Goal: Task Accomplishment & Management: Manage account settings

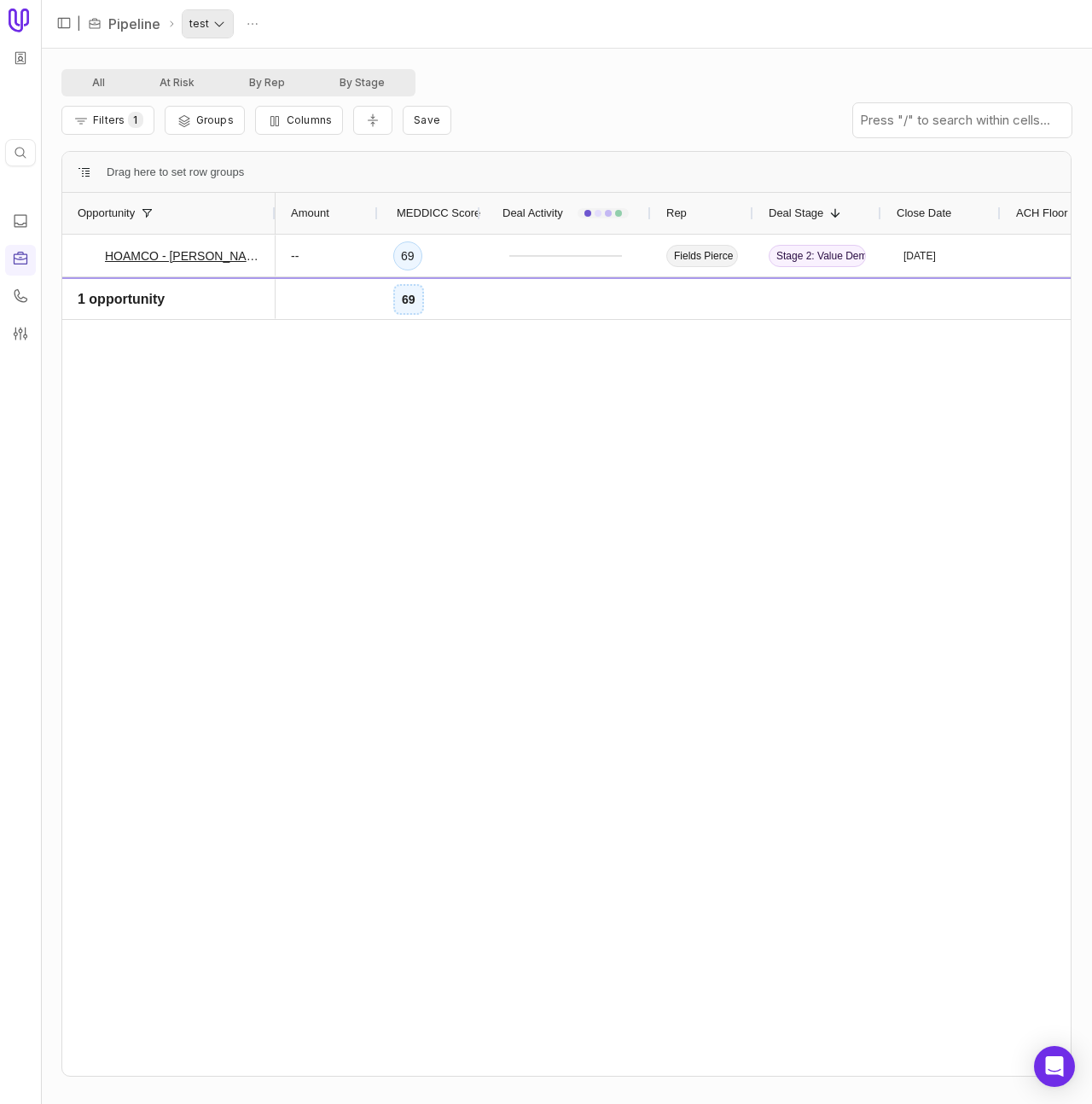
click at [191, 29] on html "Quick search... ⌘ K | Pipeline test All At Risk By Rep By Stage Filters 1 Group…" at bounding box center [546, 552] width 1092 height 1104
click at [257, 27] on html "Quick search... ⌘ K | Pipeline test All At Risk By Rep By Stage Filters 1 Group…" at bounding box center [546, 552] width 1092 height 1104
click at [253, 25] on html "Quick search... ⌘ K | Pipeline test All At Risk By Rep By Stage Filters 1 Group…" at bounding box center [546, 552] width 1092 height 1104
click at [246, 64] on div "Delete" at bounding box center [228, 57] width 78 height 34
click at [258, 32] on html "Quick search... ⌘ K | Pipeline test Delete All At Risk By Rep By Stage Filters …" at bounding box center [546, 552] width 1092 height 1104
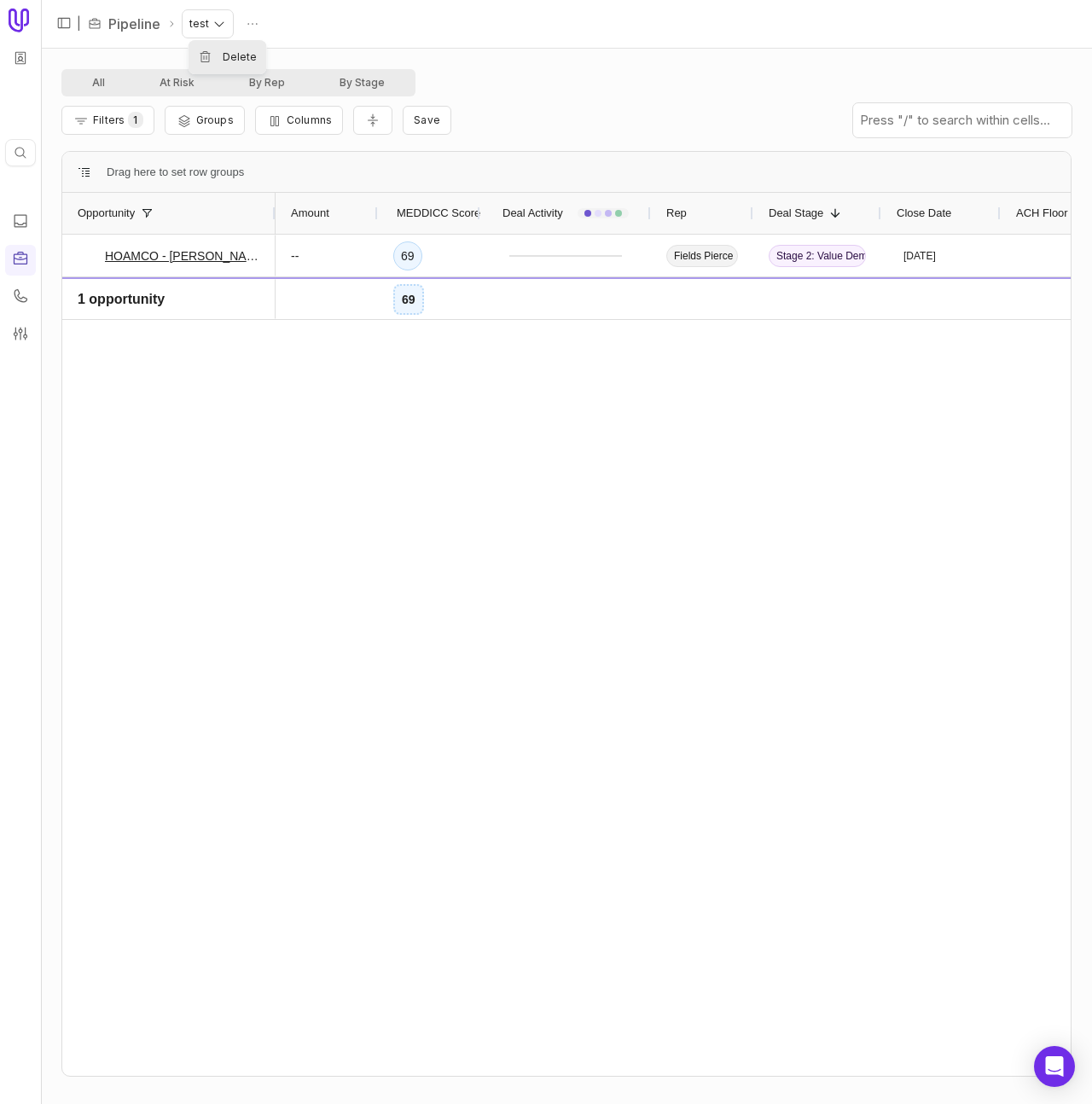
click at [218, 60] on div "Delete" at bounding box center [228, 57] width 78 height 34
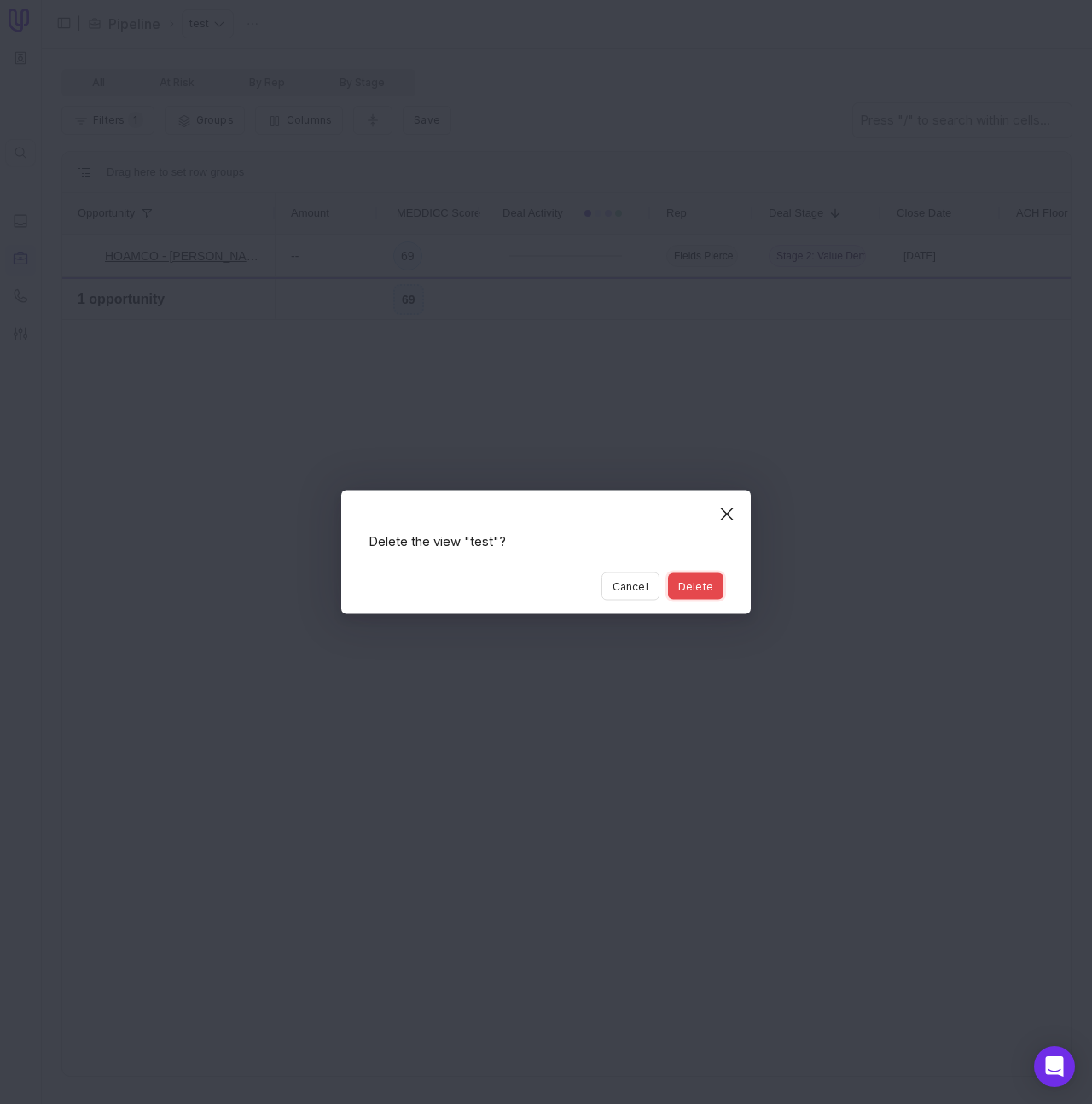
drag, startPoint x: 722, startPoint y: 590, endPoint x: 490, endPoint y: 414, distance: 291.2
click at [722, 590] on button "Delete" at bounding box center [695, 587] width 55 height 27
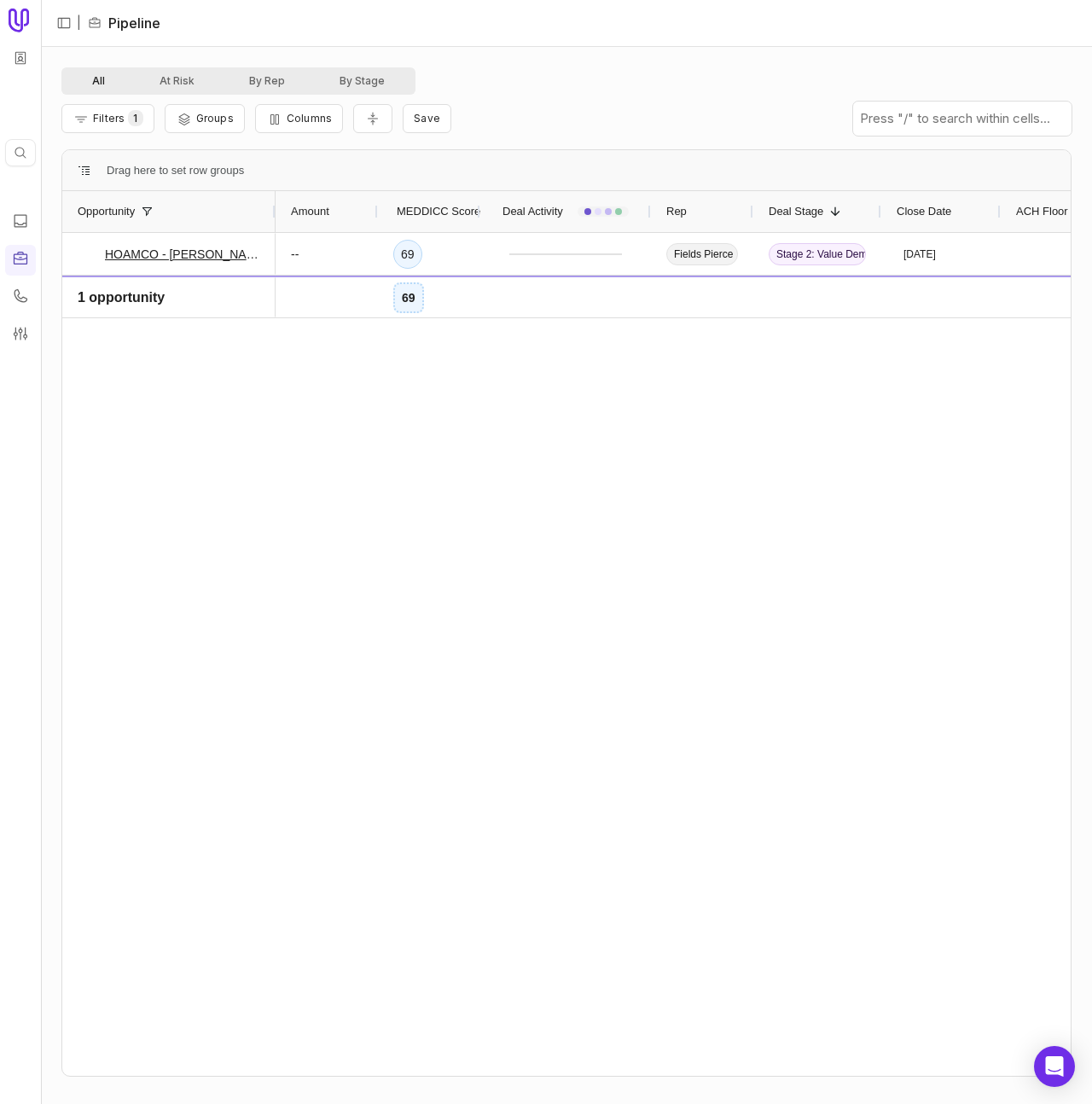
click at [91, 82] on button "All" at bounding box center [99, 81] width 68 height 20
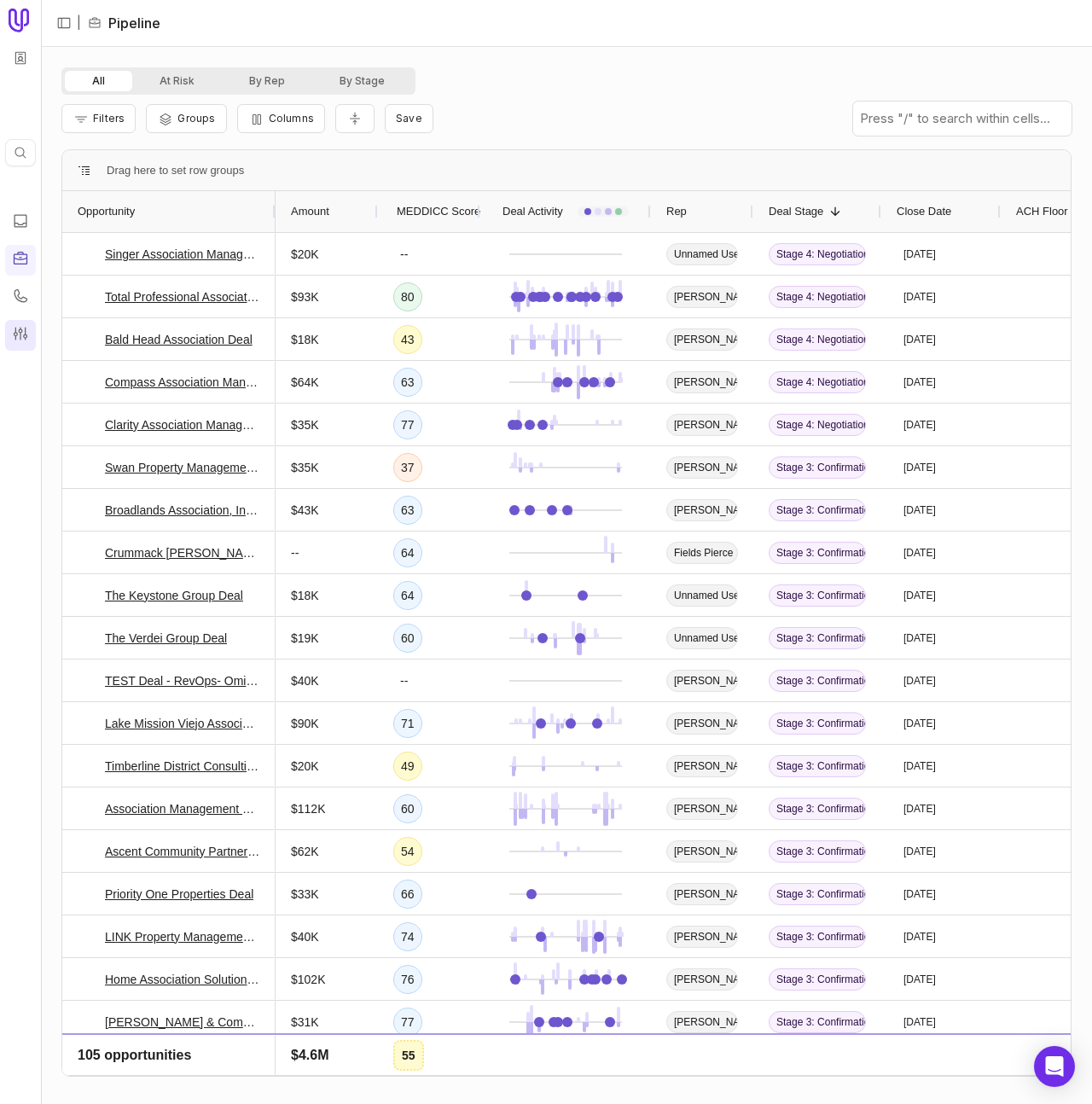
click at [16, 330] on icon at bounding box center [20, 333] width 17 height 17
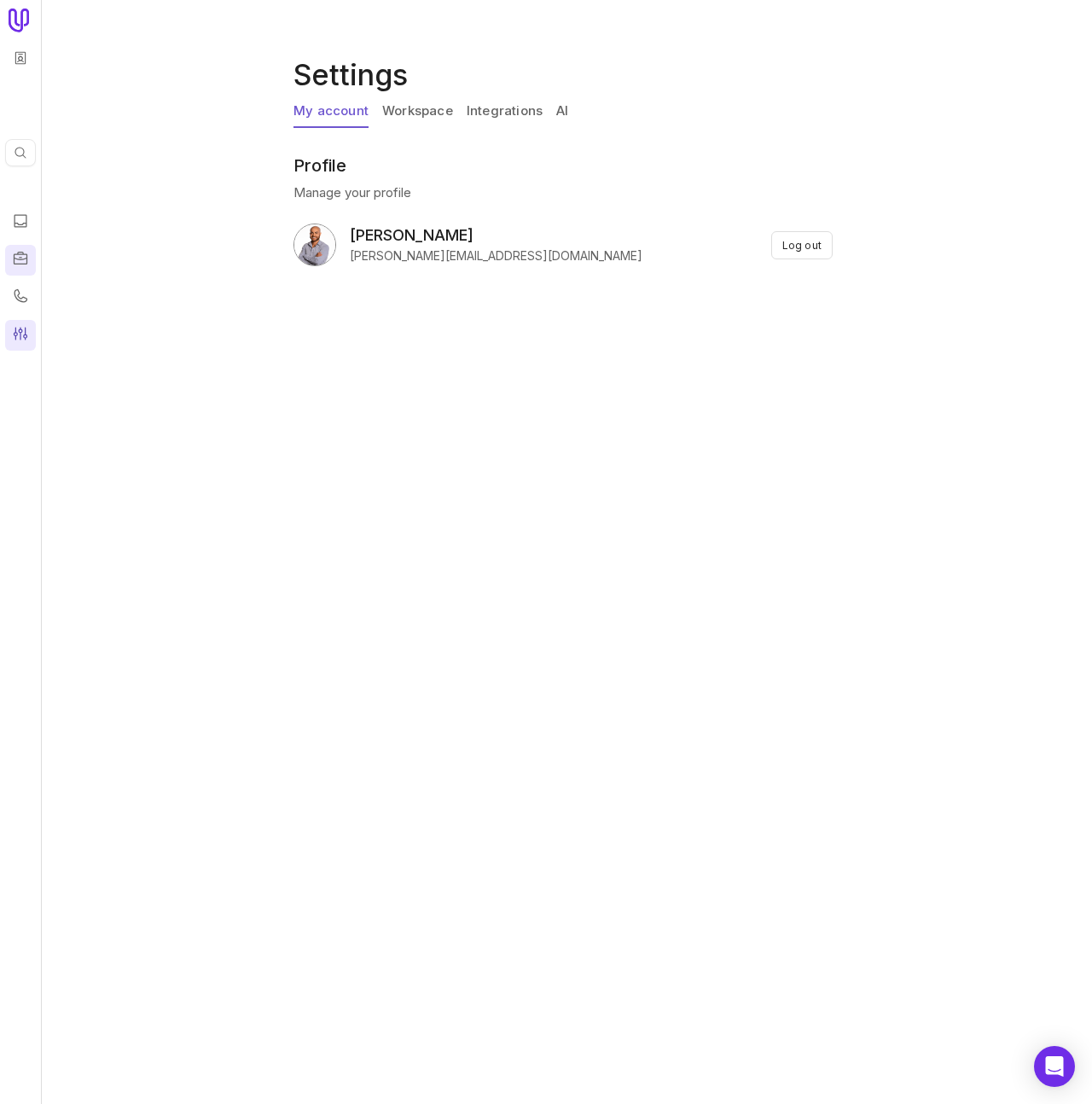
click at [28, 246] on link at bounding box center [20, 260] width 31 height 31
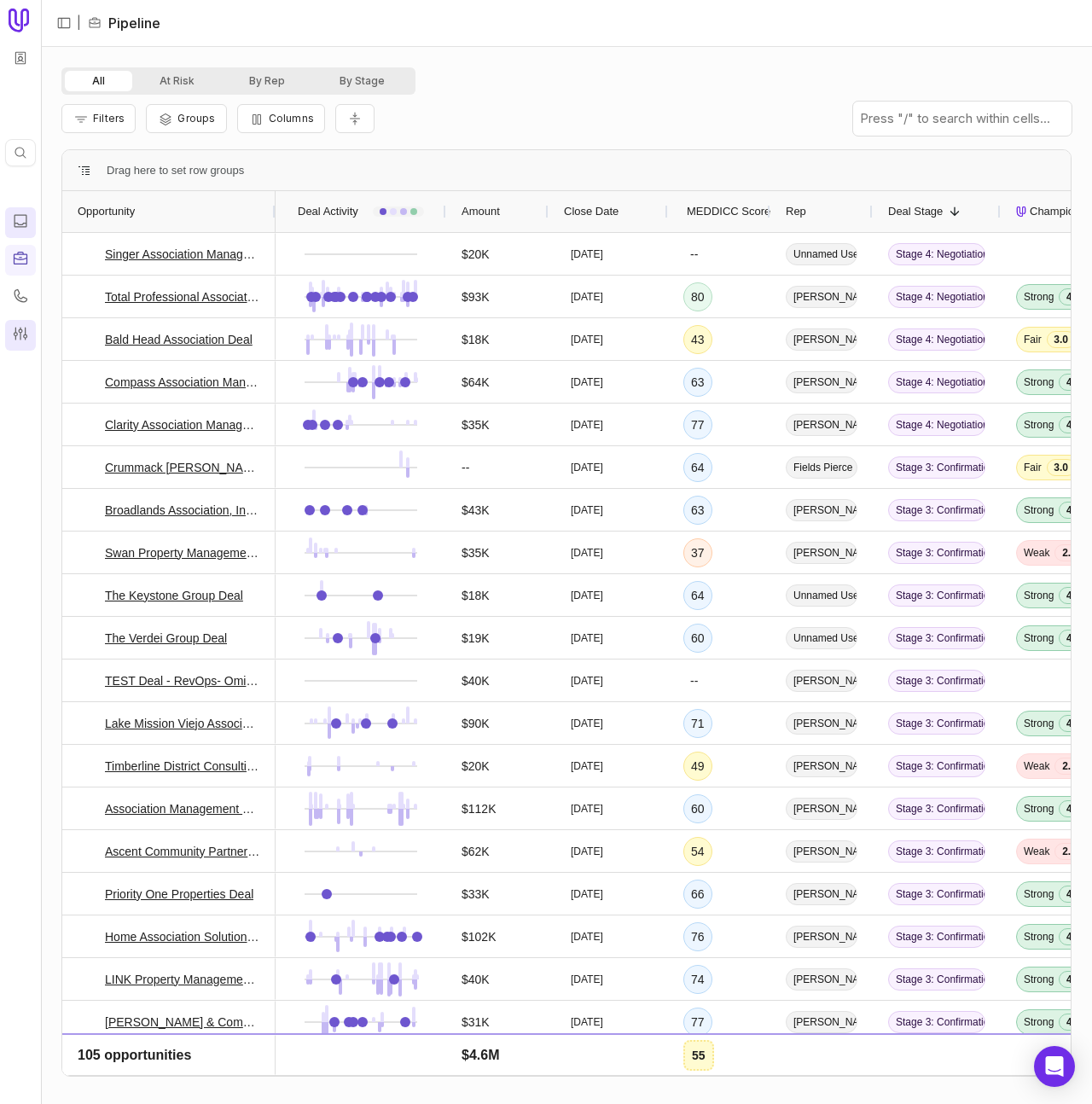
click at [354, 92] on div "All At Risk By Rep By Stage" at bounding box center [238, 81] width 354 height 28
click at [350, 85] on button "By Stage" at bounding box center [362, 81] width 100 height 20
click at [293, 117] on span "Columns" at bounding box center [291, 118] width 45 height 12
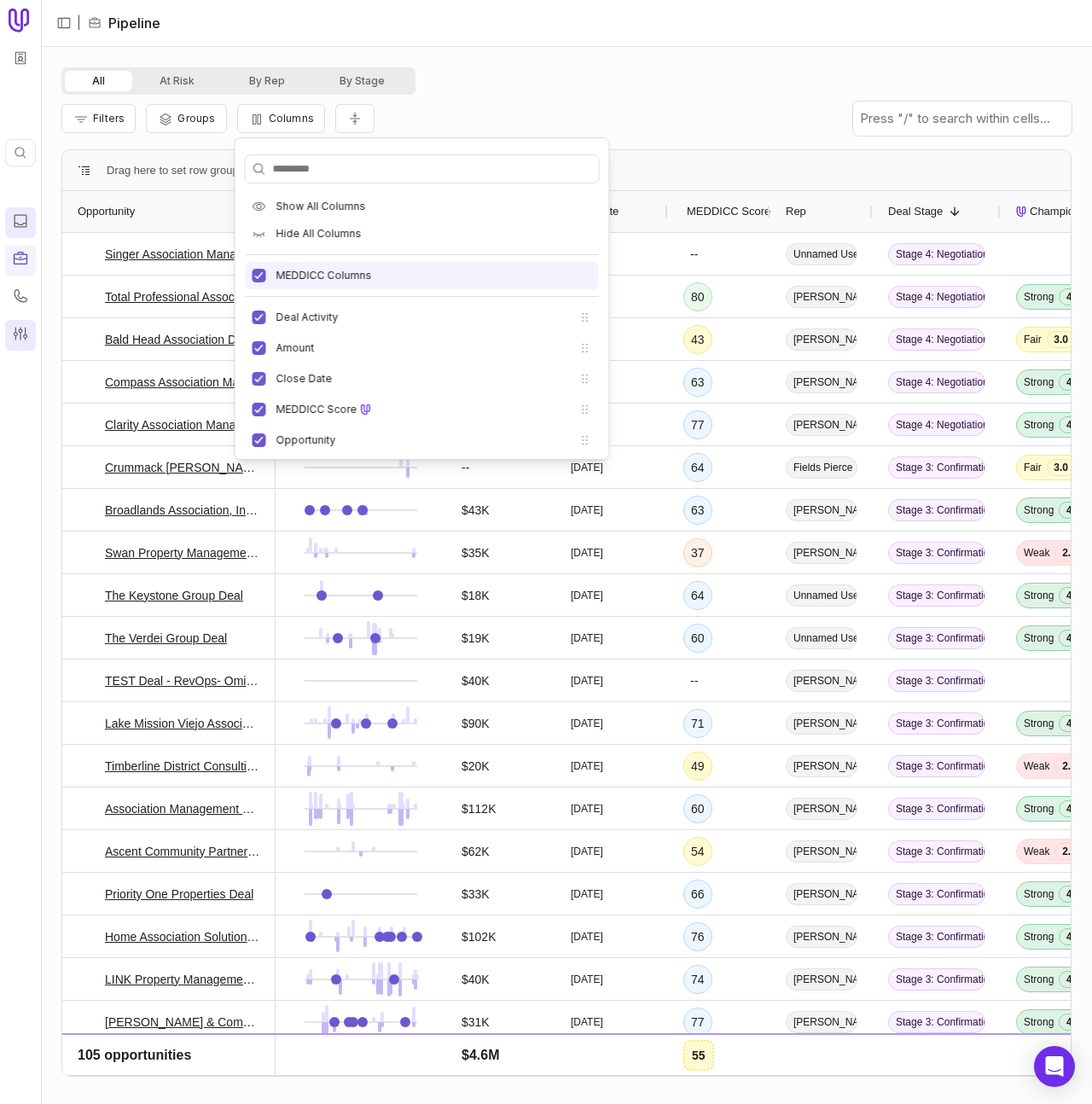
click at [316, 272] on label "MEDDICC Columns" at bounding box center [324, 275] width 95 height 13
click at [266, 272] on button "MEDDICC Columns" at bounding box center [259, 275] width 13 height 13
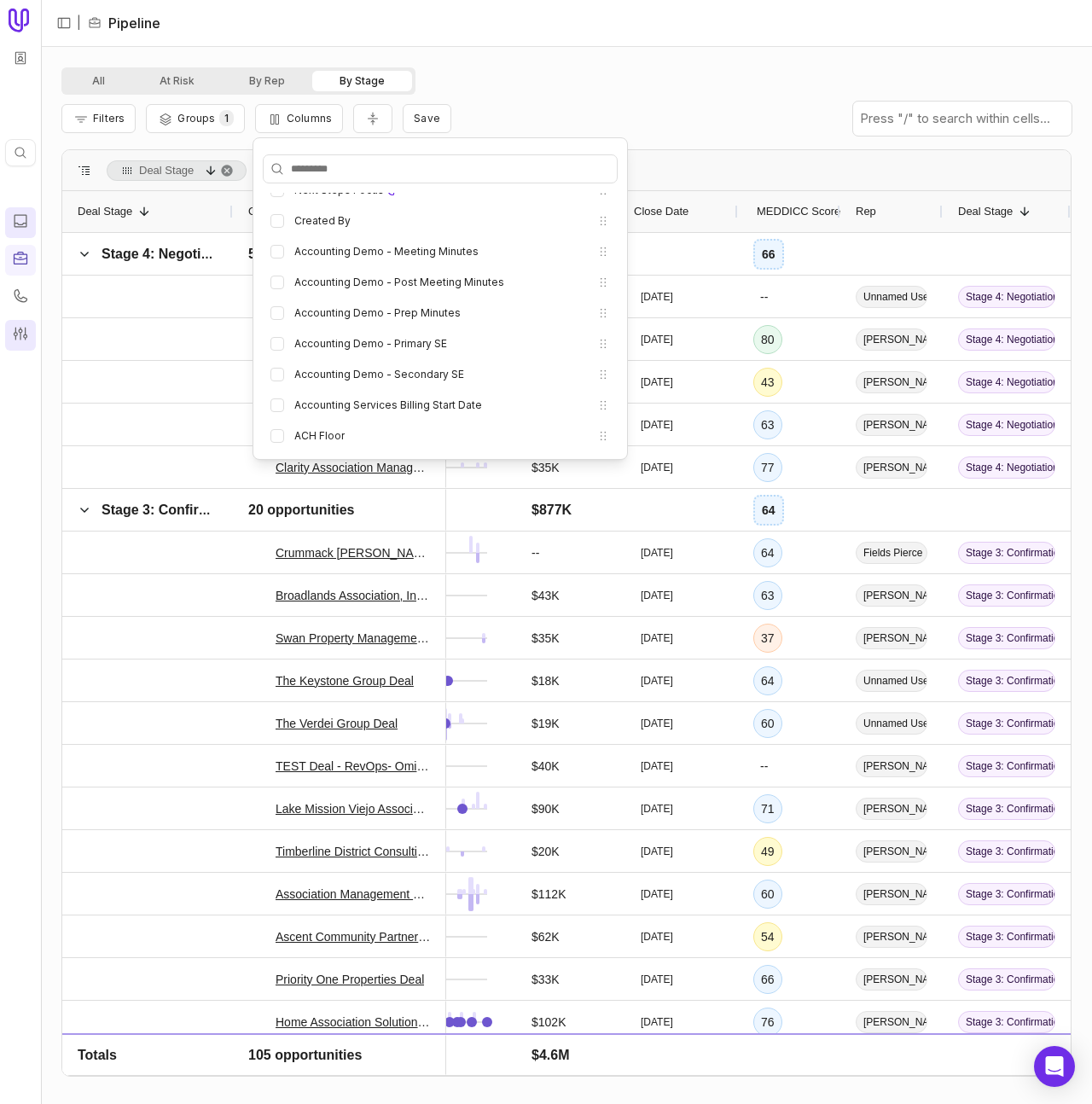
scroll to position [640, 0]
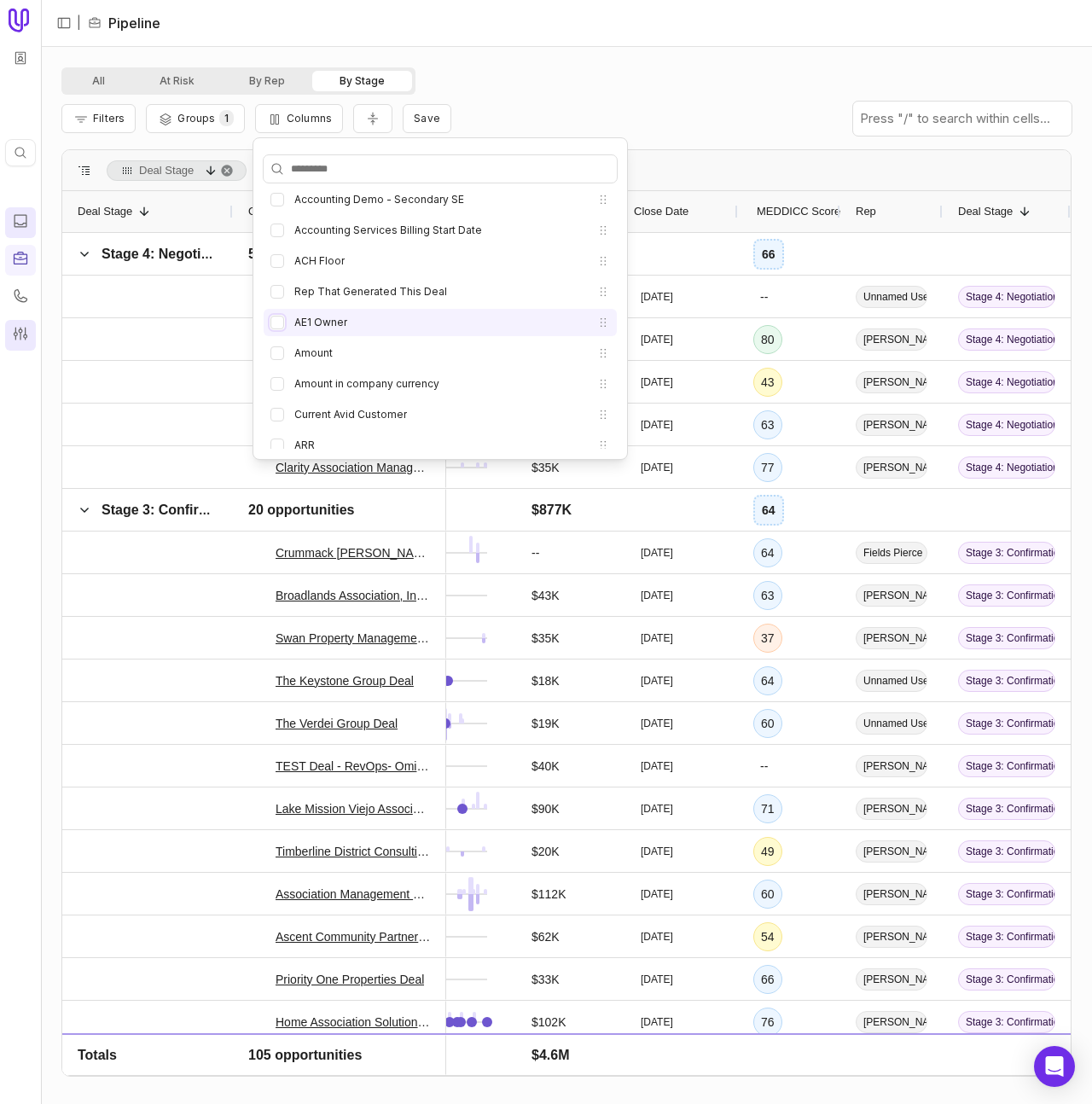
click at [277, 319] on button "AE1 Owner" at bounding box center [277, 322] width 13 height 13
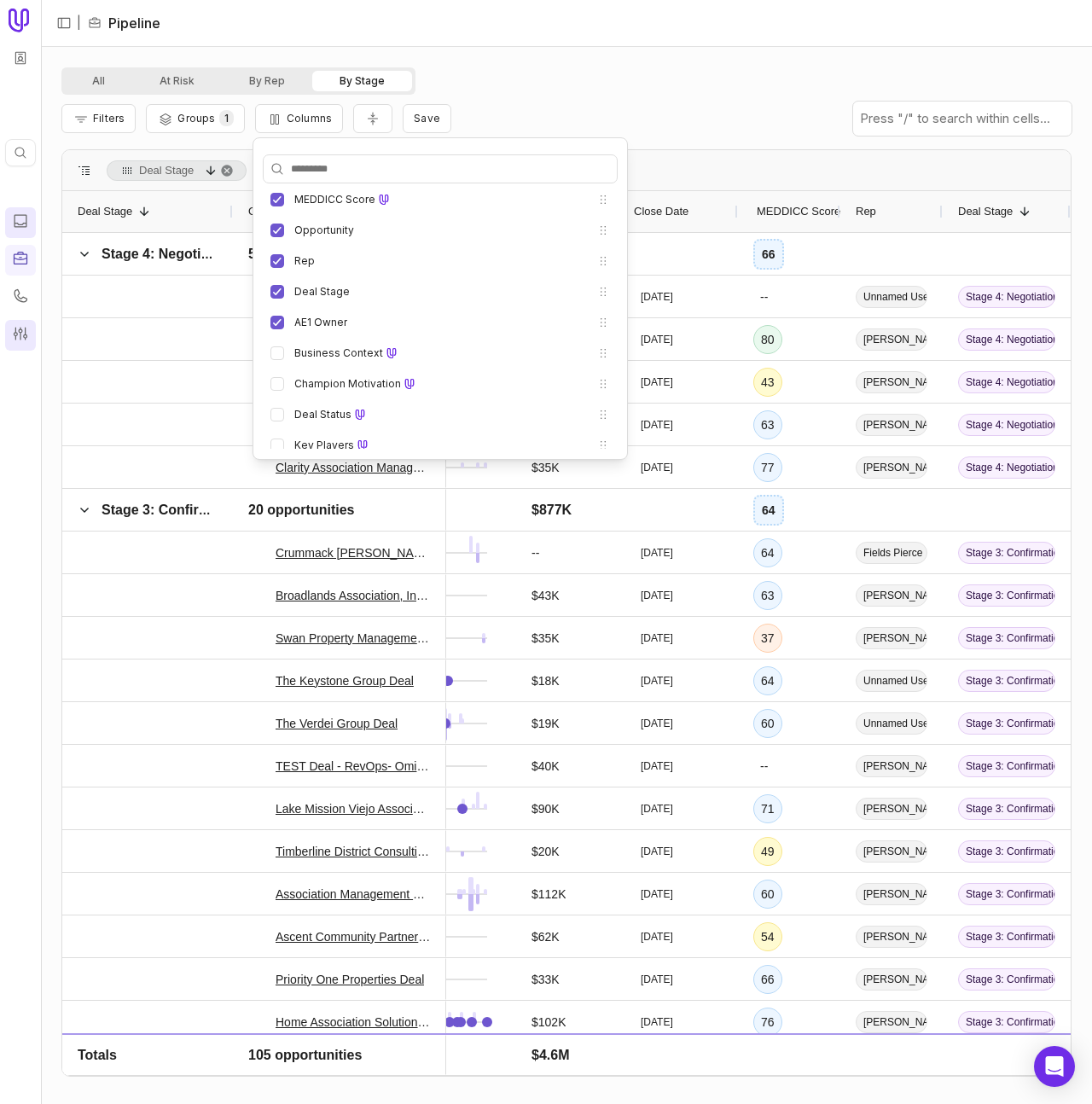
scroll to position [647, 0]
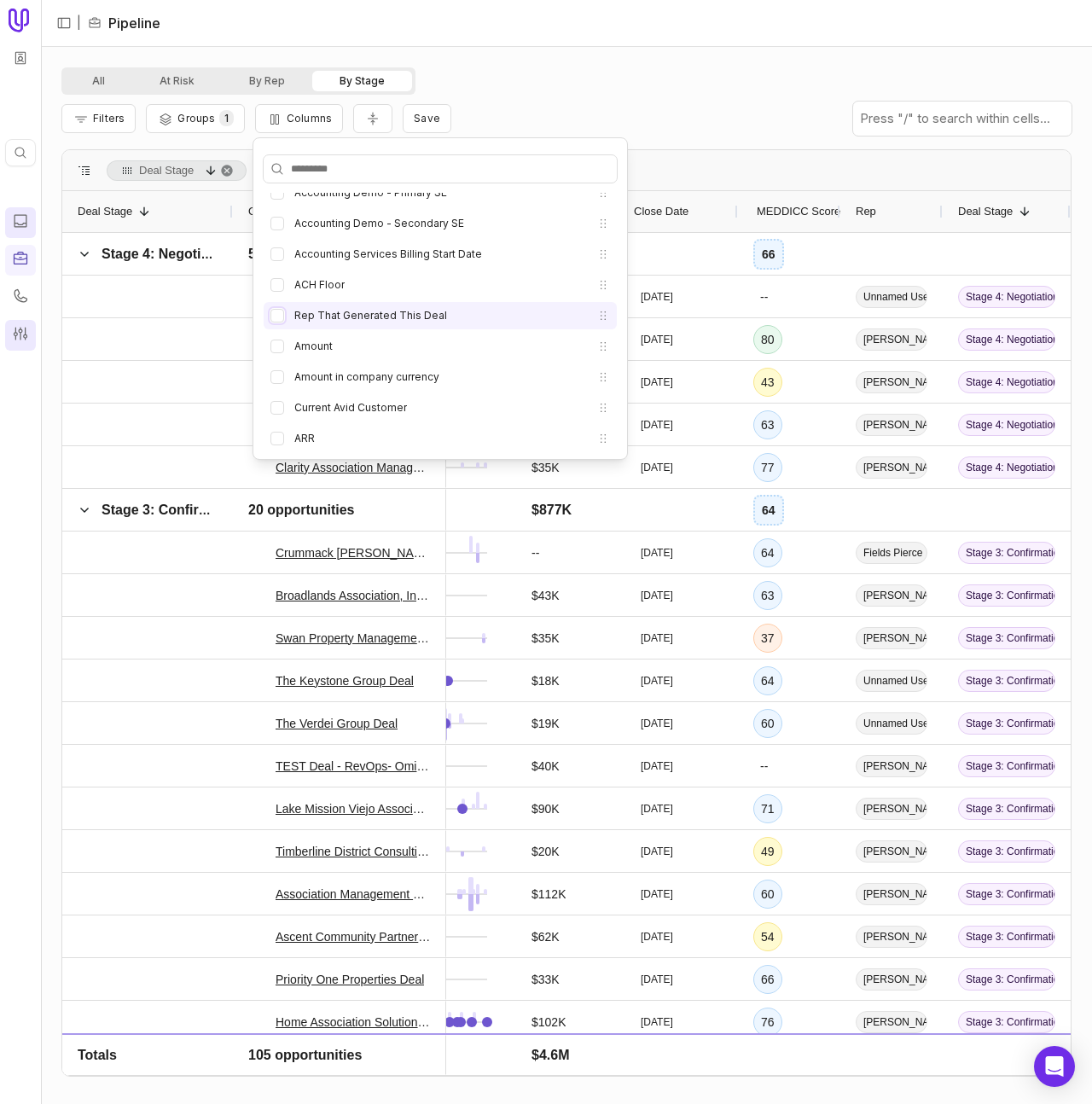
click at [277, 320] on button "Rep That Generated This Deal" at bounding box center [277, 315] width 13 height 13
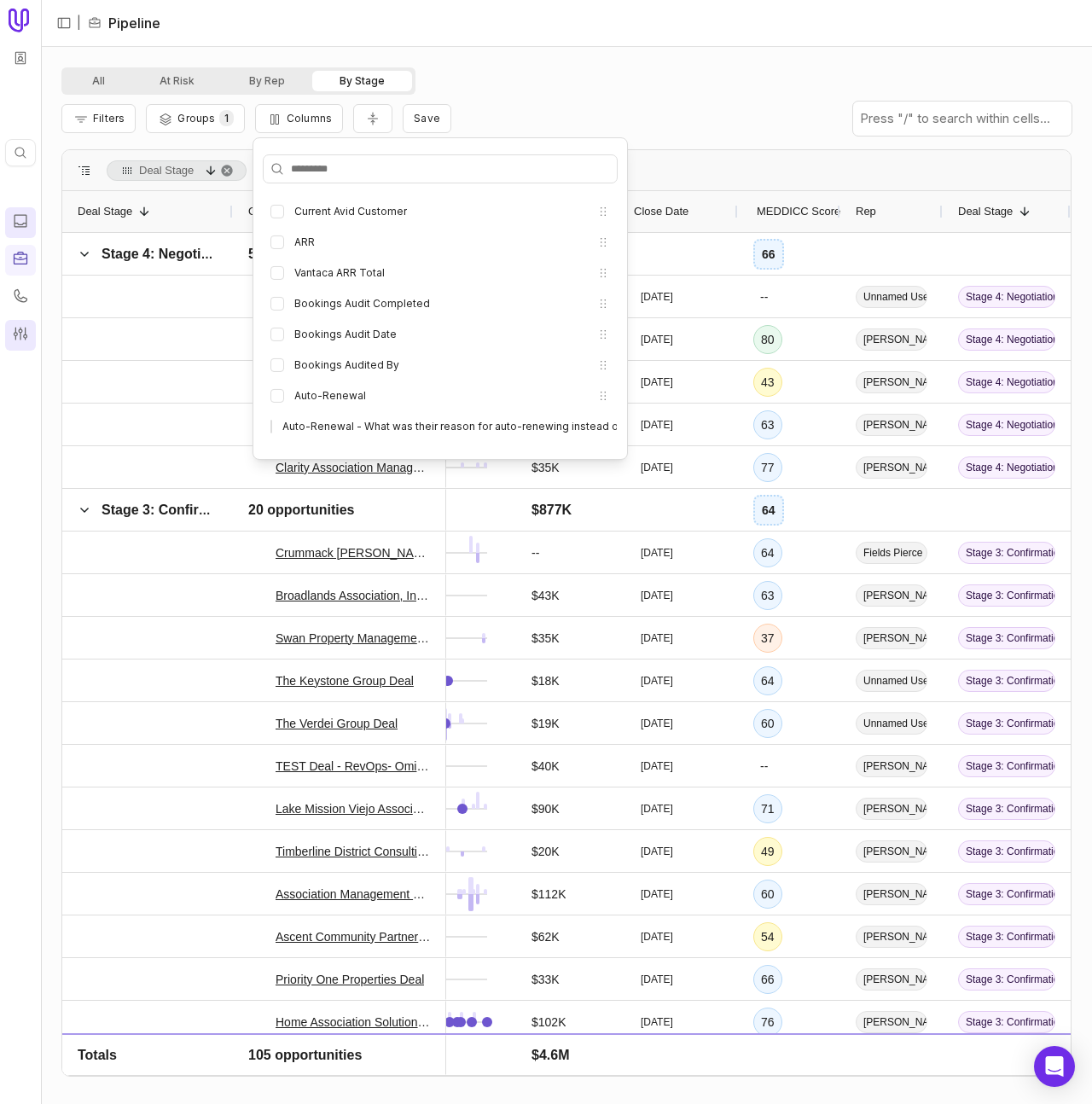
scroll to position [247, 0]
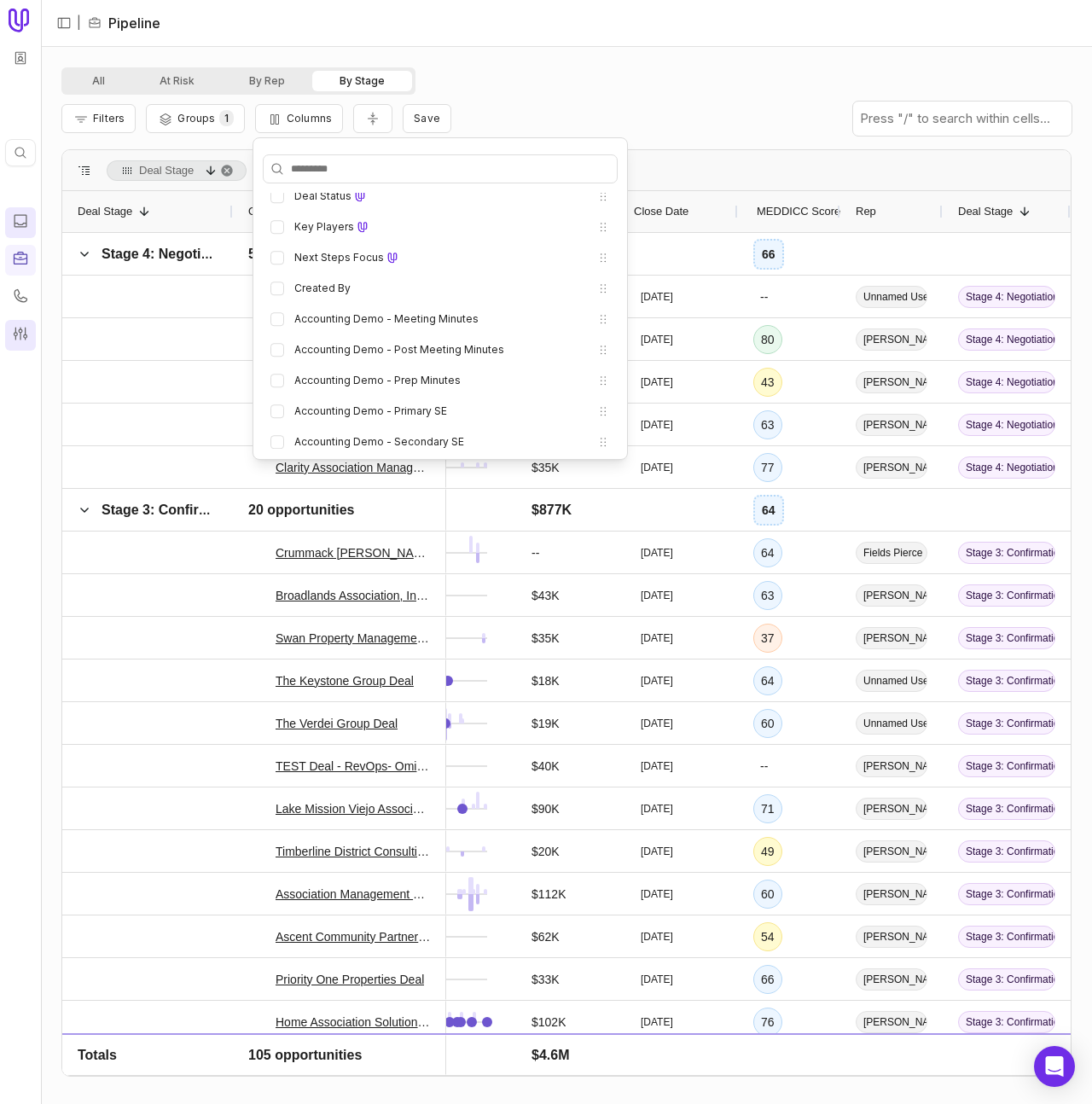
click at [623, 64] on div "All At Risk By Rep By Stage Filters Groups 1 Columns Save Deal Stage Drag here …" at bounding box center [566, 576] width 1051 height 1058
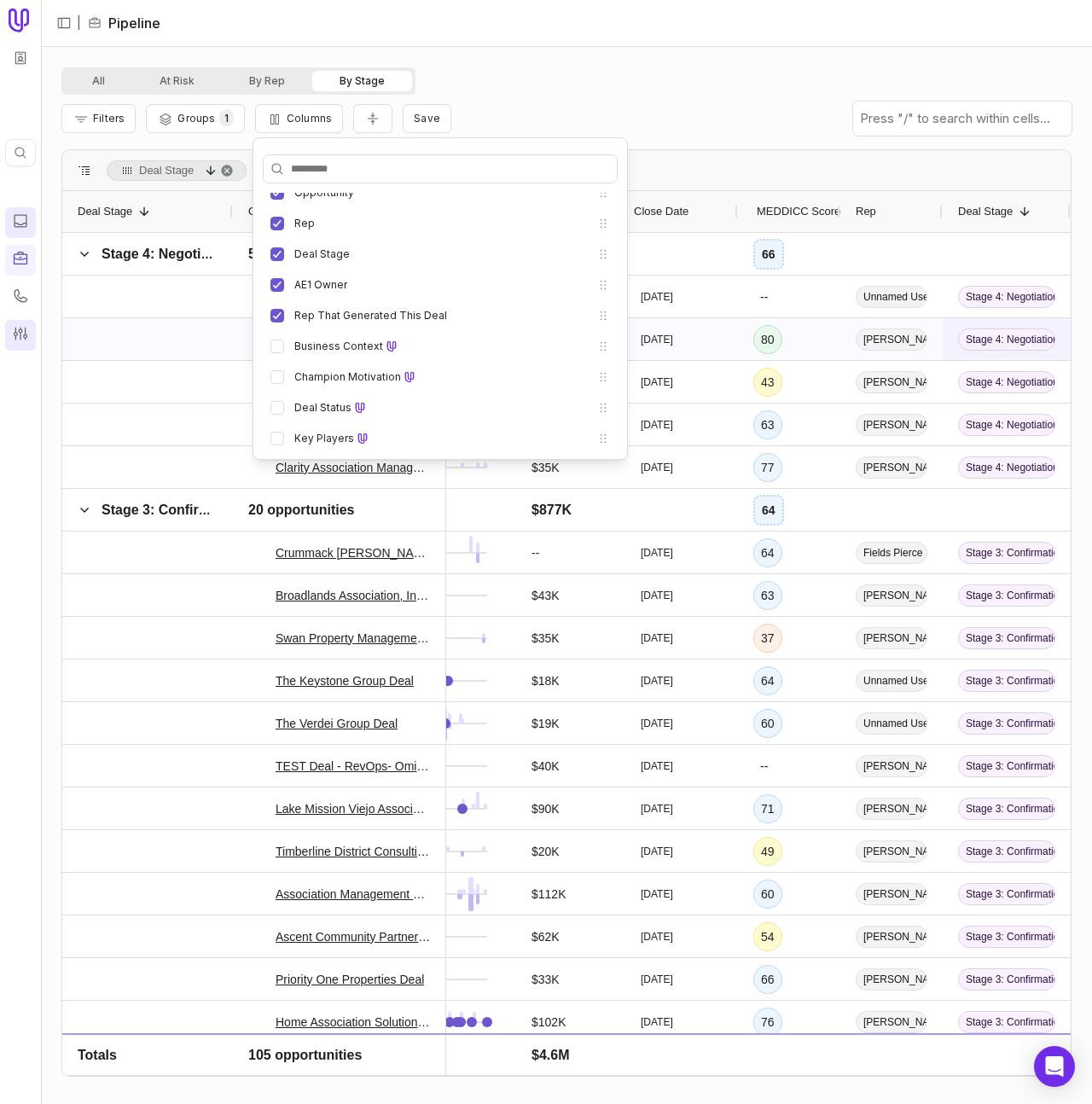
scroll to position [0, 305]
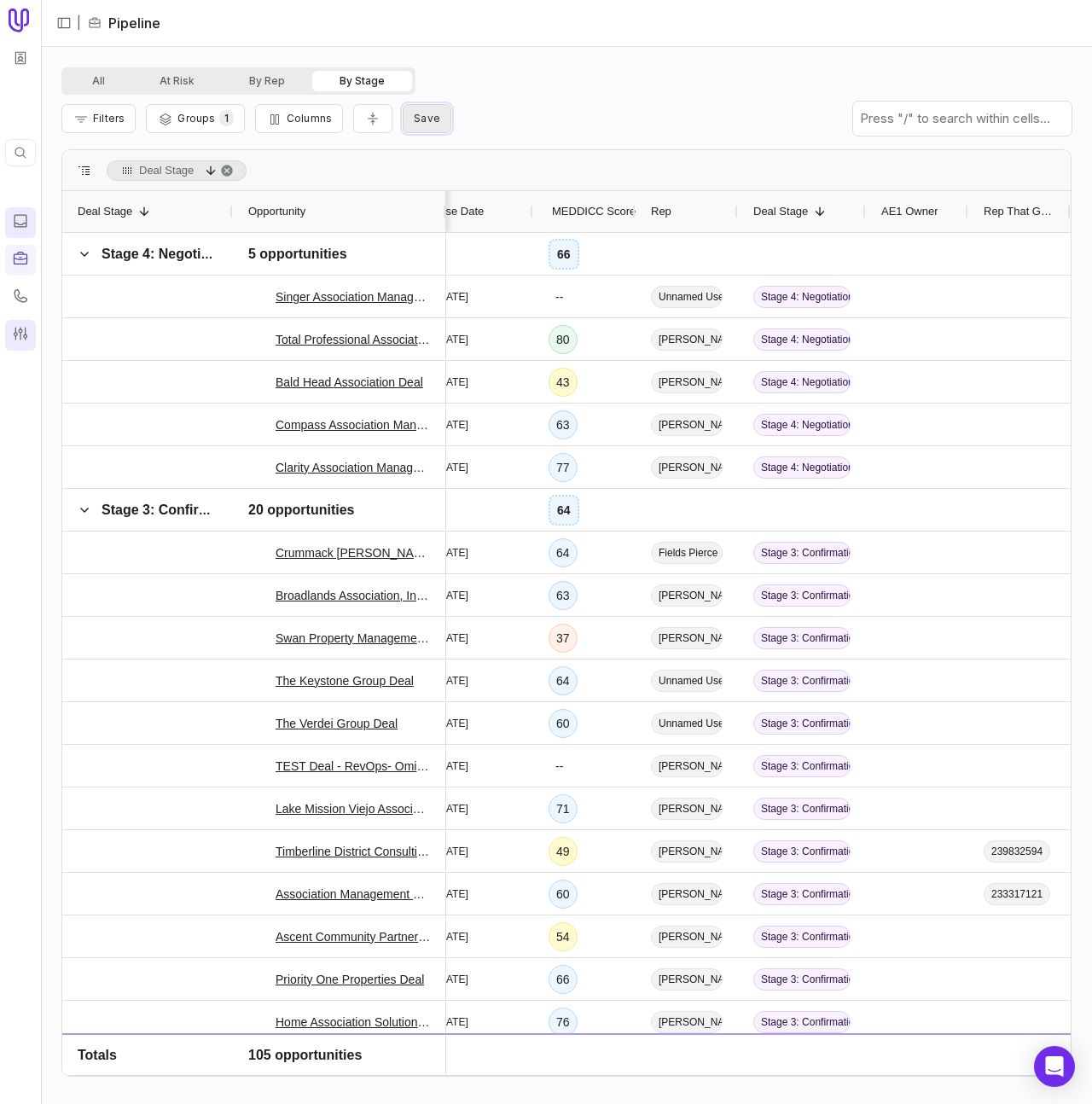
click at [422, 117] on span "Save" at bounding box center [427, 118] width 27 height 12
type input "****"
click at [582, 157] on div "View name ****" at bounding box center [518, 177] width 225 height 82
click at [611, 210] on input "****" at bounding box center [518, 195] width 225 height 34
click at [321, 125] on button "Columns" at bounding box center [299, 118] width 88 height 29
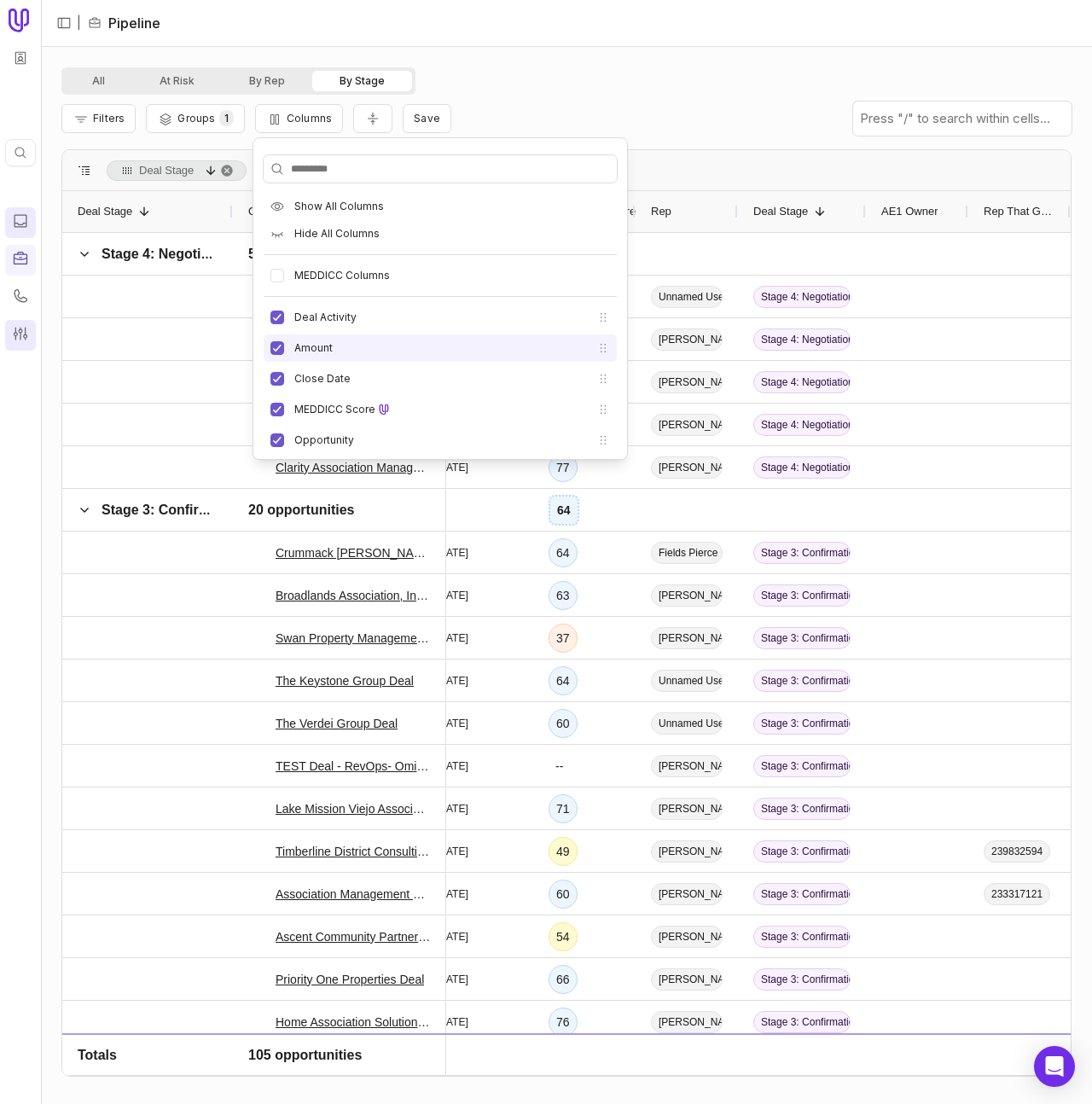
drag, startPoint x: 321, startPoint y: 315, endPoint x: 323, endPoint y: 336, distance: 21.1
click at [321, 315] on label "Deal Activity" at bounding box center [325, 317] width 62 height 13
click at [284, 315] on button "Deal Activity" at bounding box center [277, 317] width 13 height 13
click at [316, 346] on label "Amount" at bounding box center [313, 348] width 38 height 13
click at [284, 346] on button "Amount" at bounding box center [277, 348] width 13 height 13
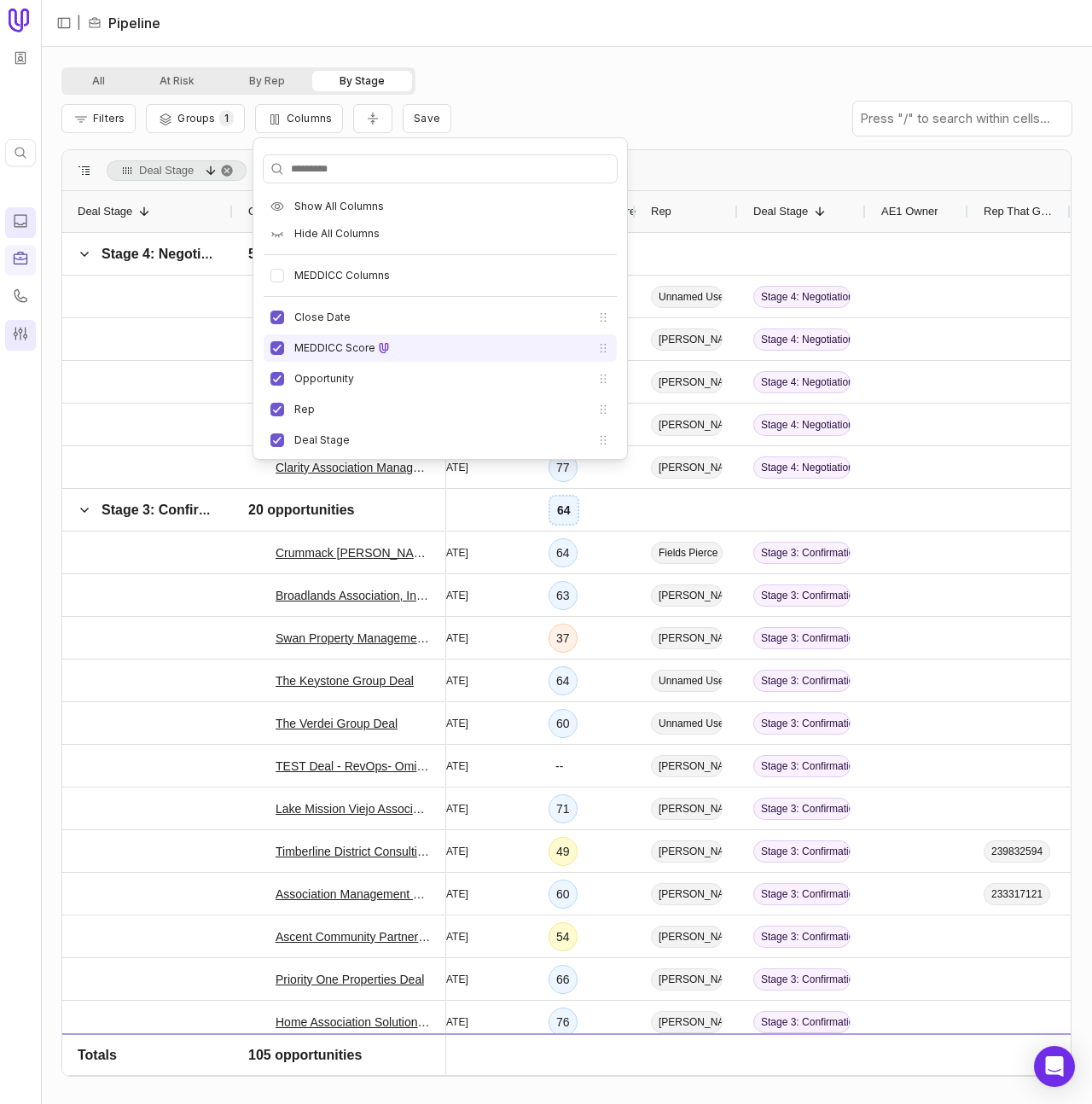
drag, startPoint x: 323, startPoint y: 318, endPoint x: 322, endPoint y: 336, distance: 18.0
click at [323, 318] on label "Close Date" at bounding box center [322, 317] width 56 height 13
click at [284, 318] on button "Close Date" at bounding box center [277, 317] width 13 height 13
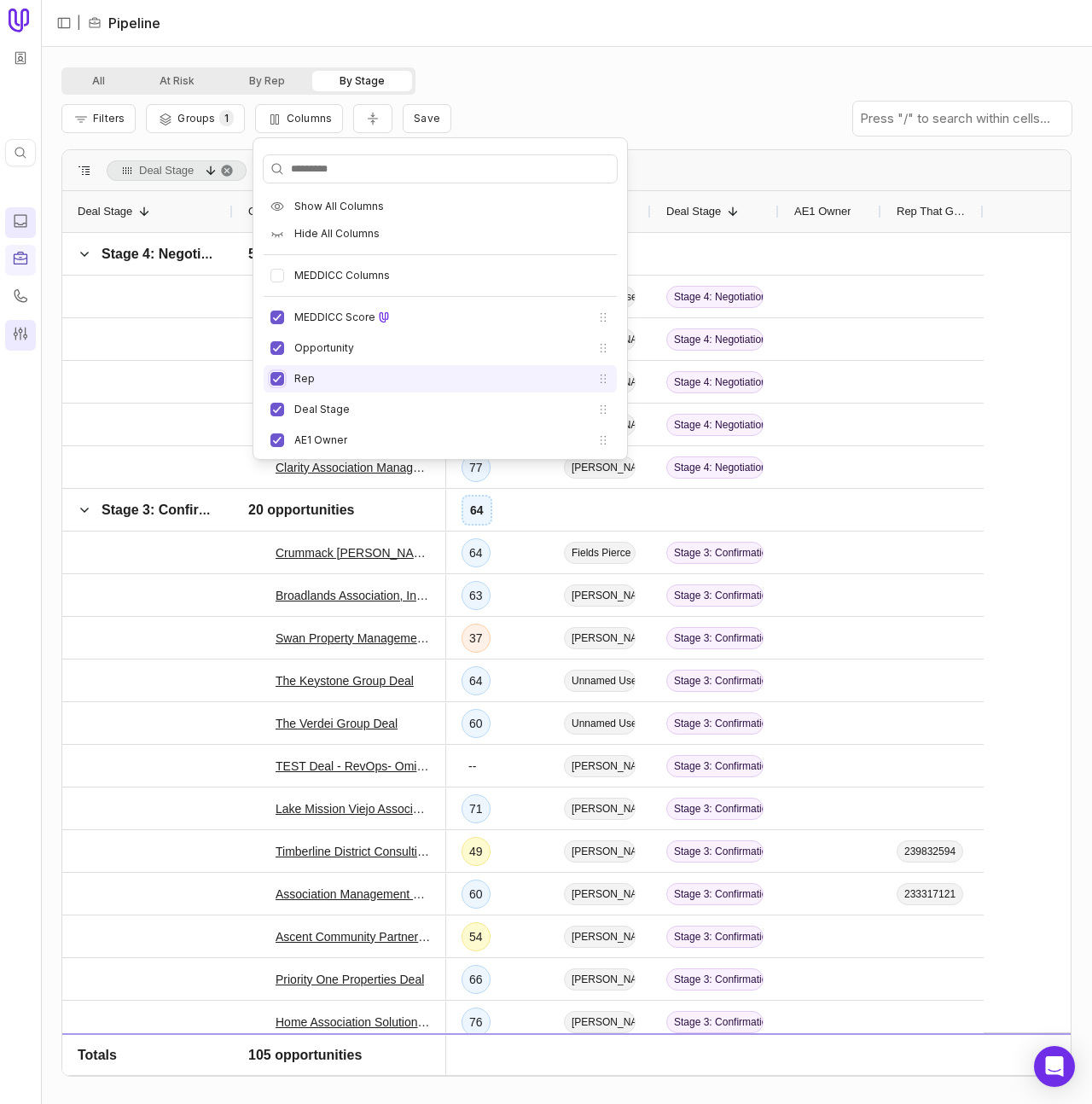
drag, startPoint x: 279, startPoint y: 379, endPoint x: 280, endPoint y: 402, distance: 23.0
click at [279, 379] on button "Rep" at bounding box center [277, 378] width 13 height 13
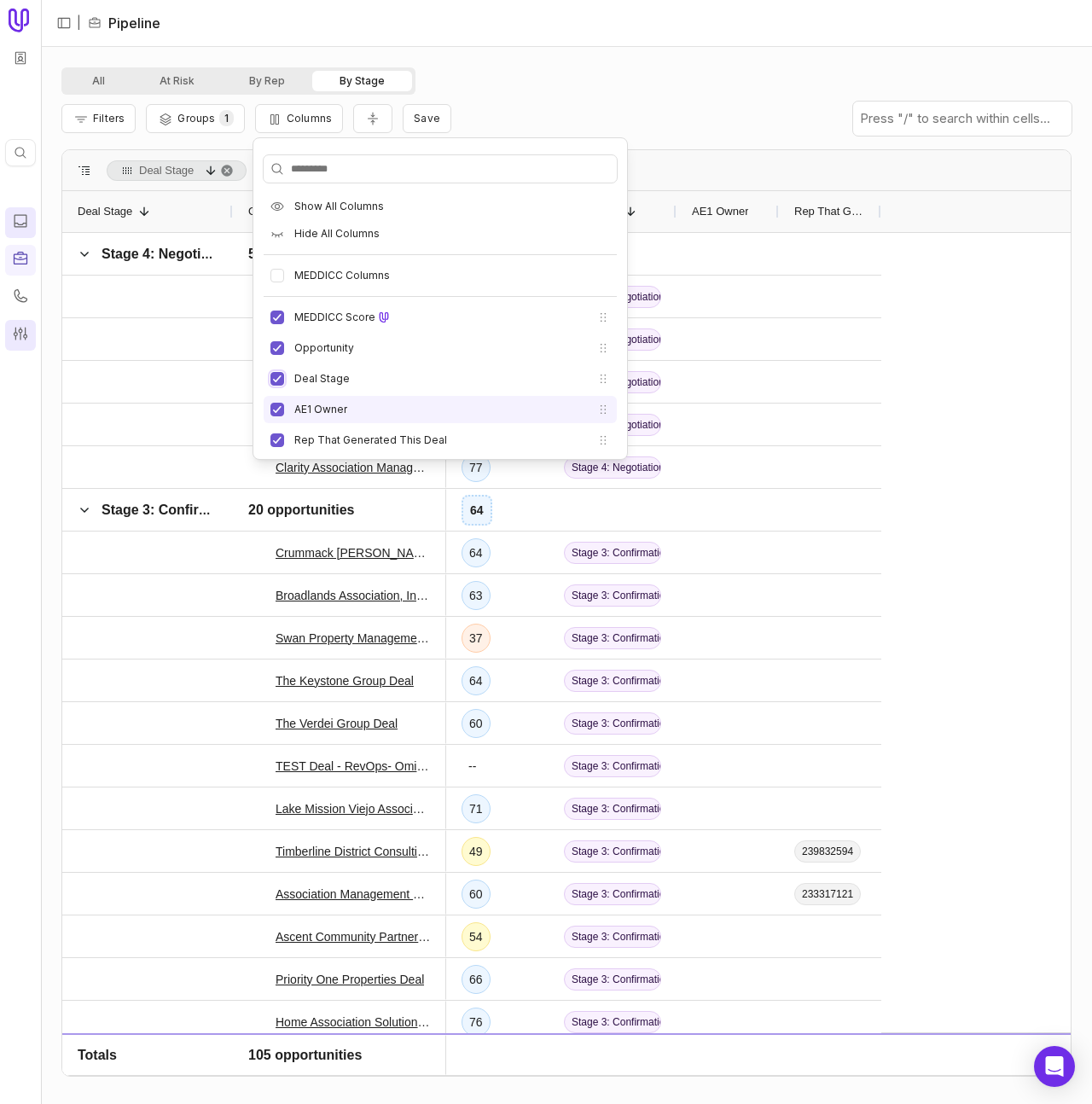
drag, startPoint x: 278, startPoint y: 376, endPoint x: 283, endPoint y: 409, distance: 33.4
click at [278, 376] on button "Deal Stage" at bounding box center [277, 378] width 13 height 13
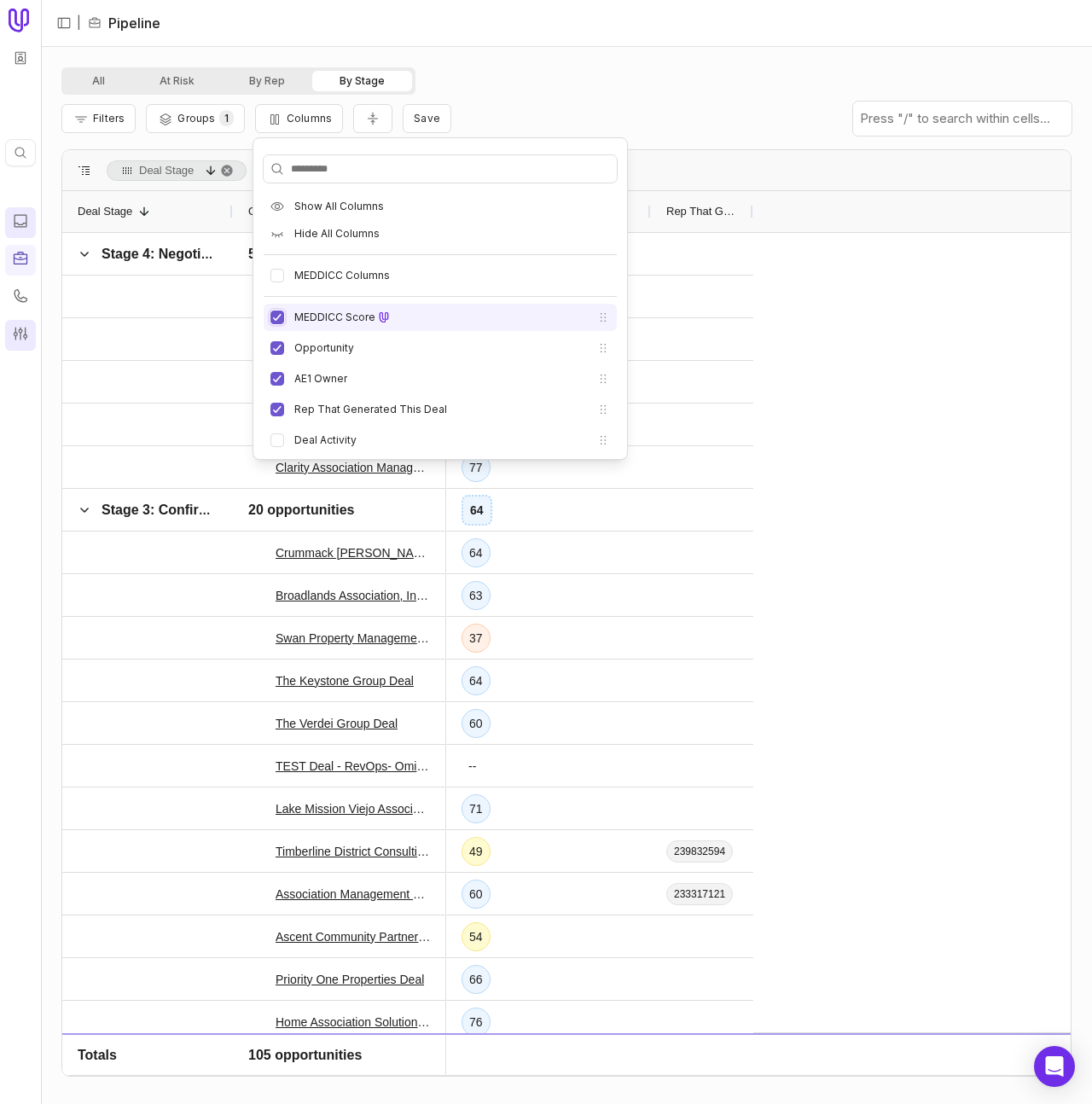
click at [273, 320] on button "MEDDICC Score" at bounding box center [277, 317] width 13 height 13
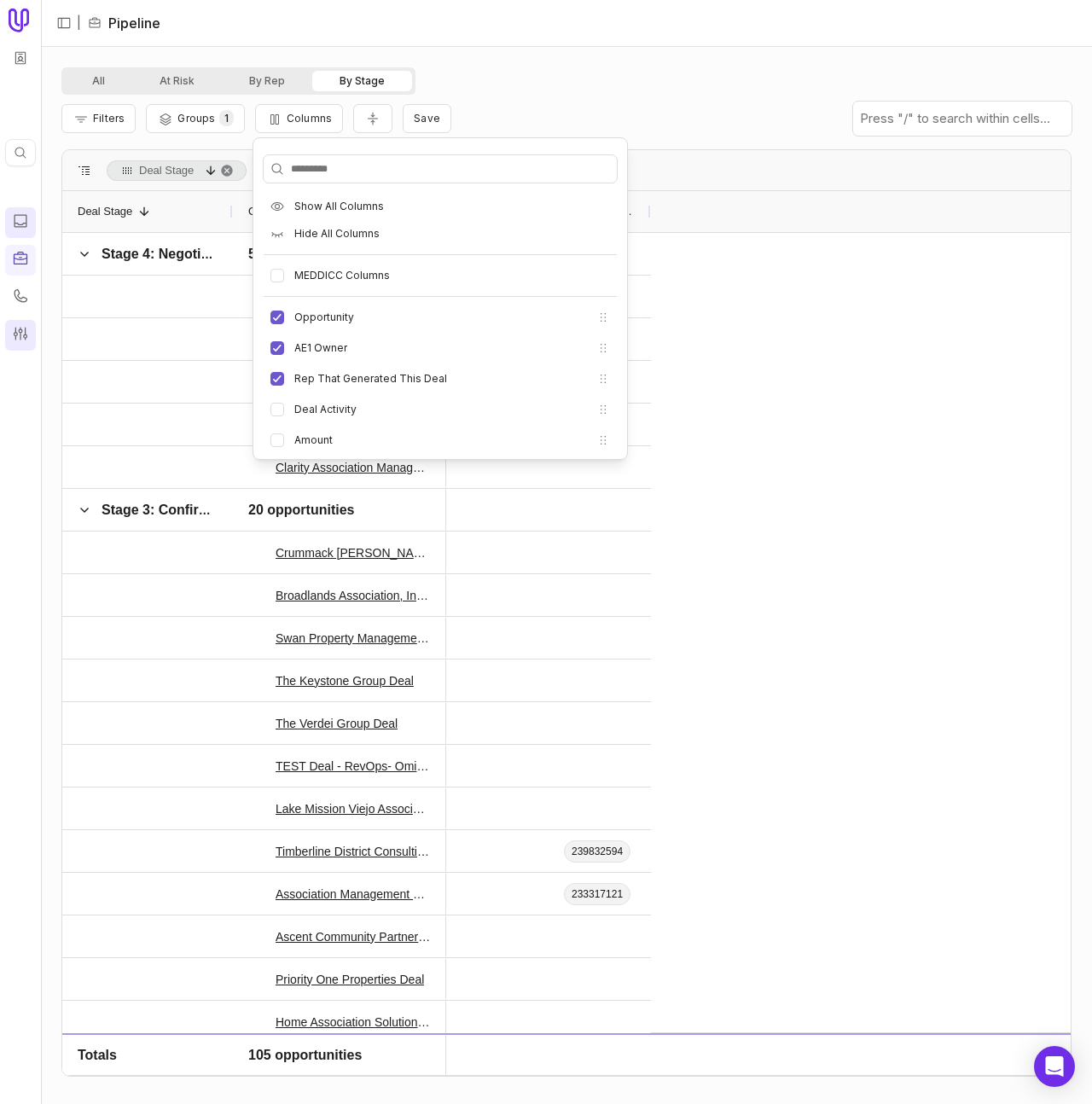
click at [455, 114] on div "Filters Groups 1 Columns Save" at bounding box center [566, 118] width 1010 height 48
click at [419, 121] on span "Save" at bounding box center [427, 118] width 27 height 12
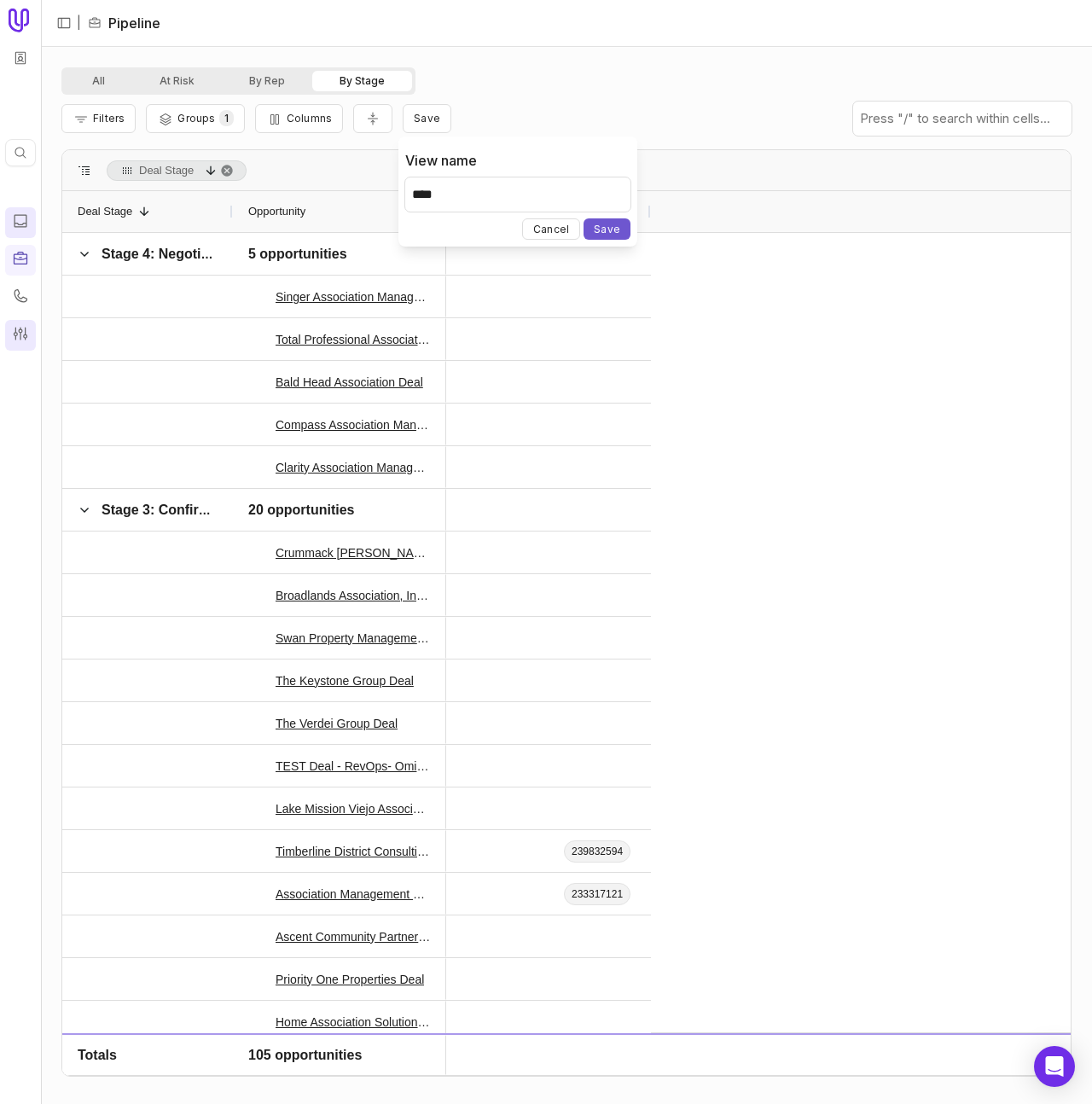
type input "****"
click at [598, 173] on div "View name ****" at bounding box center [518, 177] width 225 height 82
click at [606, 233] on button "Save" at bounding box center [606, 230] width 47 height 21
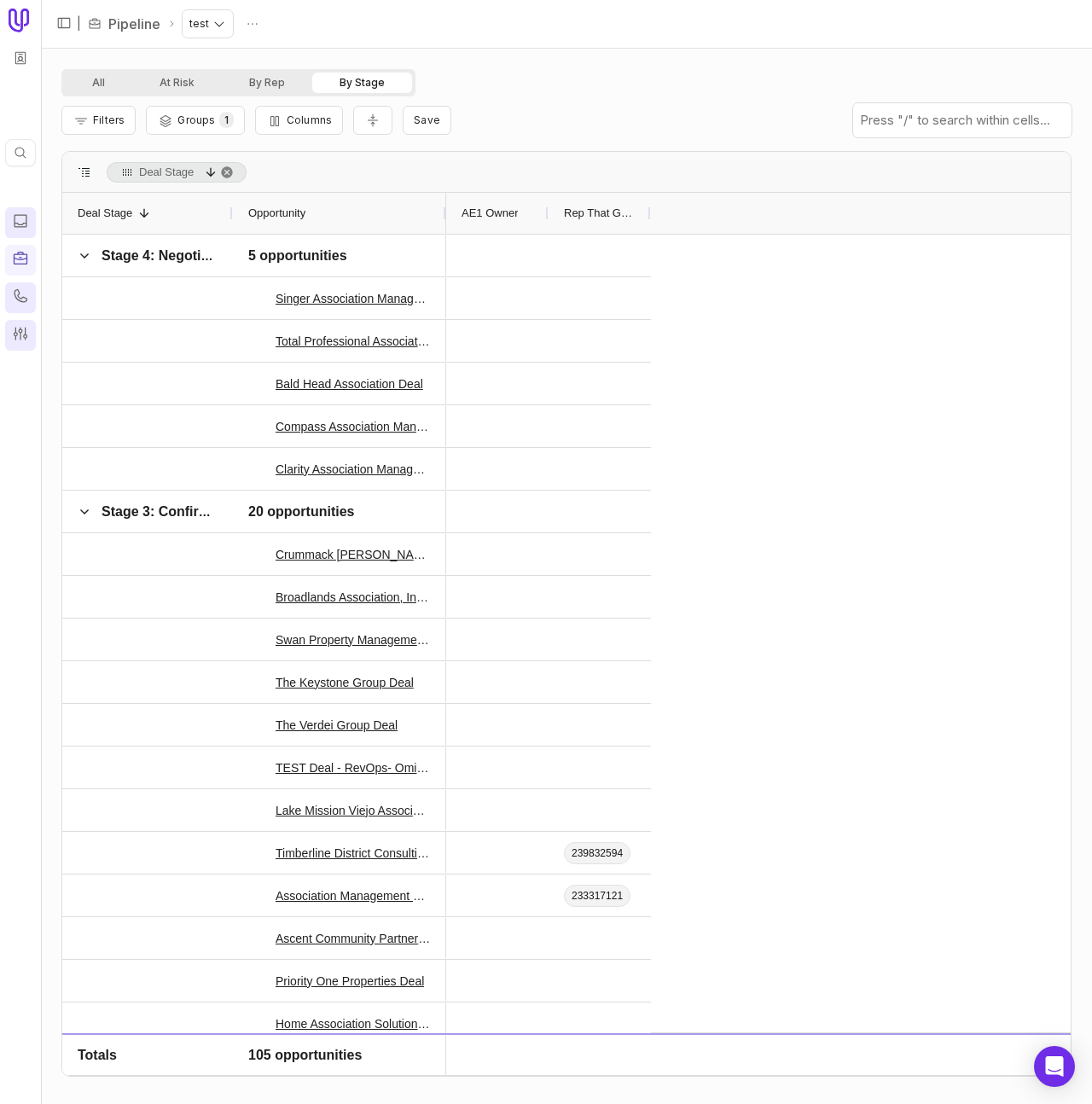
click at [23, 302] on icon at bounding box center [20, 295] width 17 height 17
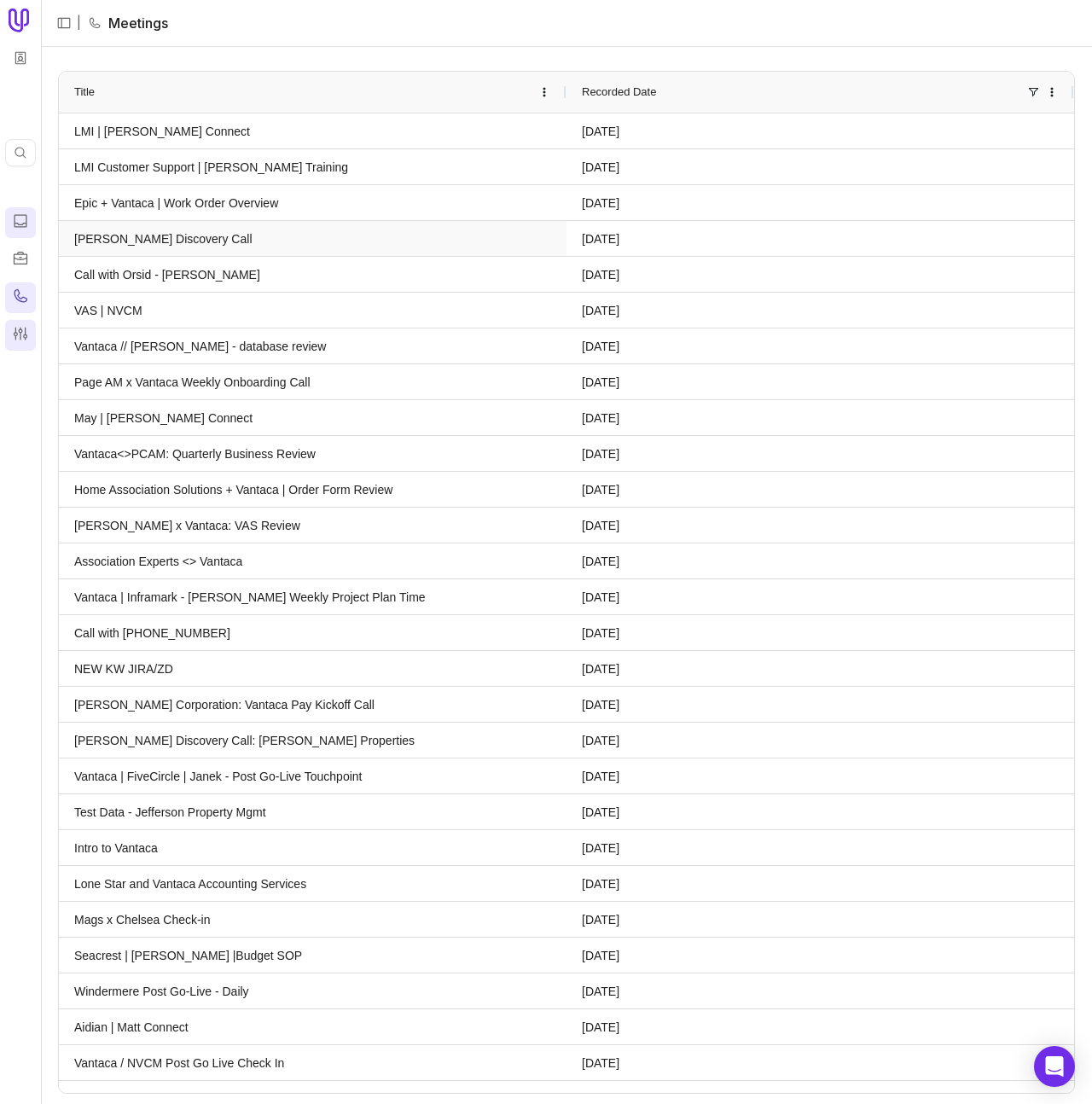
drag, startPoint x: 17, startPoint y: 257, endPoint x: 137, endPoint y: 222, distance: 125.0
click at [17, 257] on icon at bounding box center [20, 258] width 17 height 17
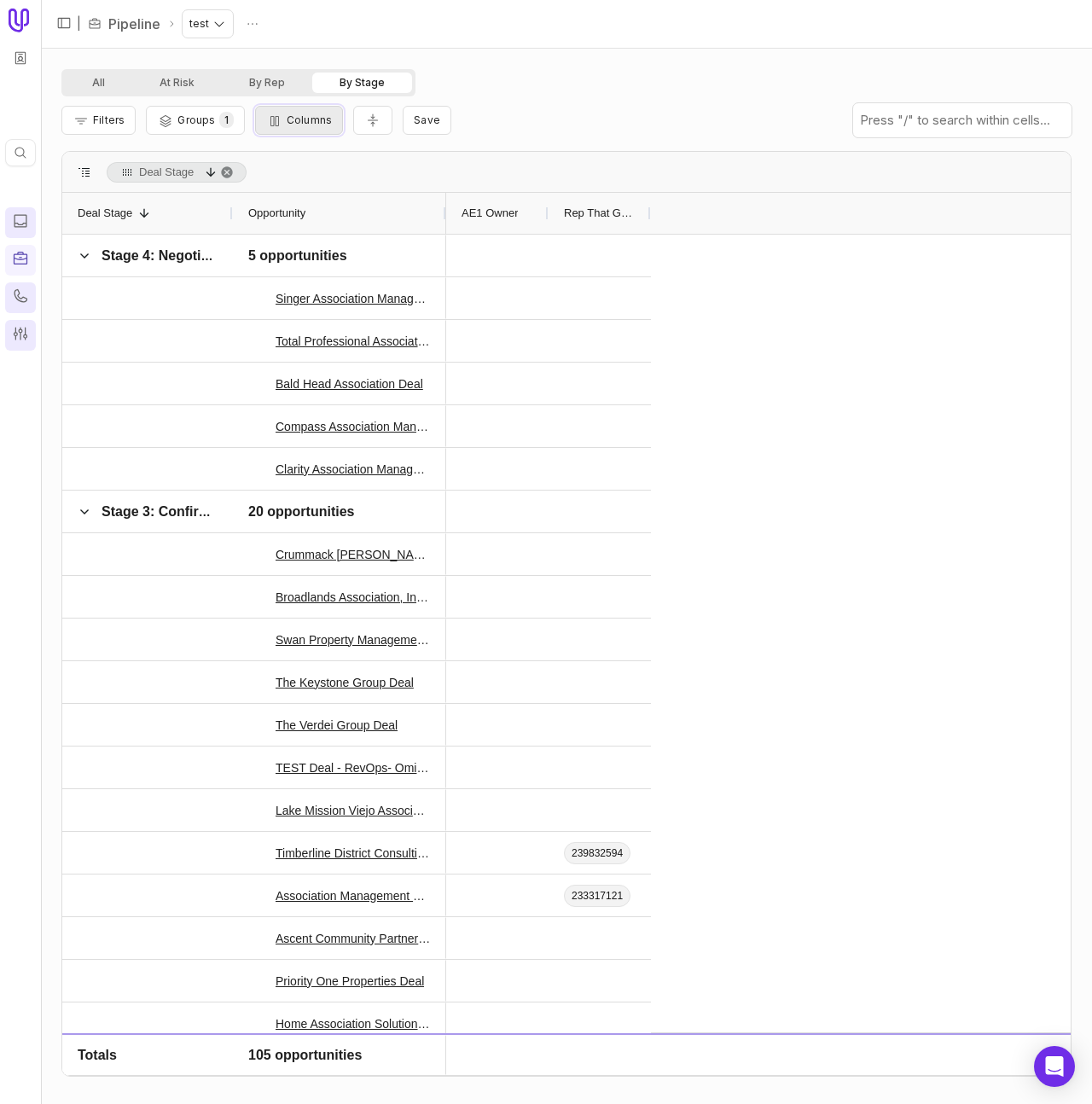
click at [291, 125] on span "Columns" at bounding box center [309, 120] width 45 height 12
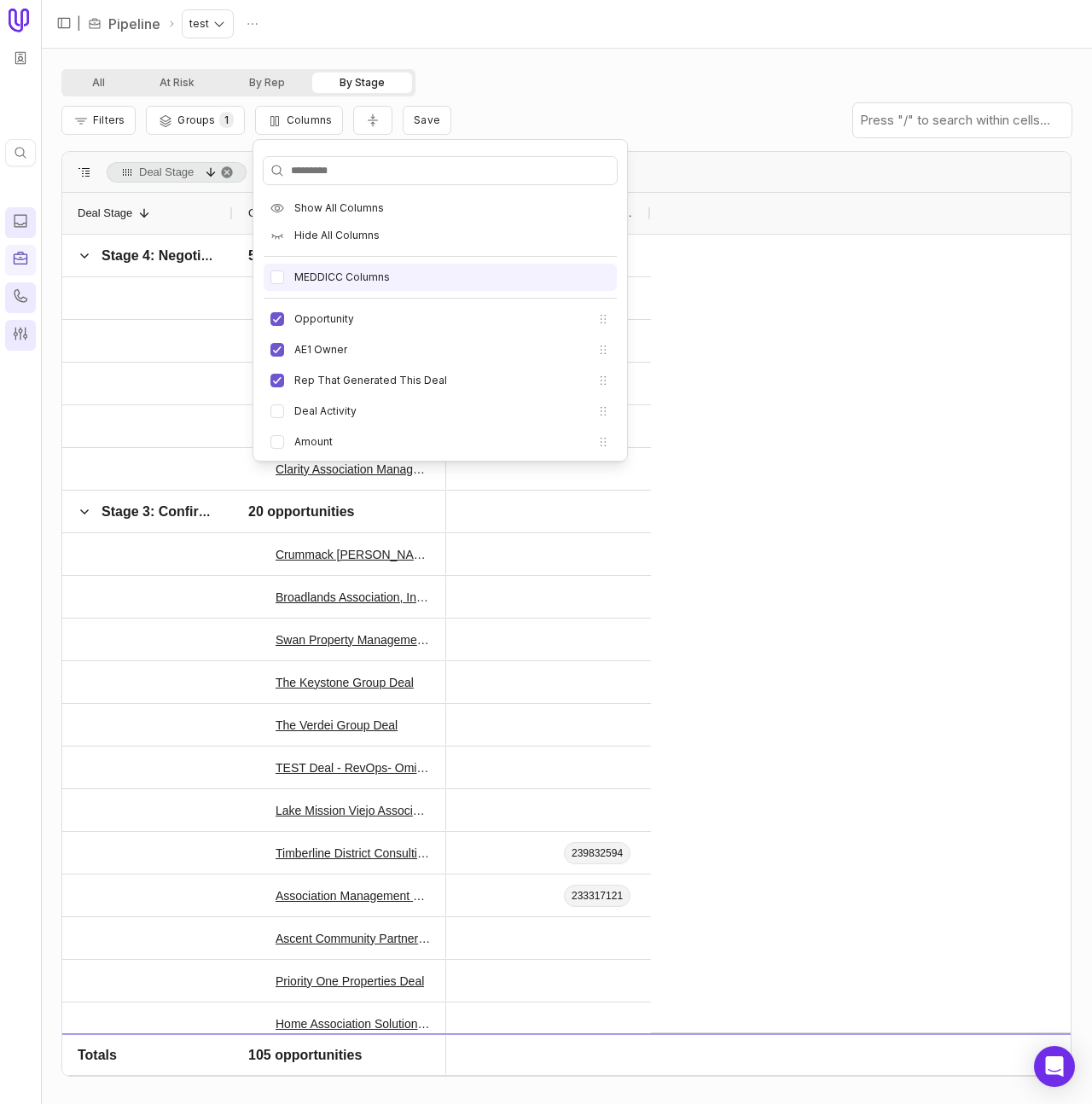
click at [296, 271] on label "MEDDICC Columns" at bounding box center [341, 277] width 95 height 13
click at [284, 271] on button "MEDDICC Columns" at bounding box center [277, 277] width 13 height 13
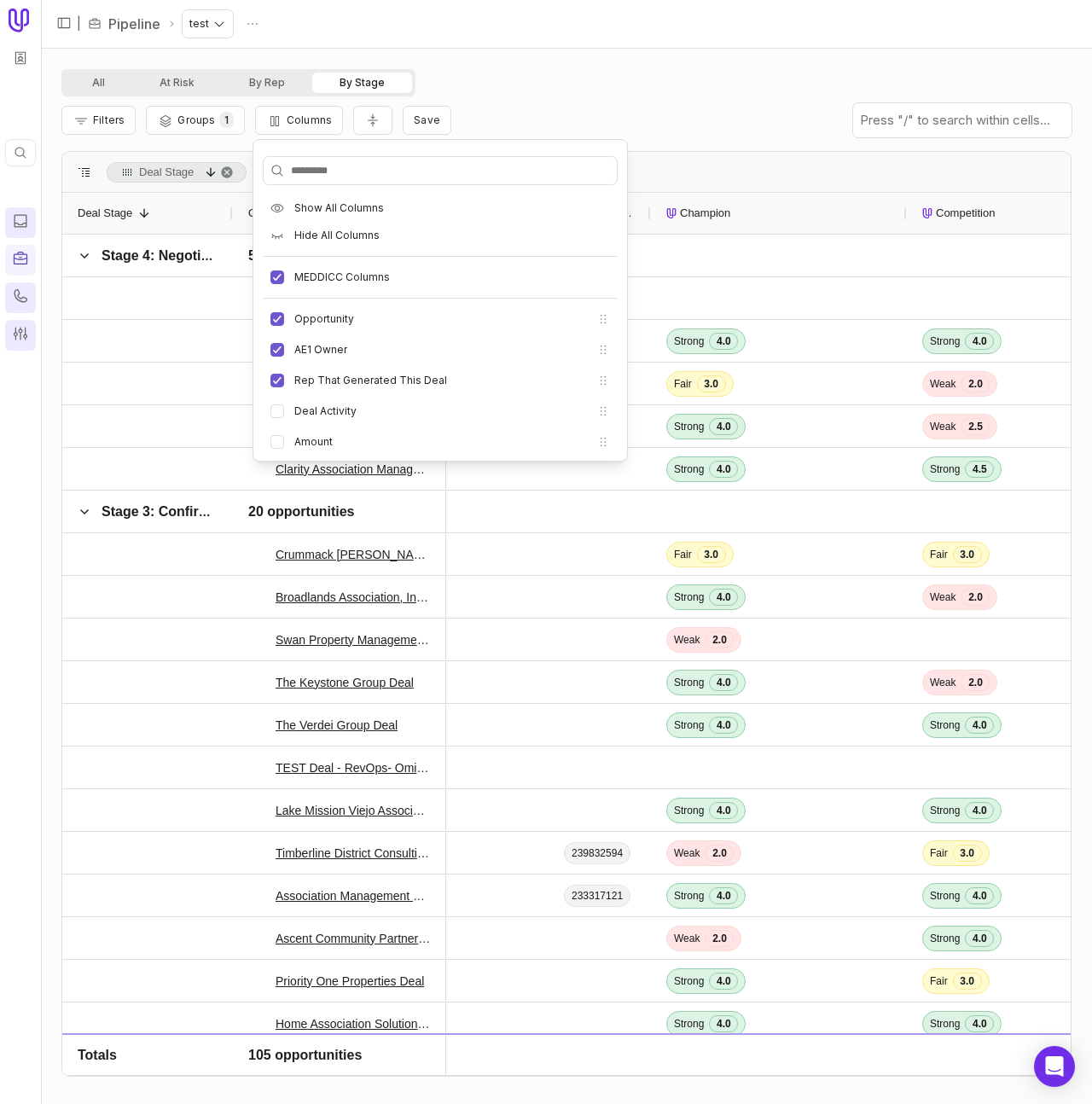
click at [373, 277] on label "MEDDICC Columns" at bounding box center [341, 277] width 95 height 13
click at [284, 277] on button "MEDDICC Columns" at bounding box center [277, 277] width 13 height 13
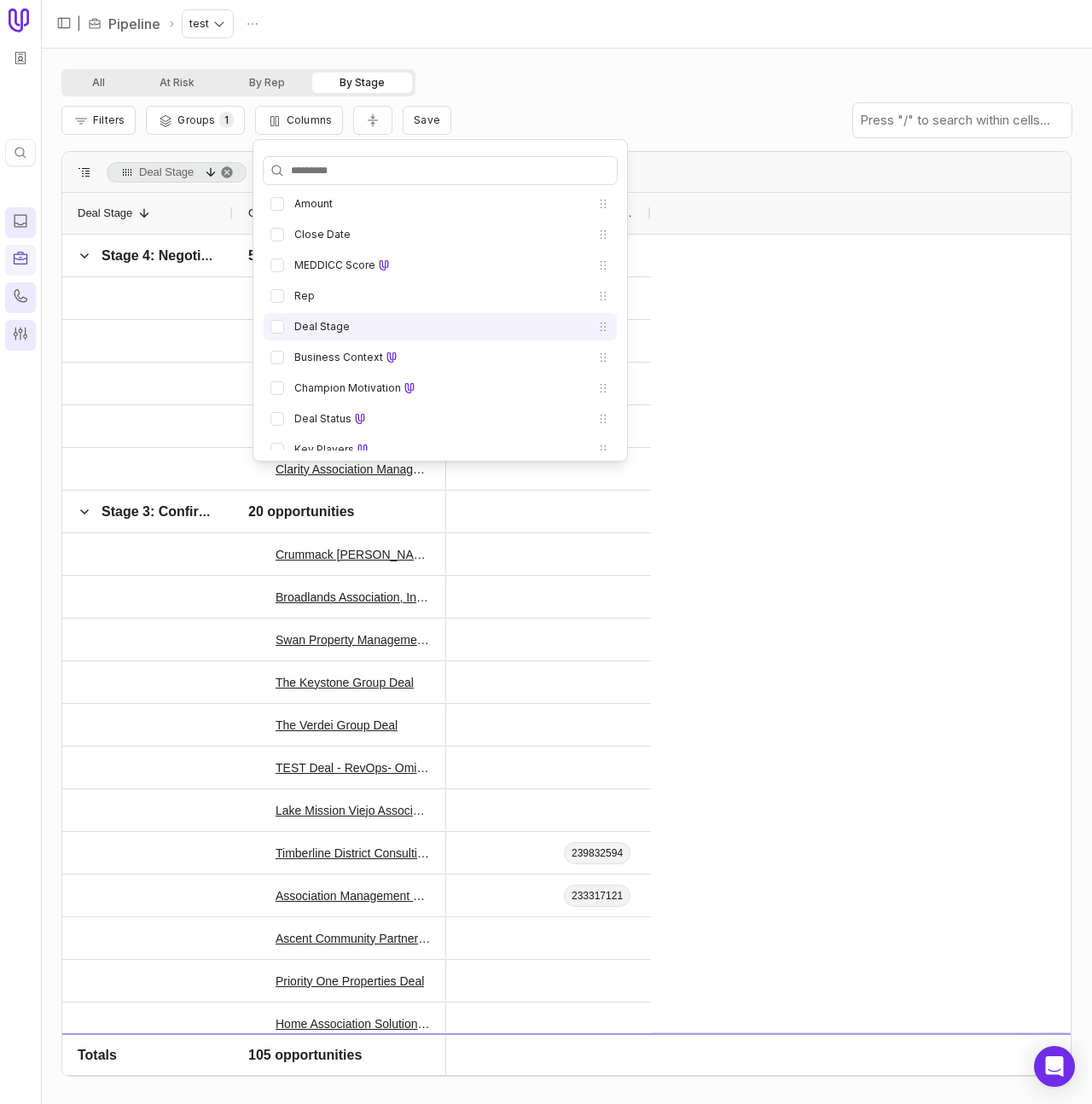
drag, startPoint x: 324, startPoint y: 353, endPoint x: 377, endPoint y: 329, distance: 58.2
click at [324, 353] on label "Business Context" at bounding box center [339, 357] width 89 height 13
click at [284, 353] on button "Business Context" at bounding box center [277, 357] width 13 height 13
click at [585, 76] on div "All At Risk By Rep By Stage" at bounding box center [566, 83] width 1010 height 28
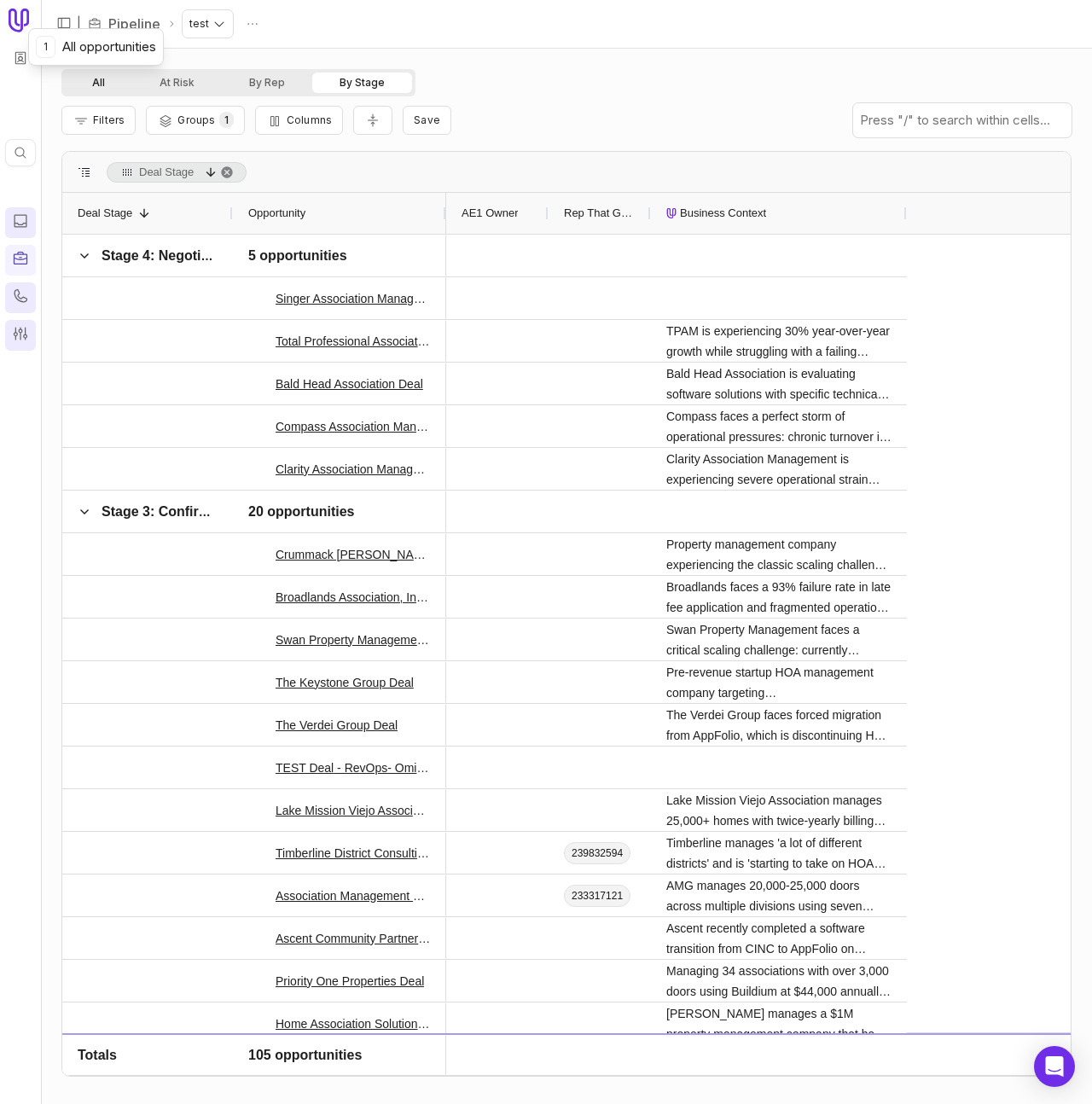
click at [92, 80] on button "All" at bounding box center [99, 83] width 68 height 20
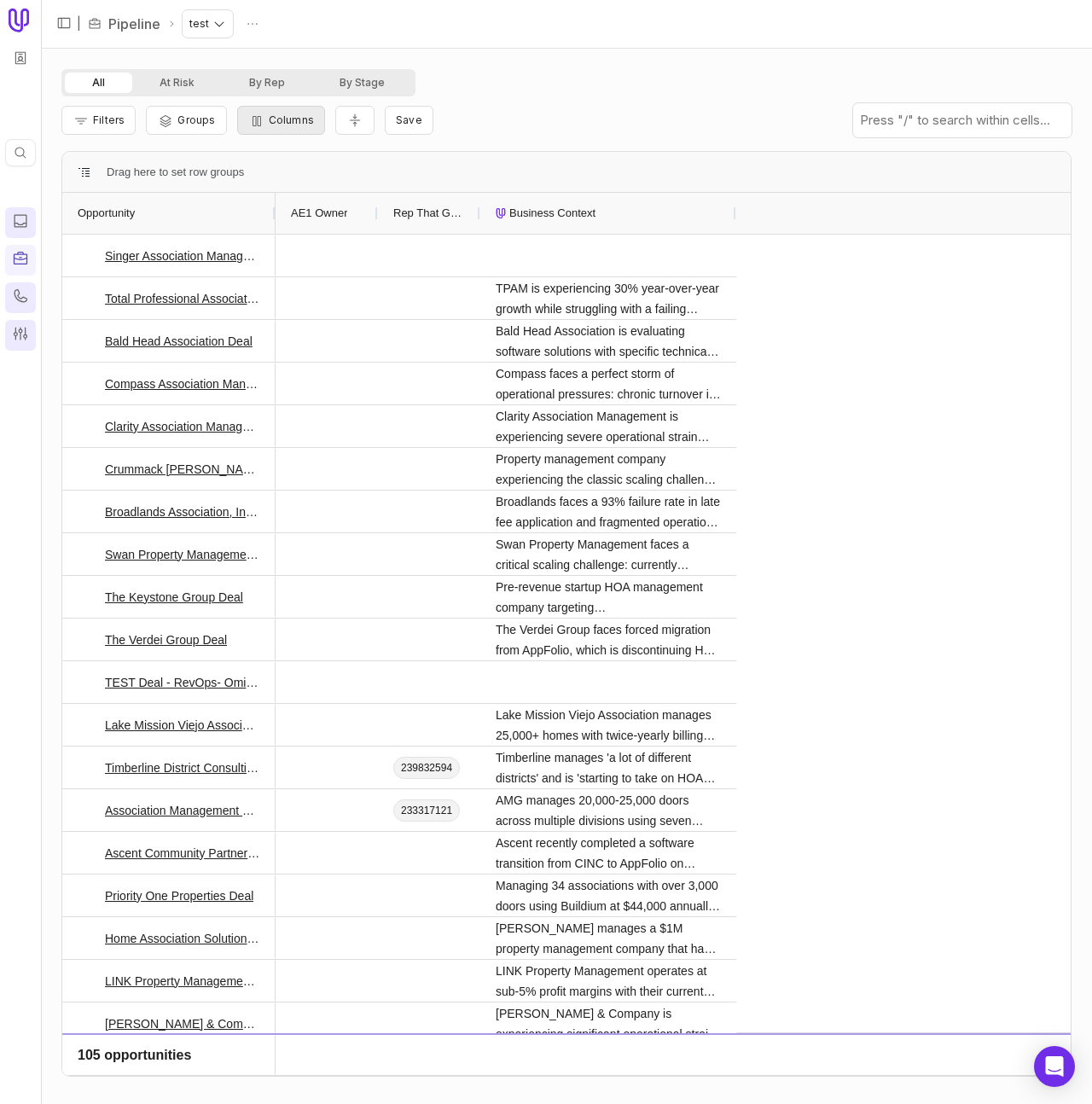
drag, startPoint x: 373, startPoint y: 83, endPoint x: 283, endPoint y: 129, distance: 101.1
click at [373, 83] on button "By Stage" at bounding box center [362, 83] width 100 height 20
click at [280, 129] on button "Columns" at bounding box center [281, 120] width 88 height 29
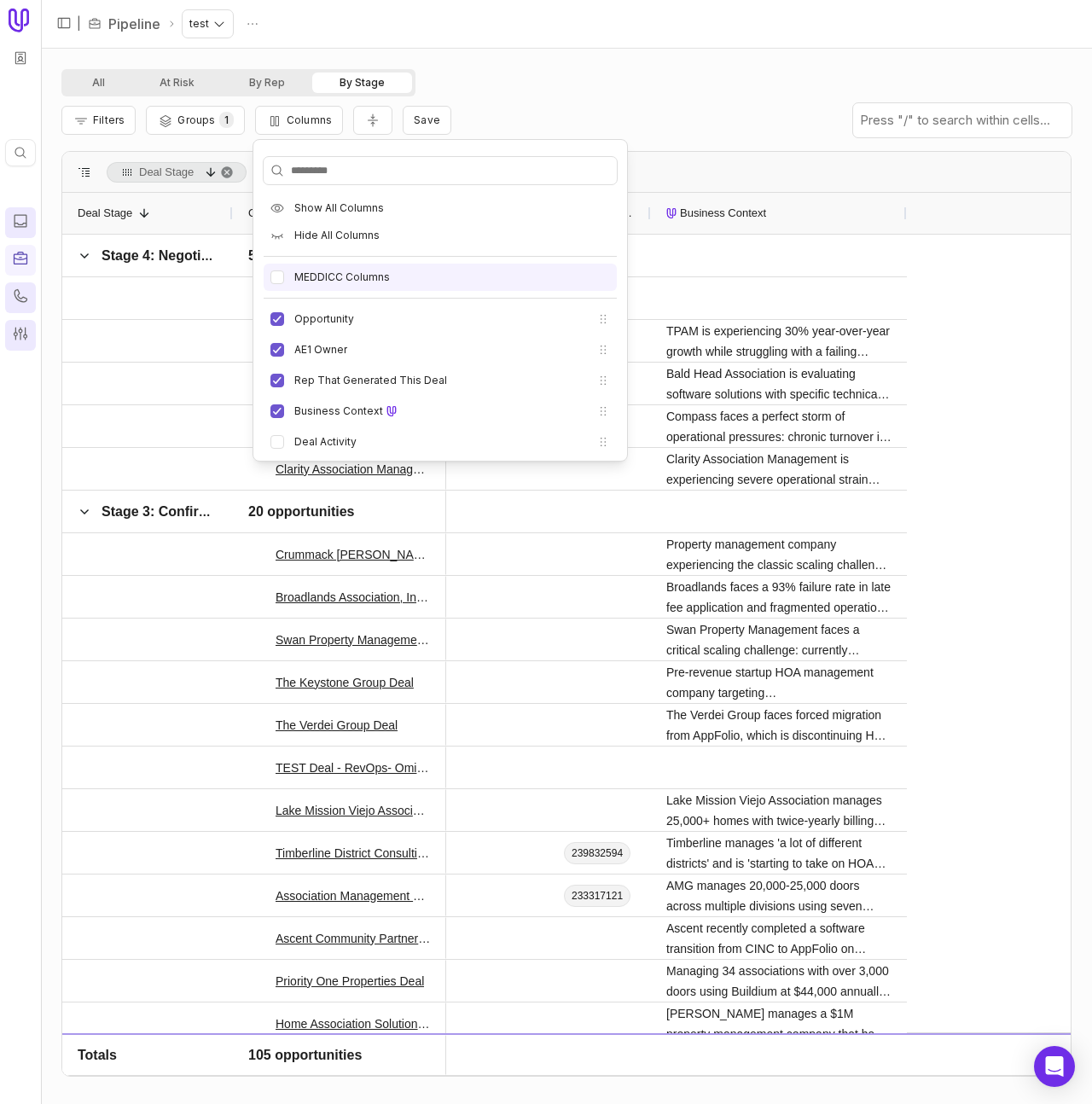
drag, startPoint x: 324, startPoint y: 275, endPoint x: 329, endPoint y: 263, distance: 13.0
click at [324, 275] on label "MEDDICC Columns" at bounding box center [341, 277] width 95 height 13
click at [284, 275] on button "MEDDICC Columns" at bounding box center [277, 277] width 13 height 13
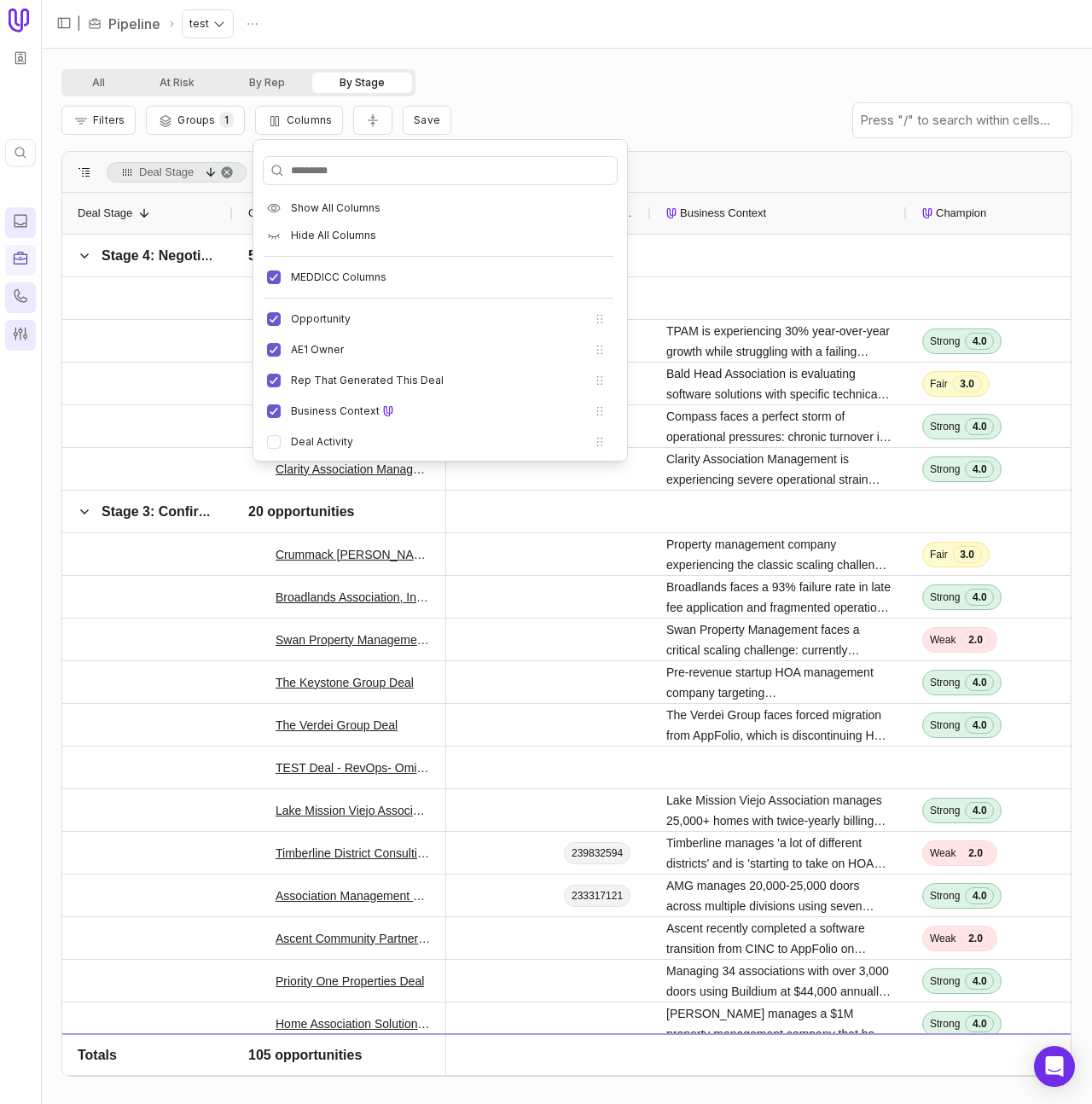
drag, startPoint x: 509, startPoint y: 91, endPoint x: 460, endPoint y: 116, distance: 55.0
click at [508, 91] on div "All At Risk By Rep By Stage" at bounding box center [566, 83] width 1010 height 28
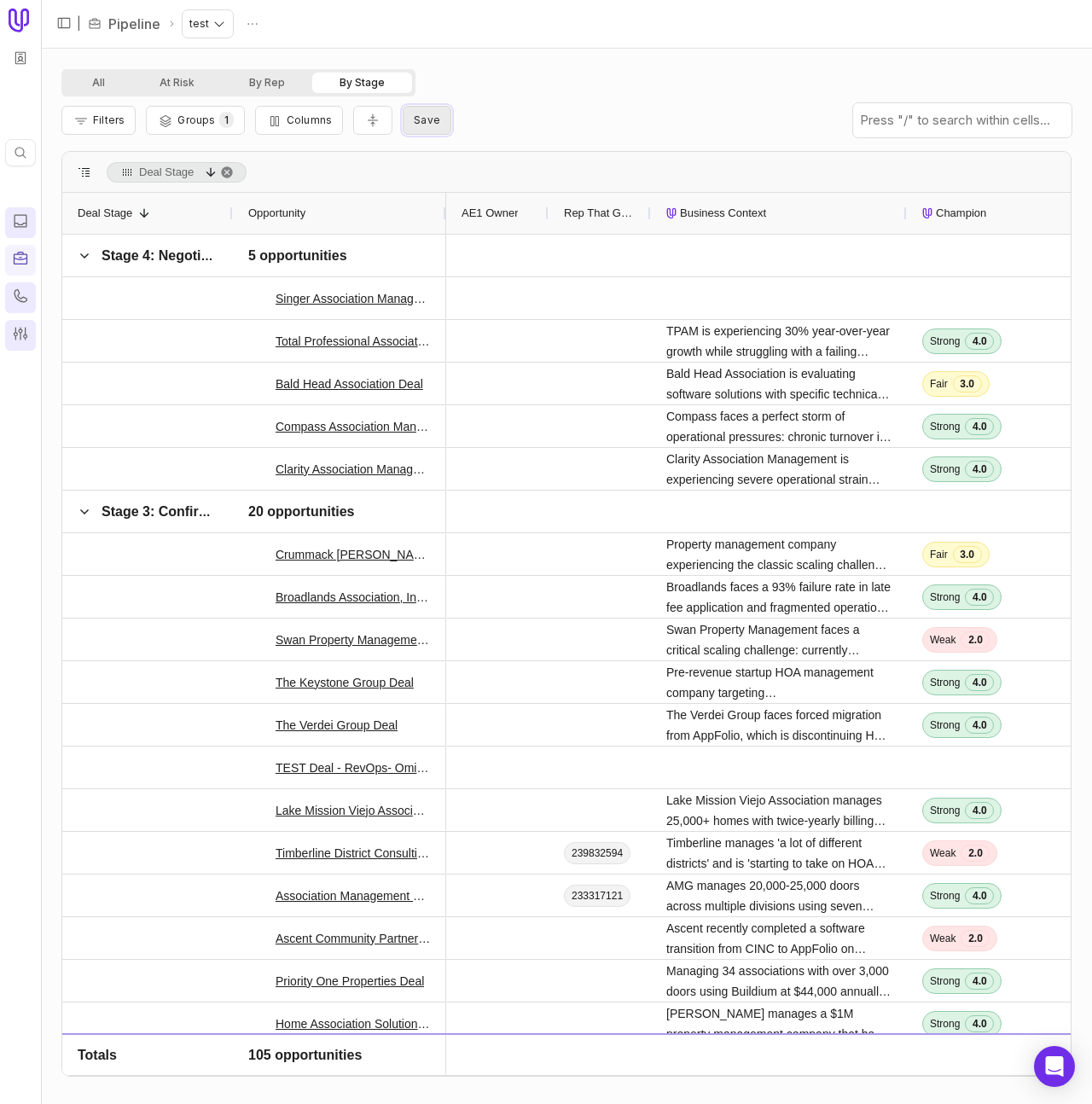
click at [429, 119] on span "Save" at bounding box center [427, 120] width 27 height 12
type input "******"
click at [573, 152] on div "View name ******" at bounding box center [518, 179] width 225 height 82
drag, startPoint x: 613, startPoint y: 230, endPoint x: 594, endPoint y: 242, distance: 22.5
click at [613, 230] on button "Save" at bounding box center [606, 230] width 47 height 21
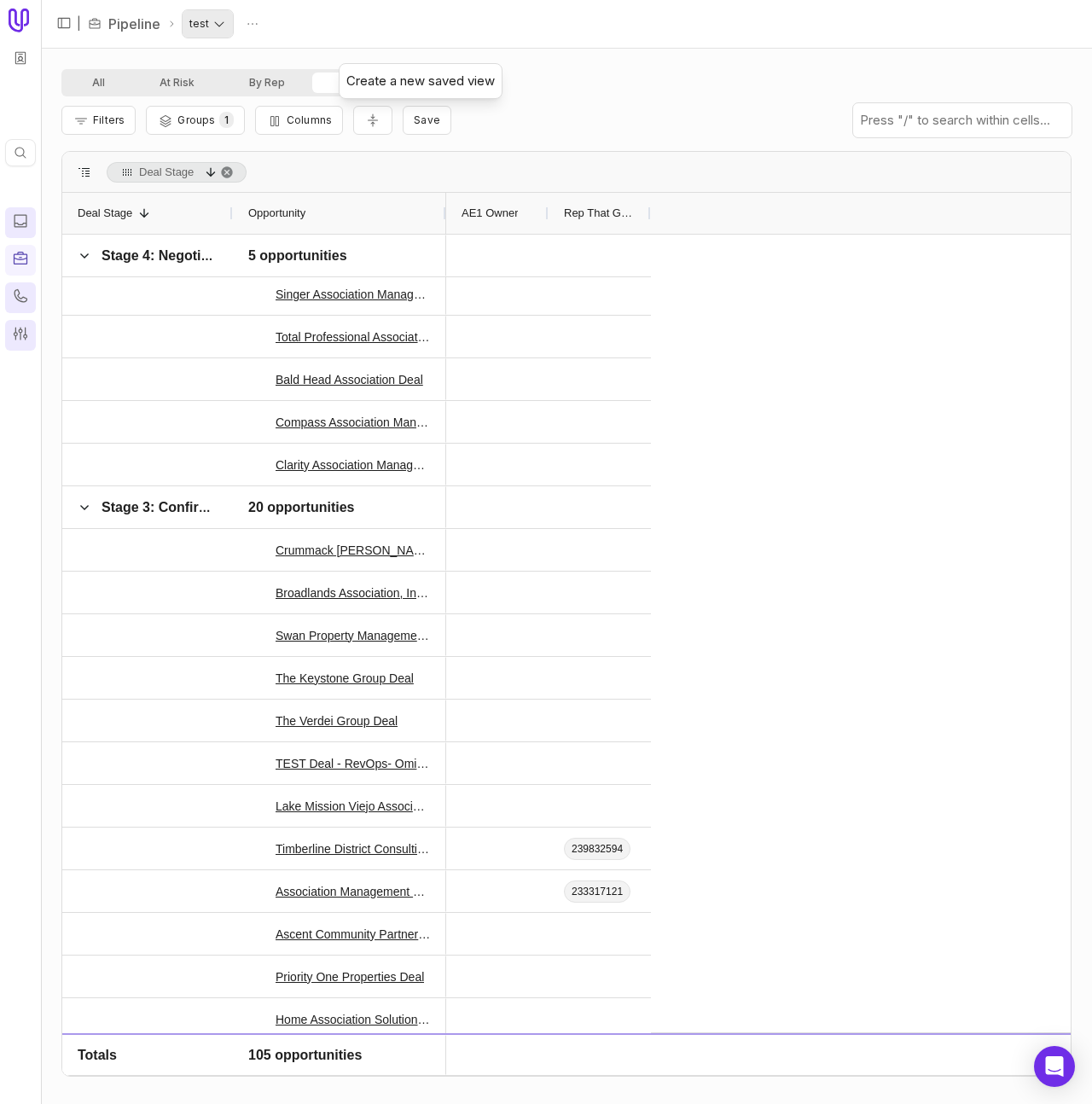
click at [208, 25] on html "Quick search... ⌘ K | Pipeline test All At Risk By Rep By Stage Filters Groups …" at bounding box center [546, 552] width 1092 height 1104
drag, startPoint x: 567, startPoint y: 87, endPoint x: 483, endPoint y: 101, distance: 85.2
click at [567, 87] on html "Quick search... ⌘ K | Pipeline test All At Risk By Rep By Stage Filters Groups …" at bounding box center [546, 552] width 1092 height 1104
click at [208, 20] on html "Quick search... ⌘ K | Pipeline test All At Risk By Rep By Stage Filters Groups …" at bounding box center [546, 552] width 1092 height 1104
drag, startPoint x: 225, startPoint y: 74, endPoint x: 378, endPoint y: 65, distance: 153.3
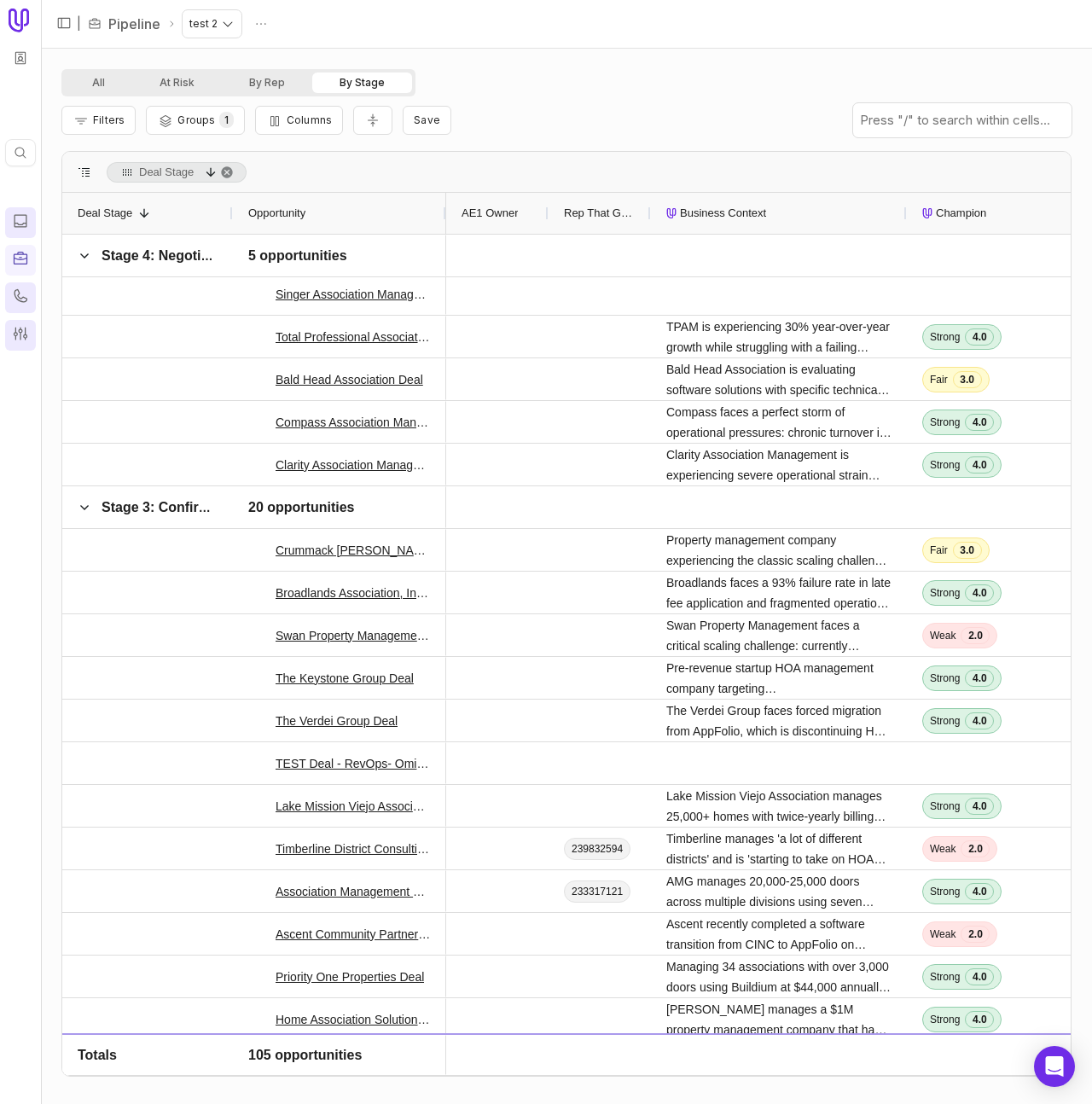
click at [221, 26] on html "Quick search... ⌘ K | Pipeline test 2 All At Risk By Rep By Stage Filters Group…" at bounding box center [546, 552] width 1092 height 1104
drag, startPoint x: 238, startPoint y: 50, endPoint x: 326, endPoint y: 45, distance: 88.1
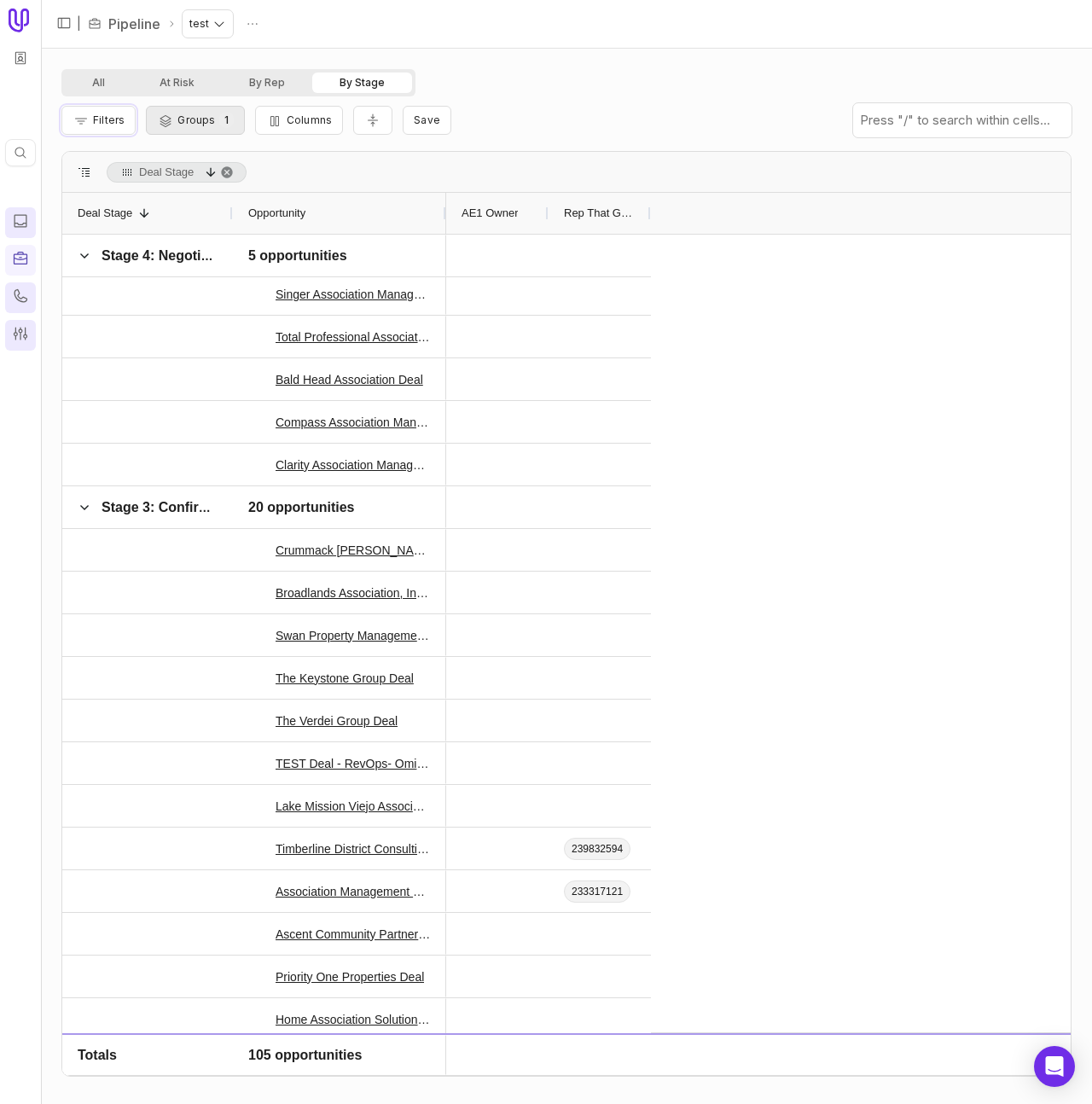
drag, startPoint x: 97, startPoint y: 113, endPoint x: 149, endPoint y: 122, distance: 52.8
click at [98, 112] on button "Filters" at bounding box center [98, 120] width 74 height 29
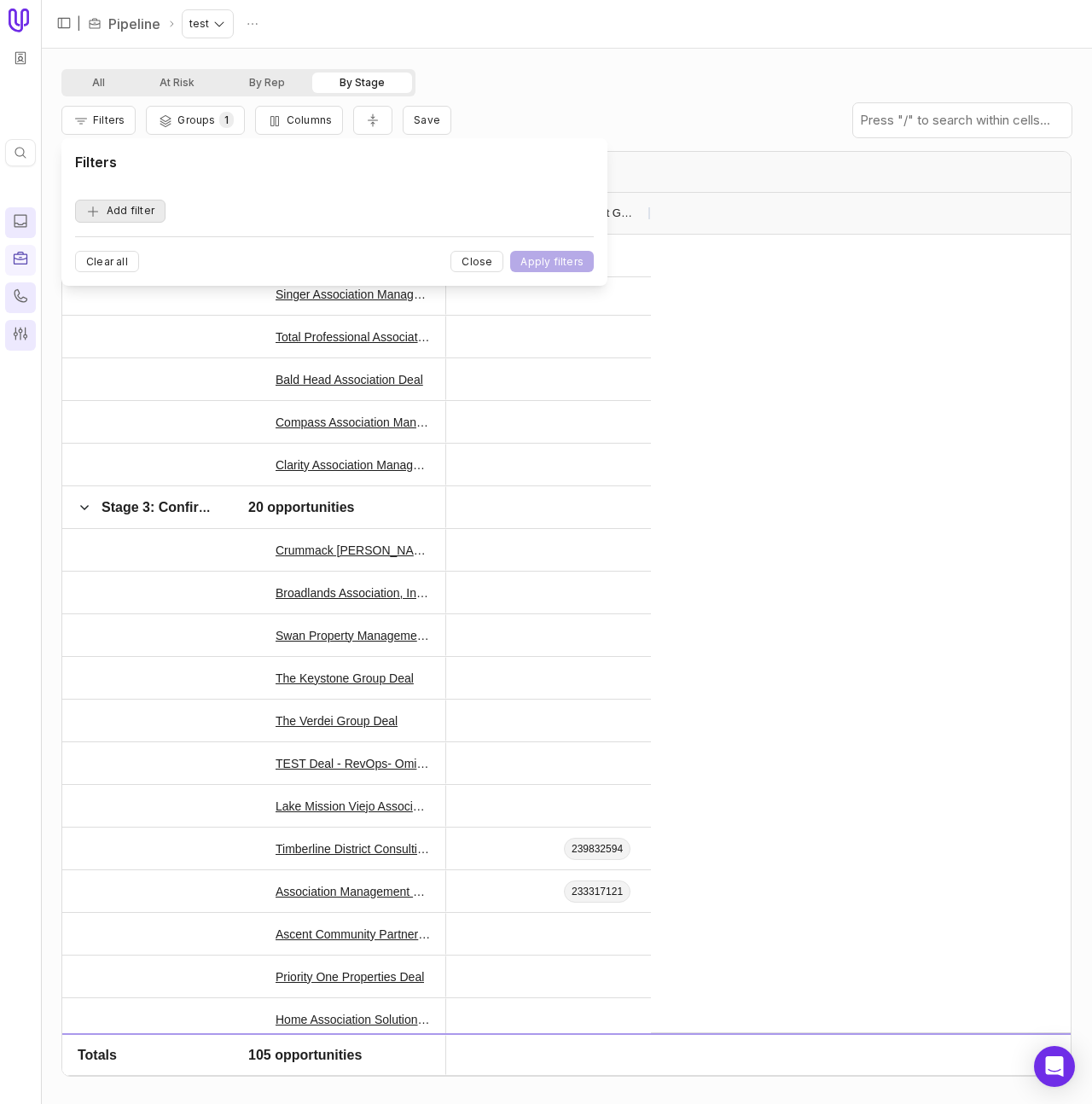
click at [116, 213] on button "Add filter" at bounding box center [120, 211] width 91 height 23
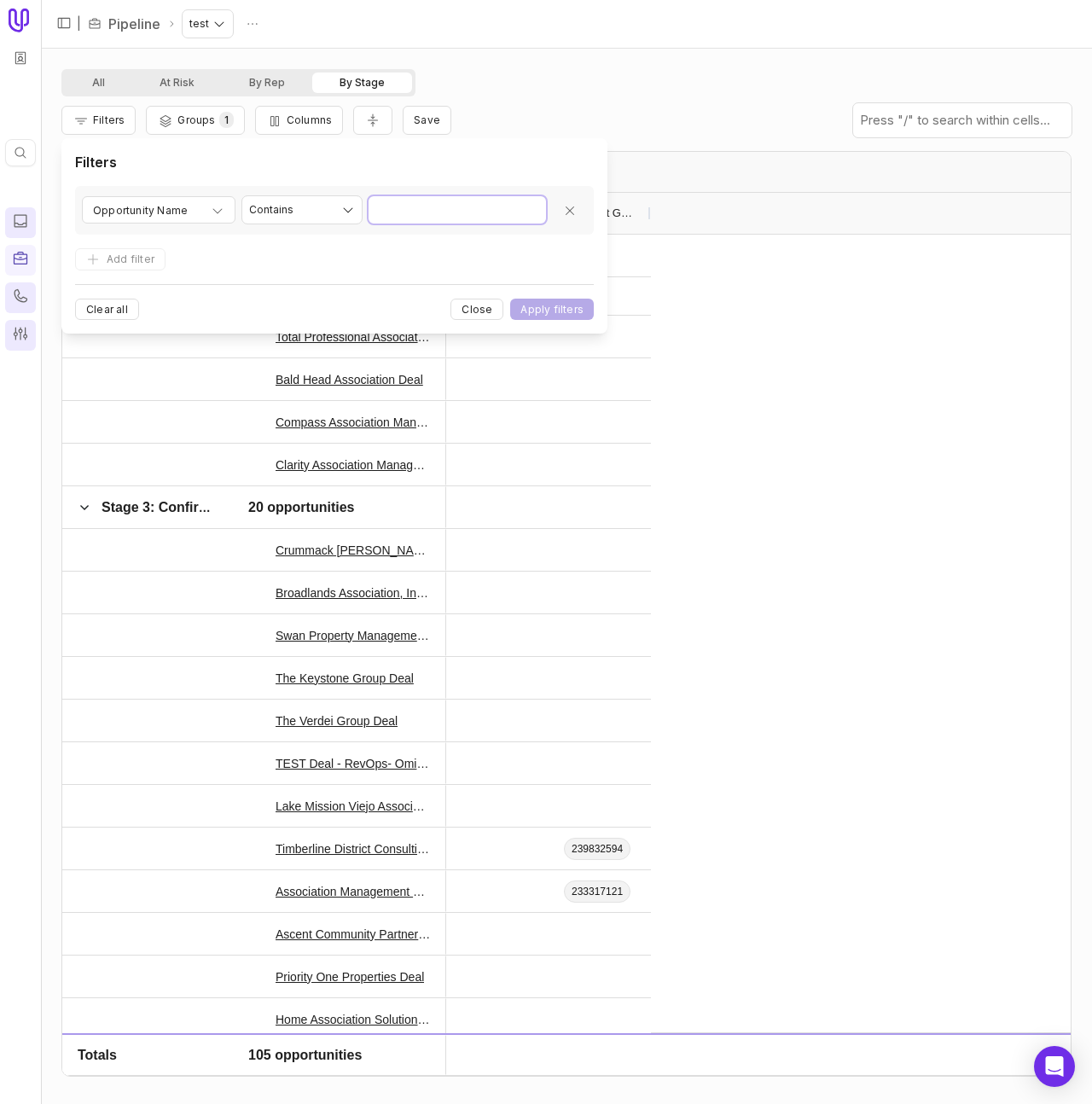
click at [469, 211] on input "Value" at bounding box center [457, 210] width 178 height 28
type input "*****"
click at [510, 299] on button "Apply filters" at bounding box center [552, 310] width 84 height 21
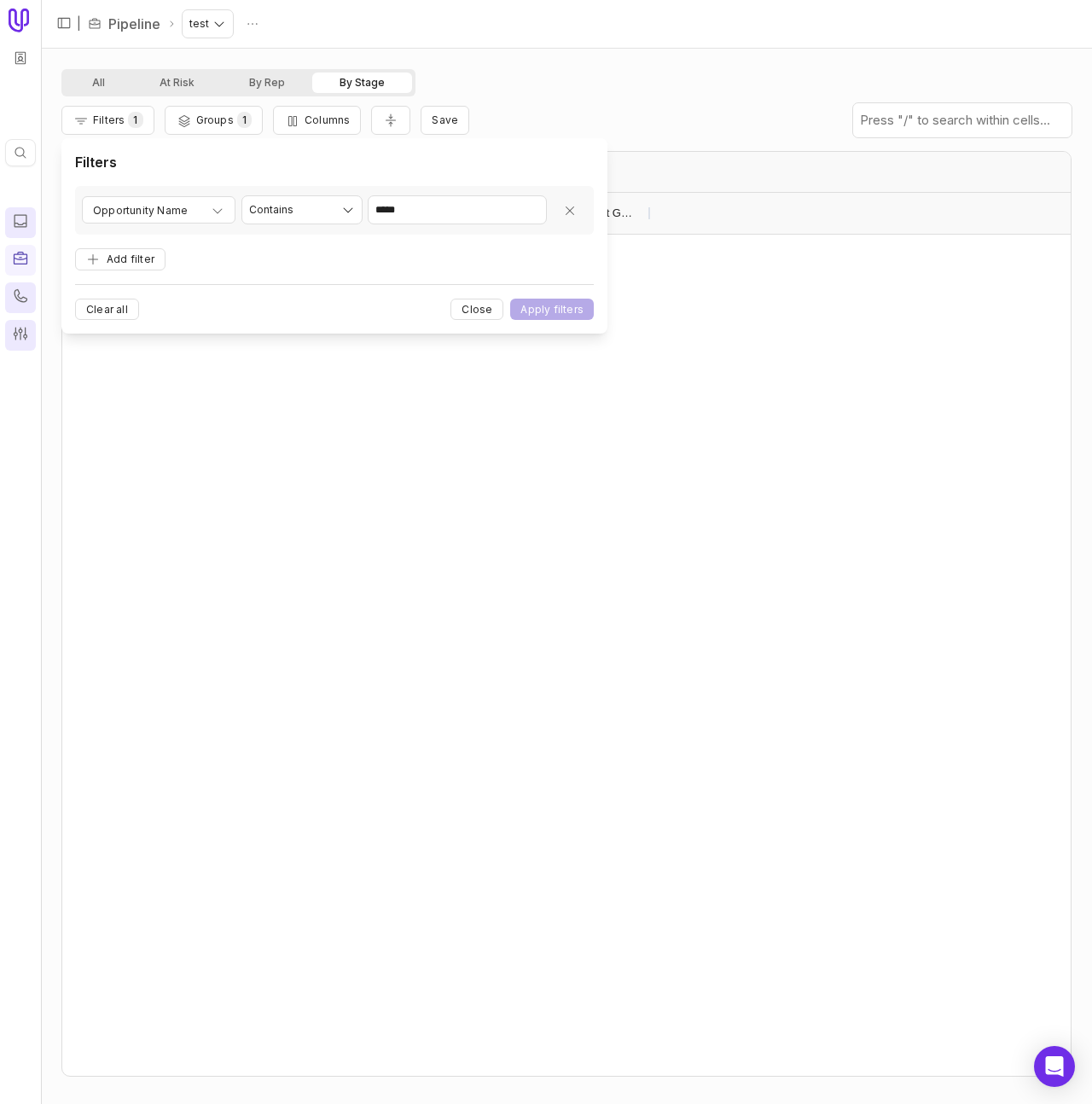
click at [452, 195] on div "**********" at bounding box center [333, 210] width 518 height 49
type input "*****"
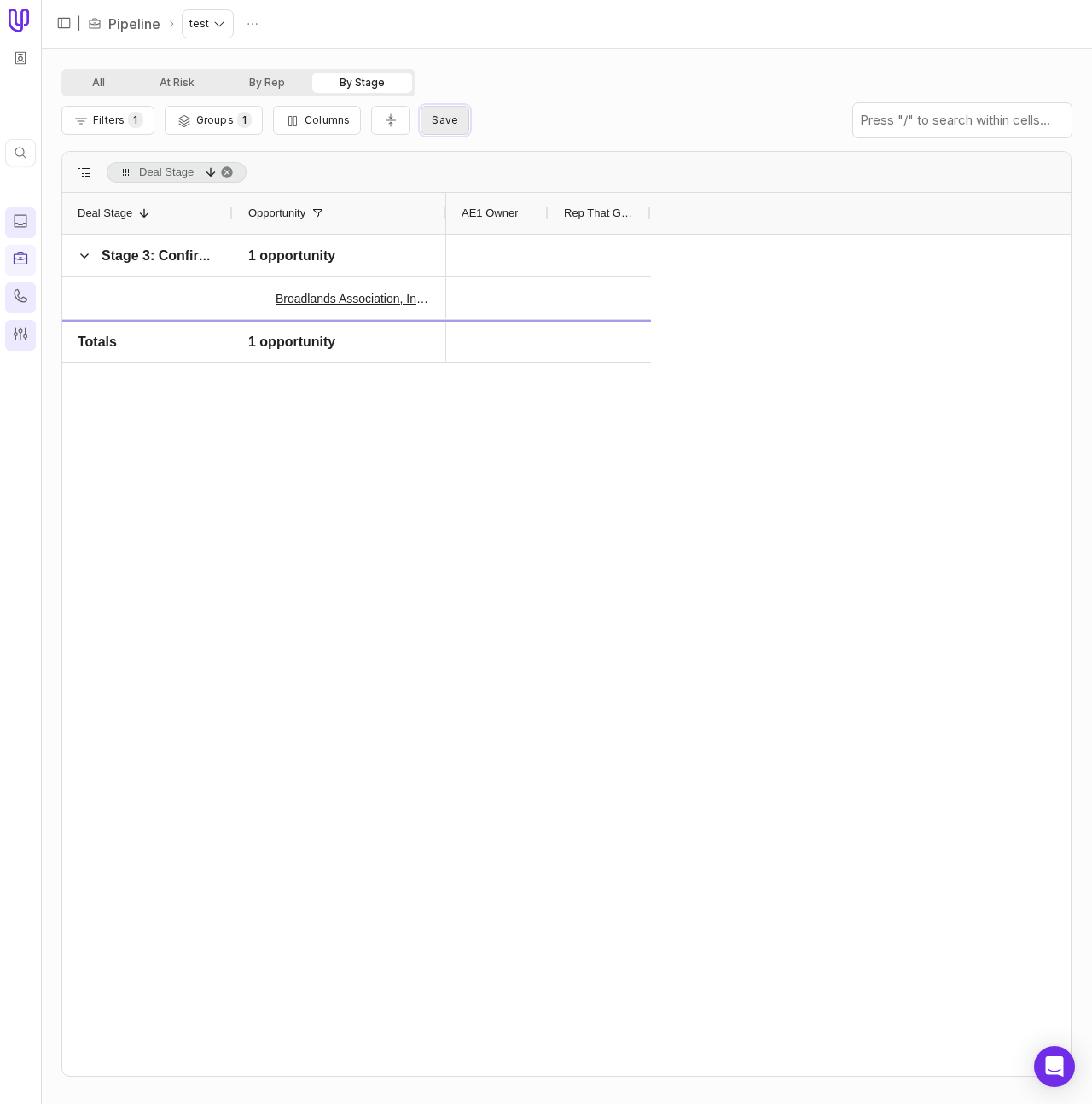
click at [446, 121] on span "Save" at bounding box center [445, 120] width 27 height 12
type input "****"
click at [601, 220] on button "Save" at bounding box center [624, 230] width 47 height 21
click at [214, 30] on html "Quick search... ⌘ K | Pipeline test All At Risk By Rep By Stage Filters 1 Group…" at bounding box center [546, 552] width 1092 height 1104
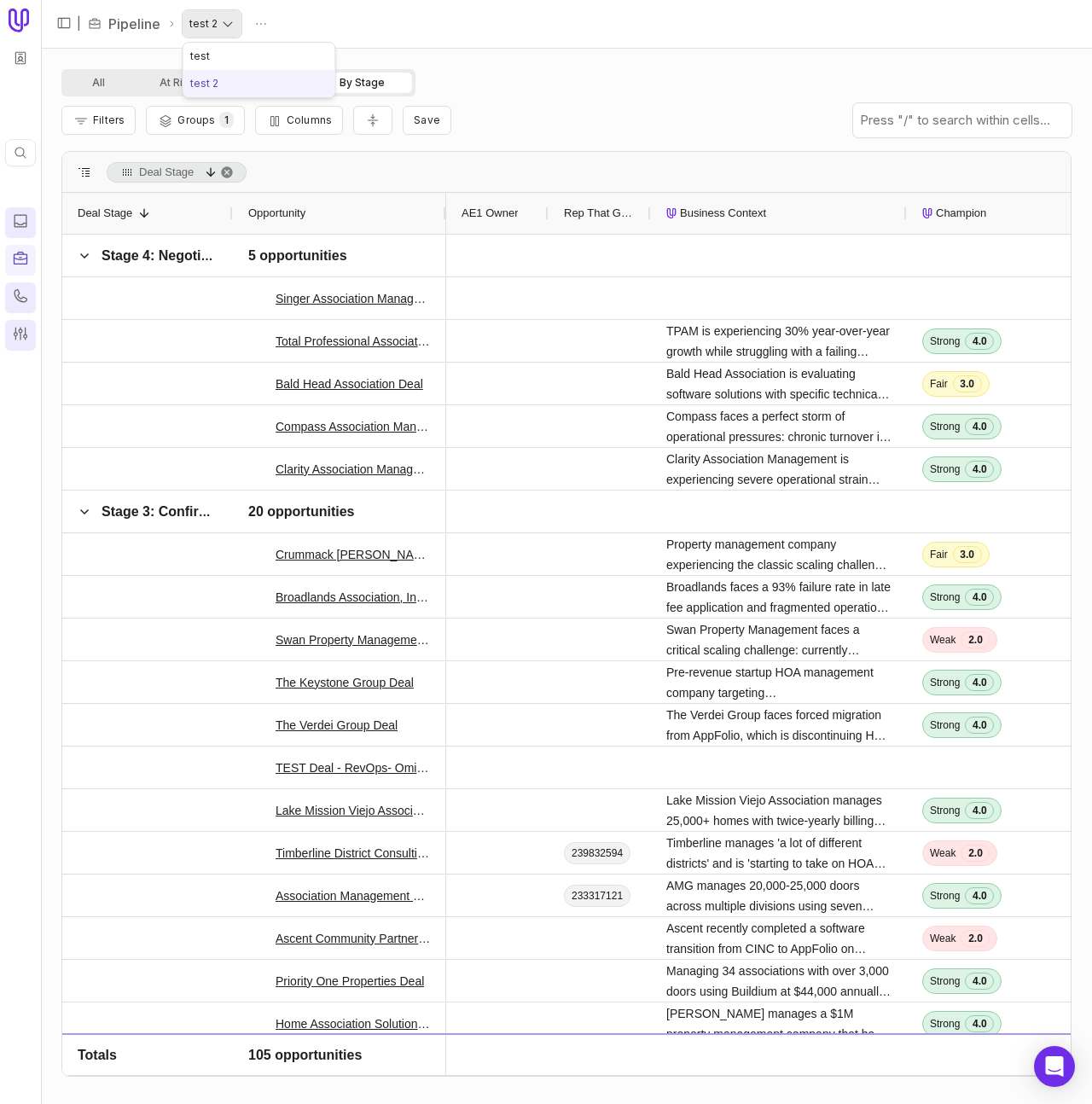
click at [229, 20] on html "Quick search... ⌘ K | Pipeline test 2 All At Risk By Rep By Stage Filters Group…" at bounding box center [546, 552] width 1092 height 1104
drag, startPoint x: 228, startPoint y: 58, endPoint x: 267, endPoint y: 57, distance: 39.0
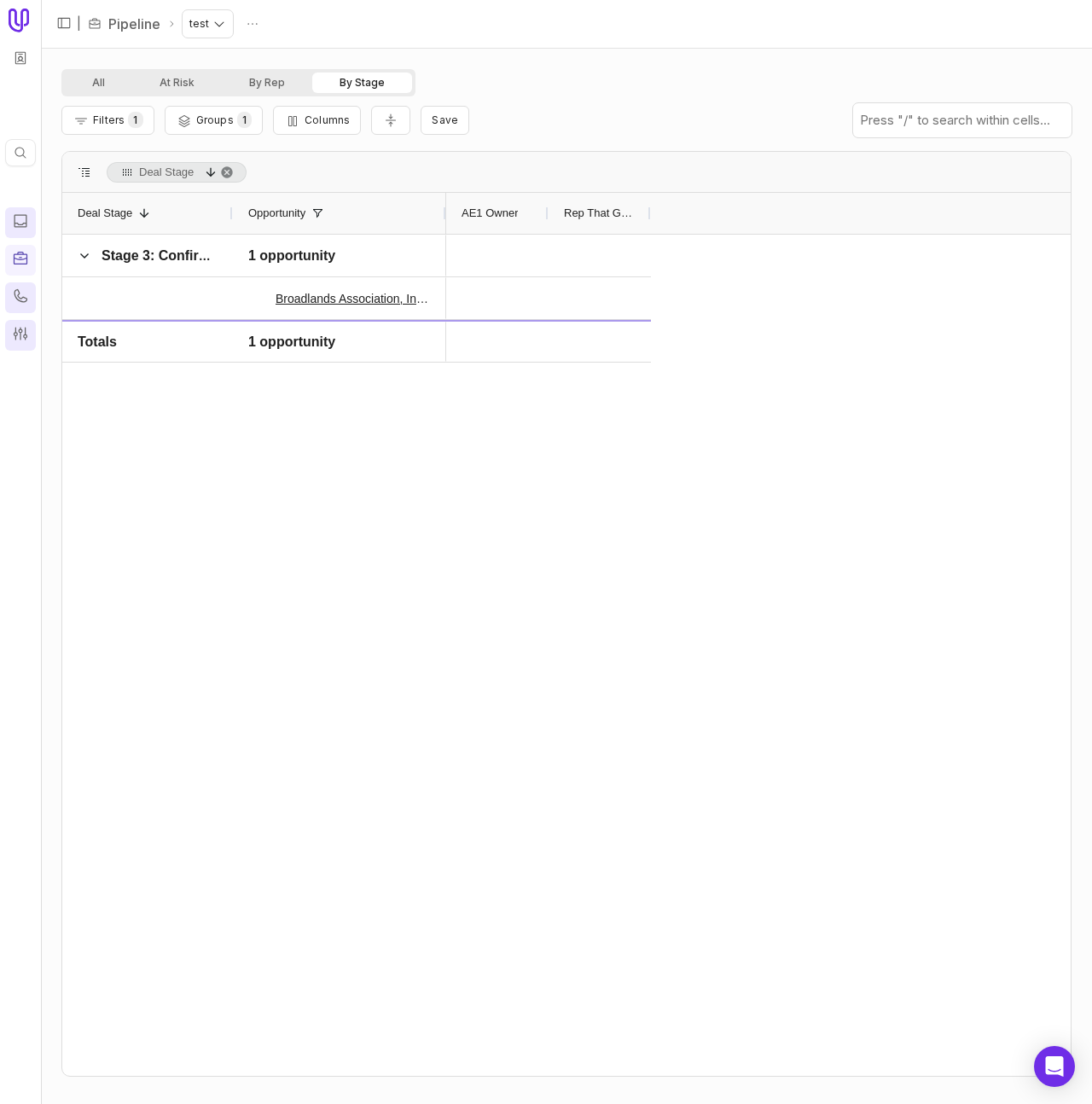
click at [15, 328] on icon at bounding box center [20, 333] width 13 height 12
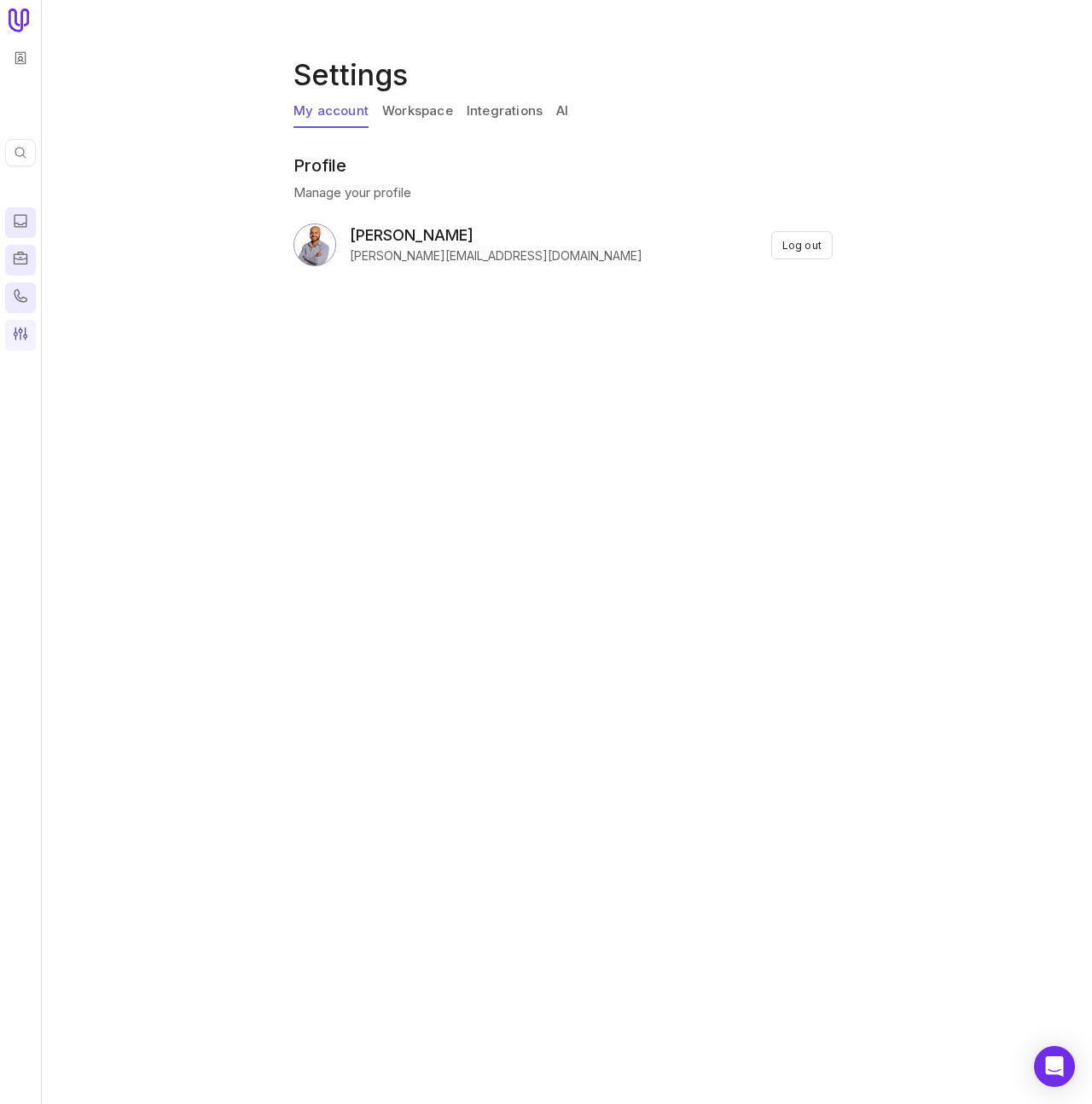
click at [19, 261] on icon at bounding box center [20, 258] width 17 height 17
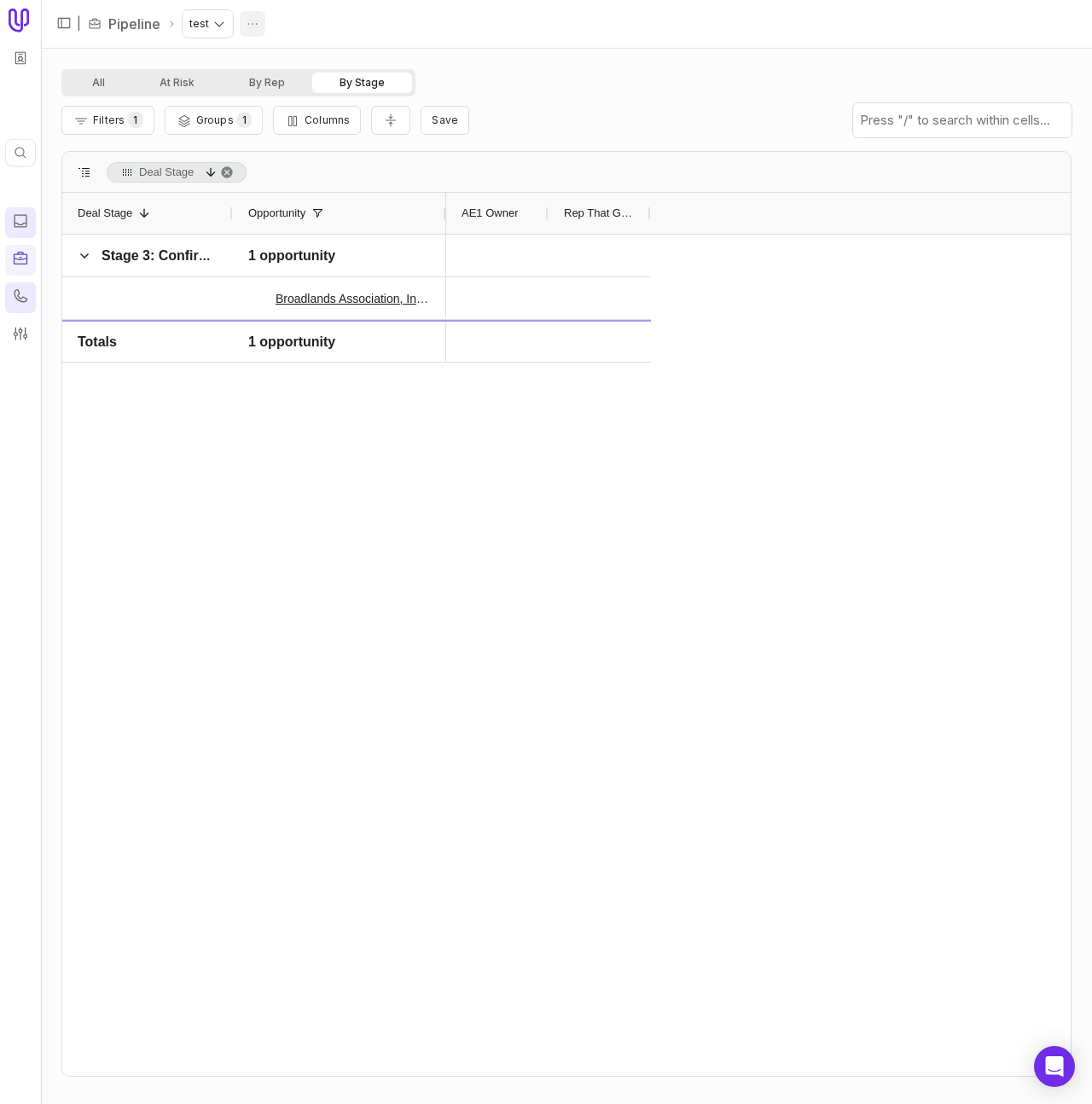
click at [243, 20] on html "Quick search... ⌘ K | Pipeline test All At Risk By Rep By Stage Filters 1 Group…" at bounding box center [546, 552] width 1092 height 1104
click at [237, 64] on div "Delete" at bounding box center [228, 57] width 78 height 34
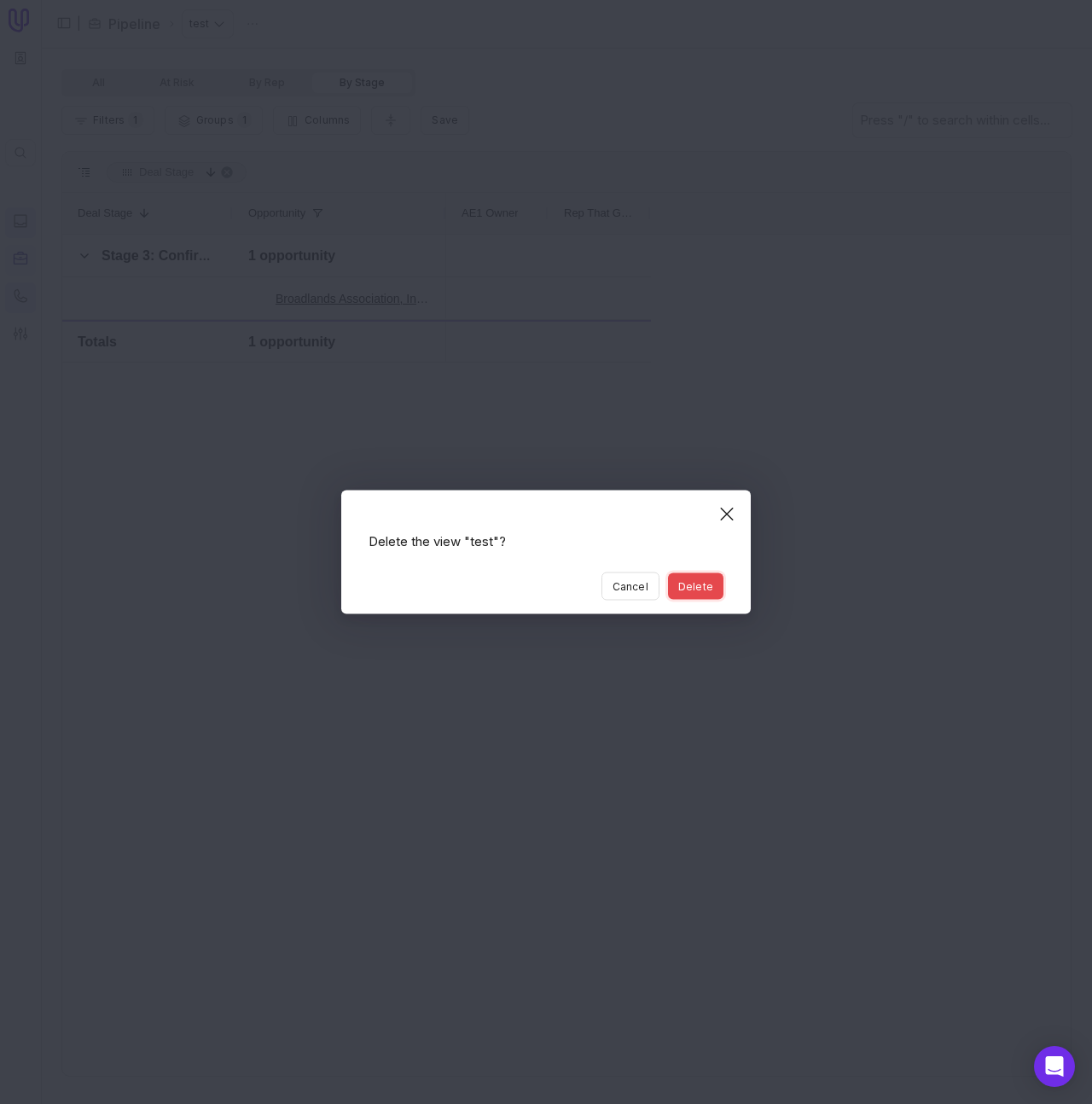
drag, startPoint x: 695, startPoint y: 588, endPoint x: 367, endPoint y: 228, distance: 487.0
click at [692, 584] on button "Delete" at bounding box center [695, 587] width 55 height 27
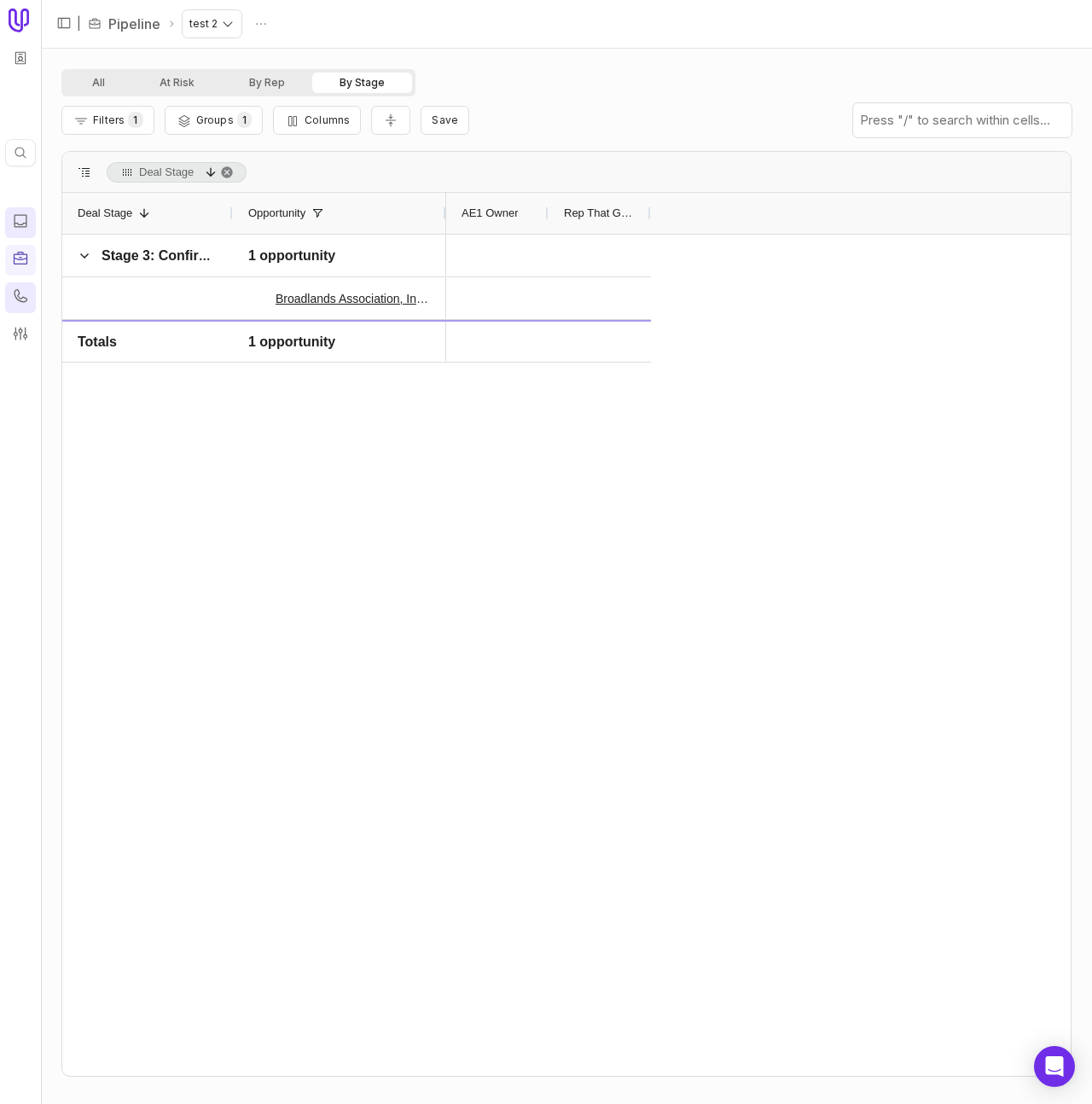
click at [252, 25] on html "Quick search... ⌘ K | Pipeline test 2 All At Risk By Rep By Stage Filters 1 Gro…" at bounding box center [546, 552] width 1092 height 1104
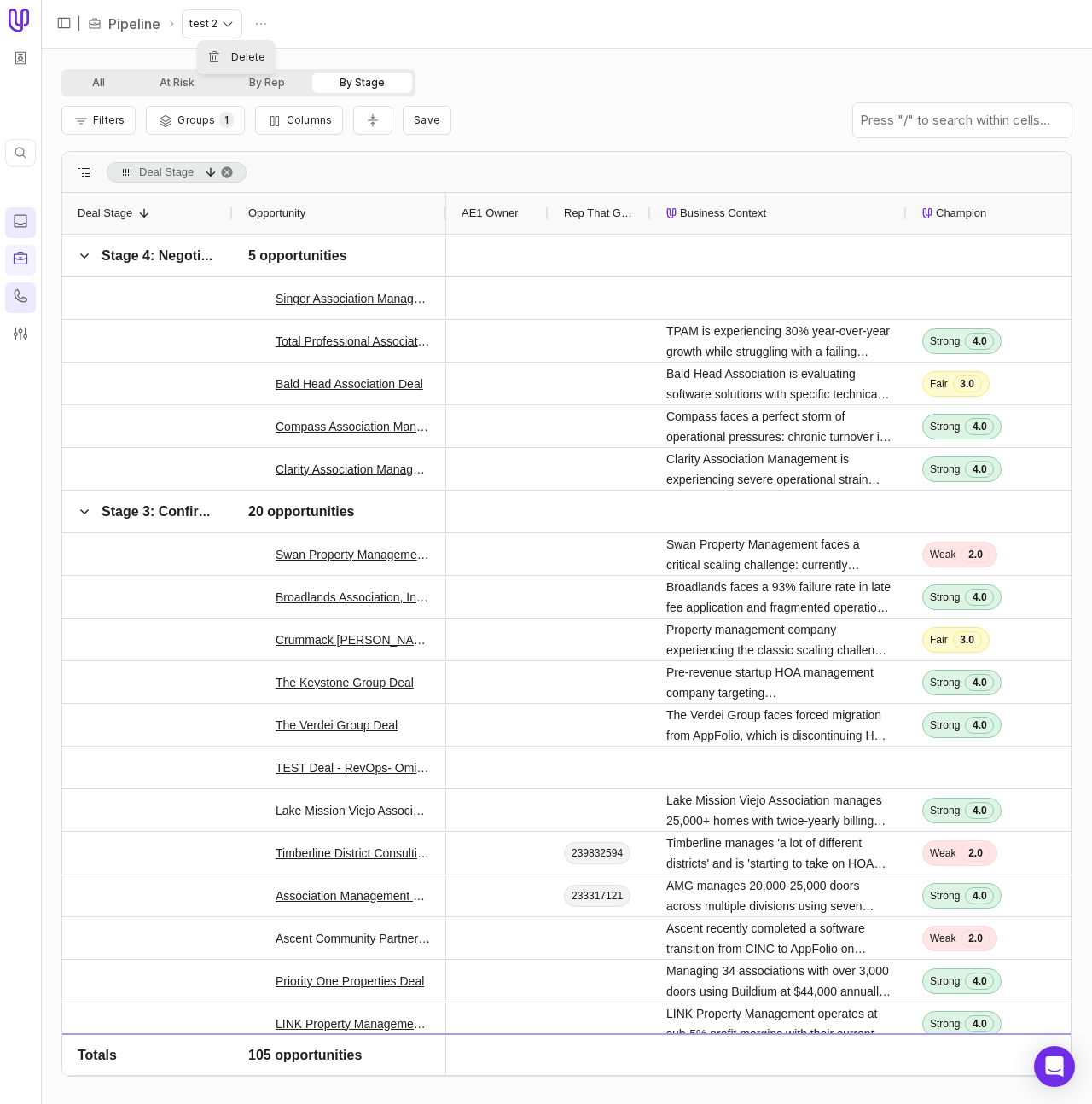
click at [251, 68] on div "Delete" at bounding box center [237, 57] width 78 height 34
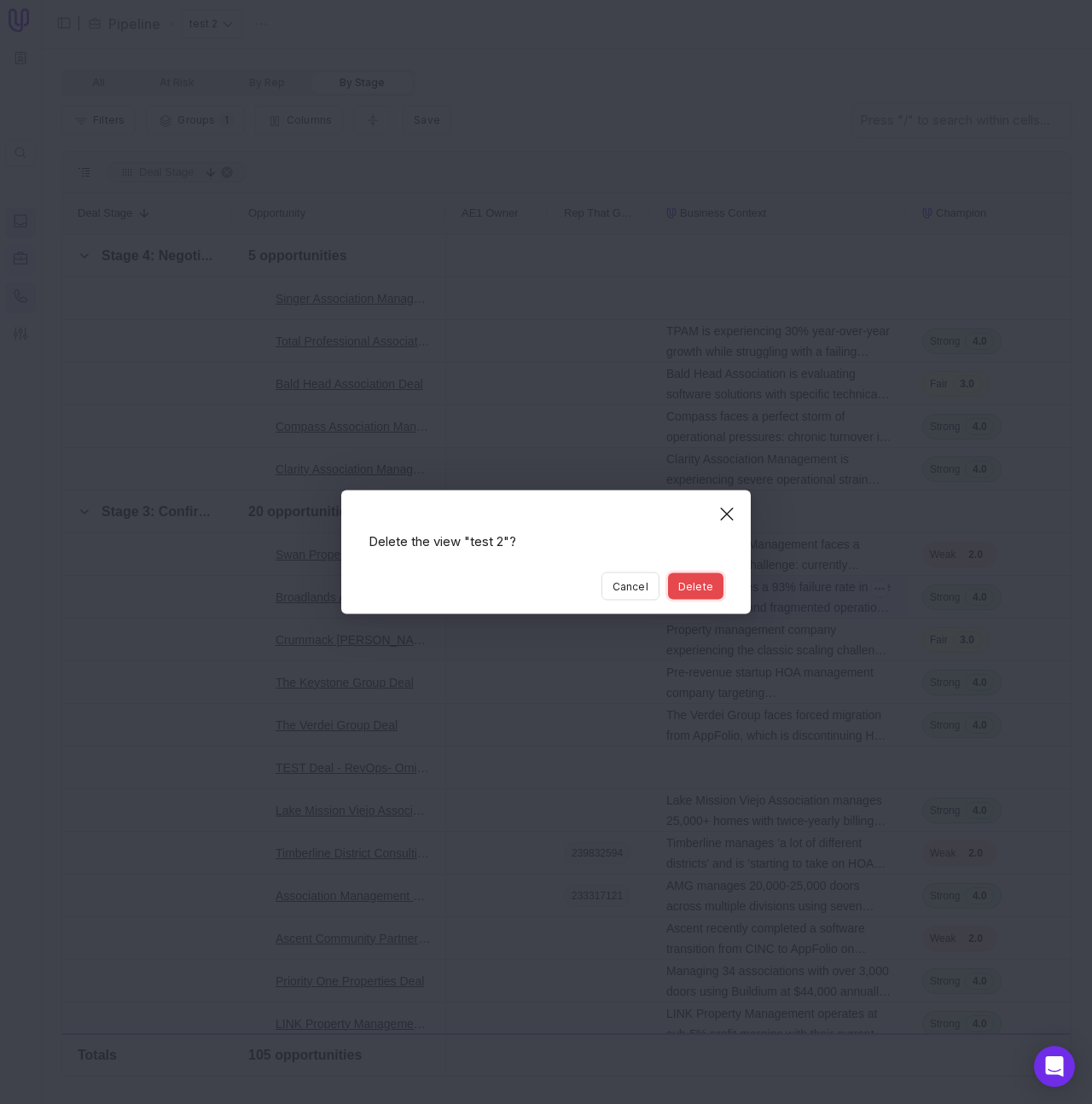
click at [703, 590] on button "Delete" at bounding box center [695, 587] width 55 height 27
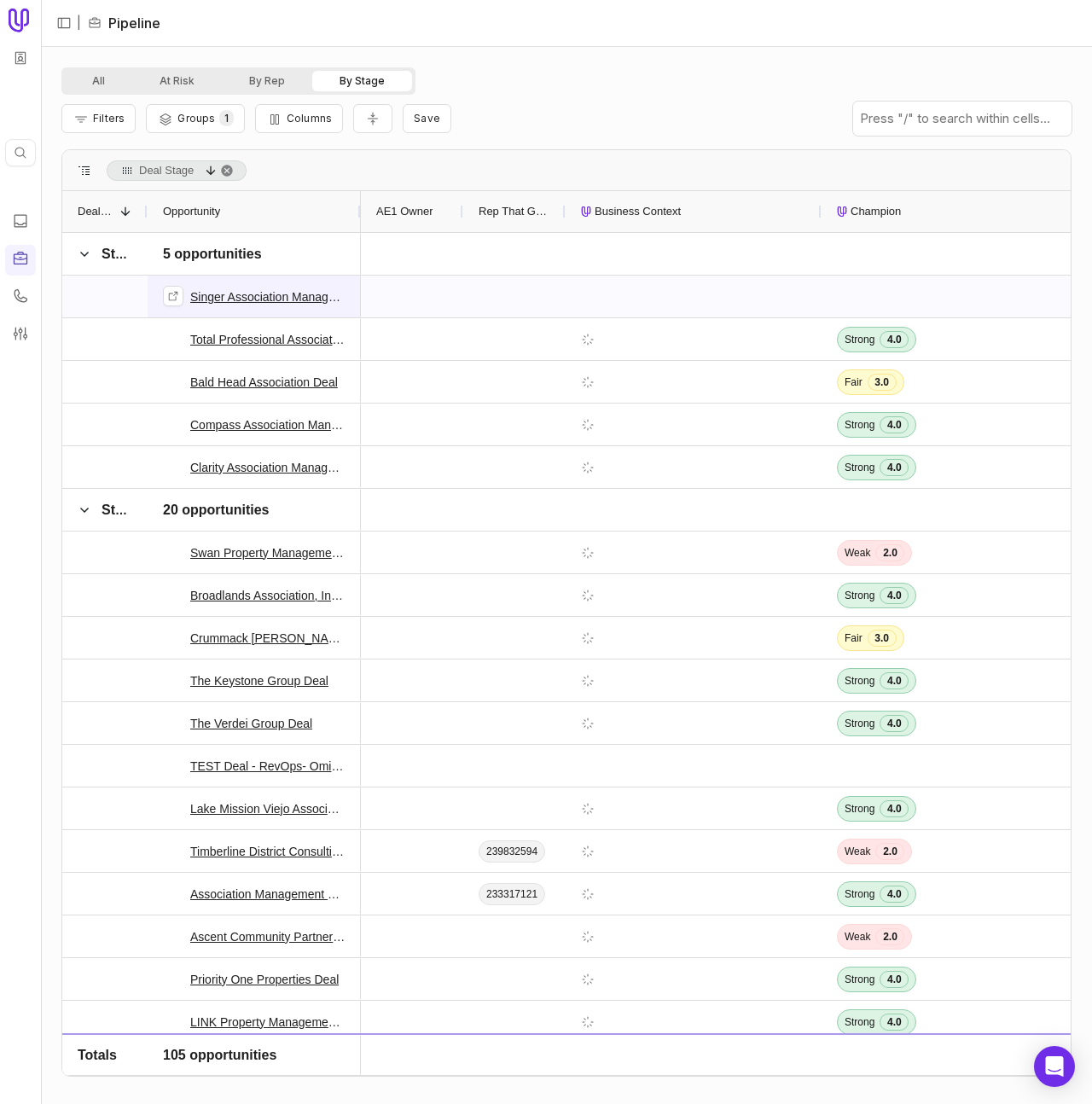
click at [277, 291] on link "Singer Association Management - New Deal" at bounding box center [268, 296] width 156 height 20
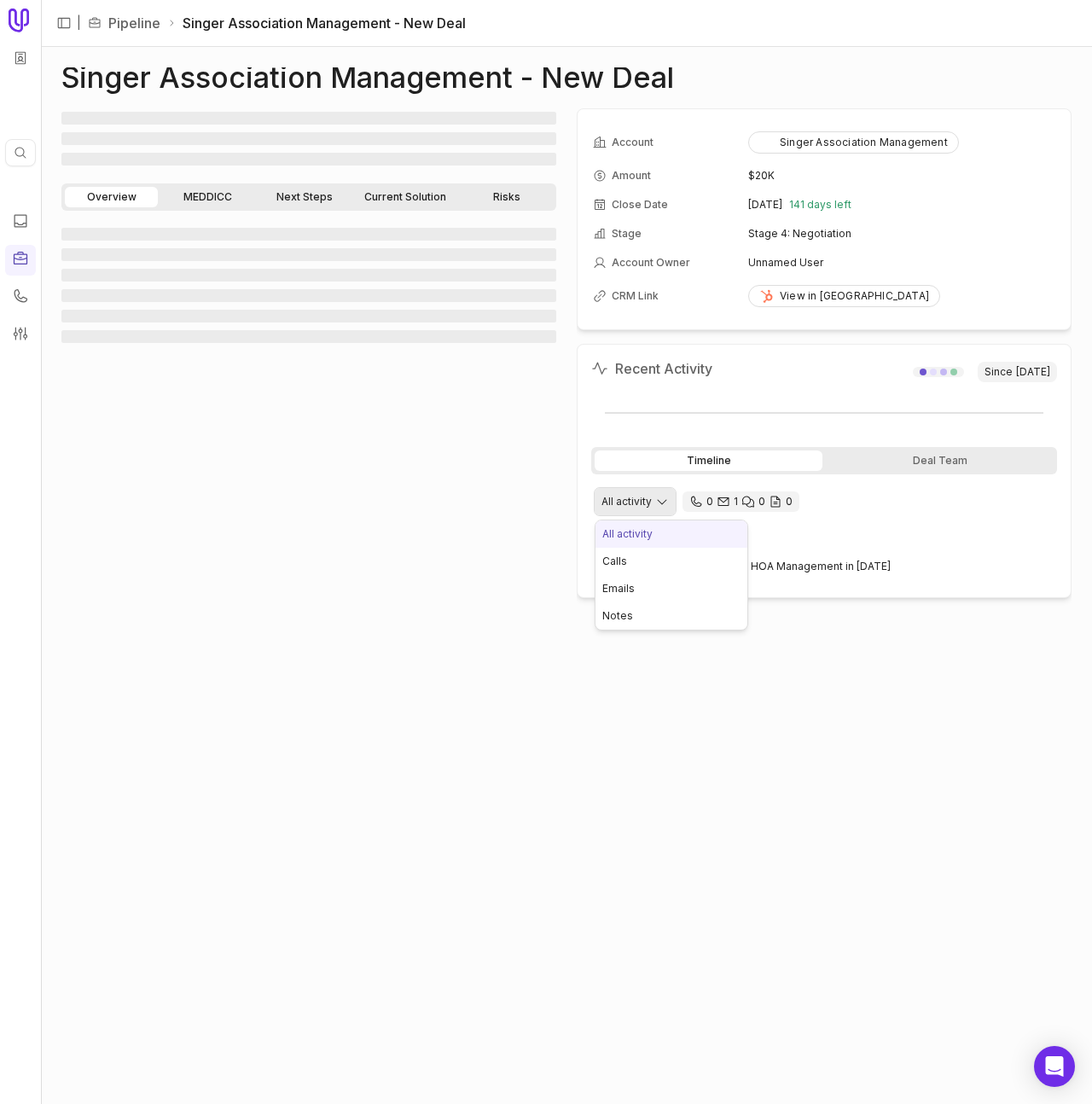
click at [656, 507] on html "Quick search... ⌘ K | Pipeline Singer Association Management - New Deal Singer …" at bounding box center [546, 552] width 1092 height 1104
click at [892, 501] on html "Quick search... ⌘ K | Pipeline Singer Association Management - New Deal Singer …" at bounding box center [546, 552] width 1092 height 1104
click at [14, 251] on icon at bounding box center [20, 258] width 17 height 17
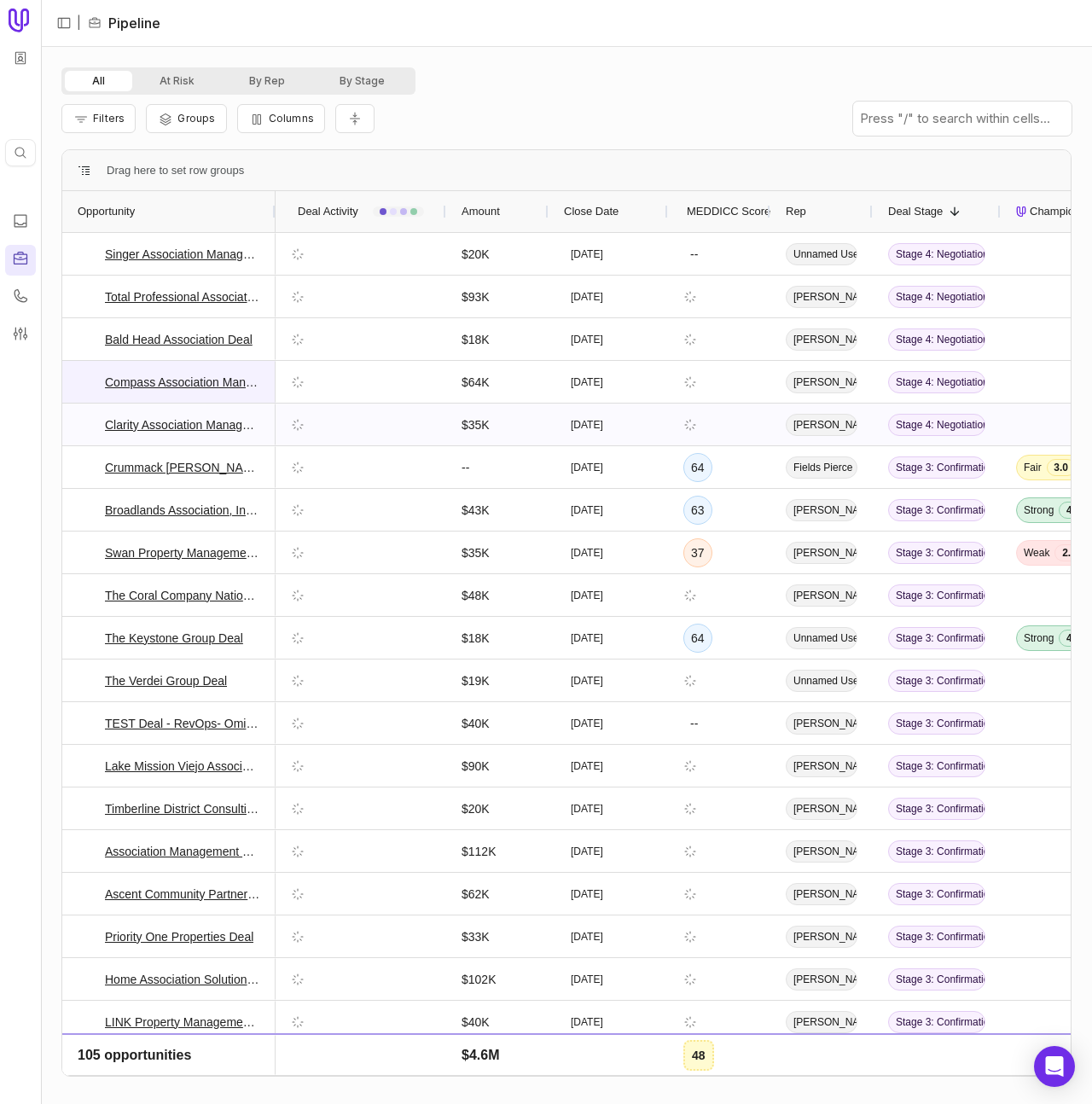
scroll to position [304, 0]
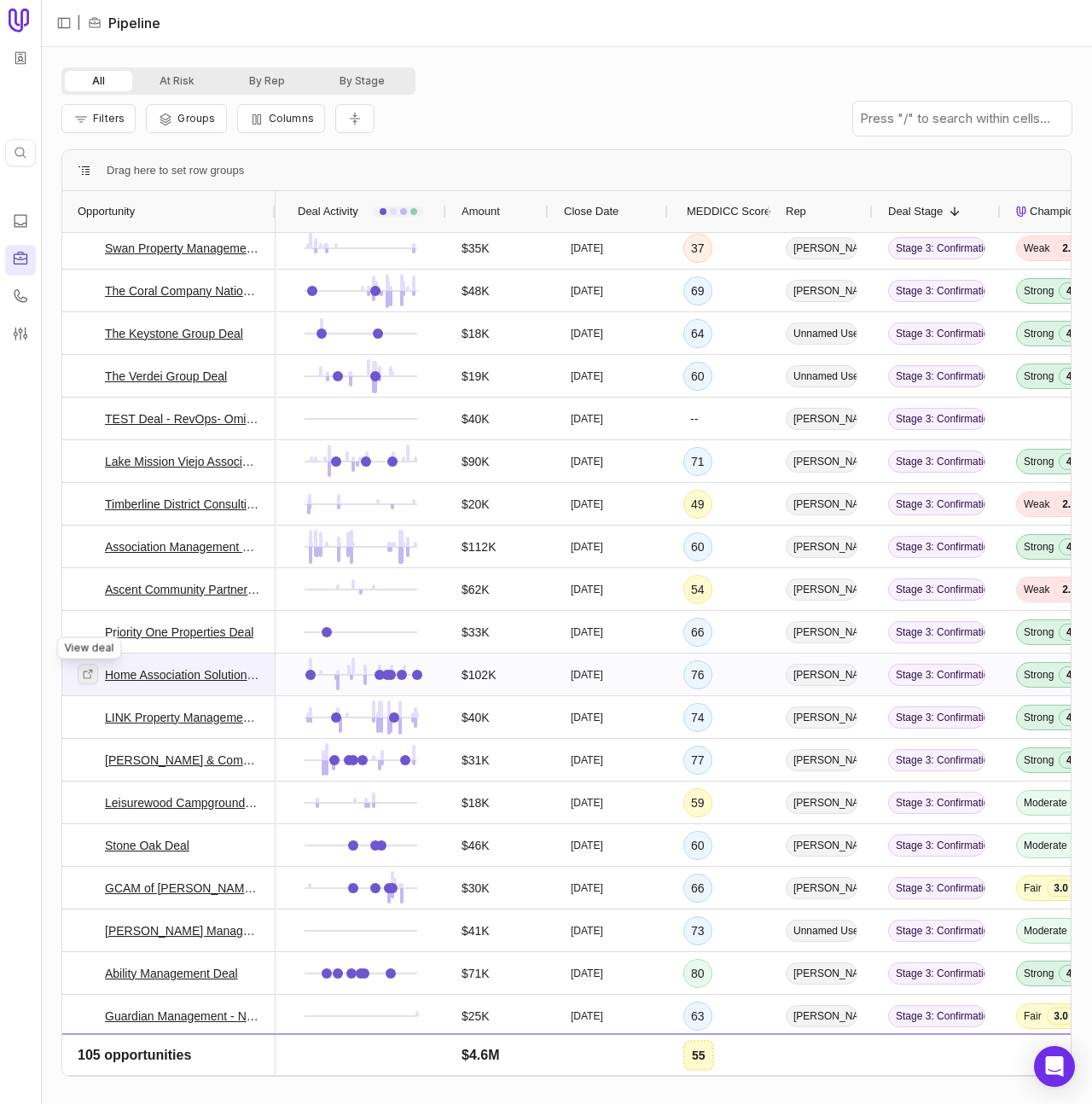
click at [92, 676] on icon at bounding box center [87, 673] width 12 height 12
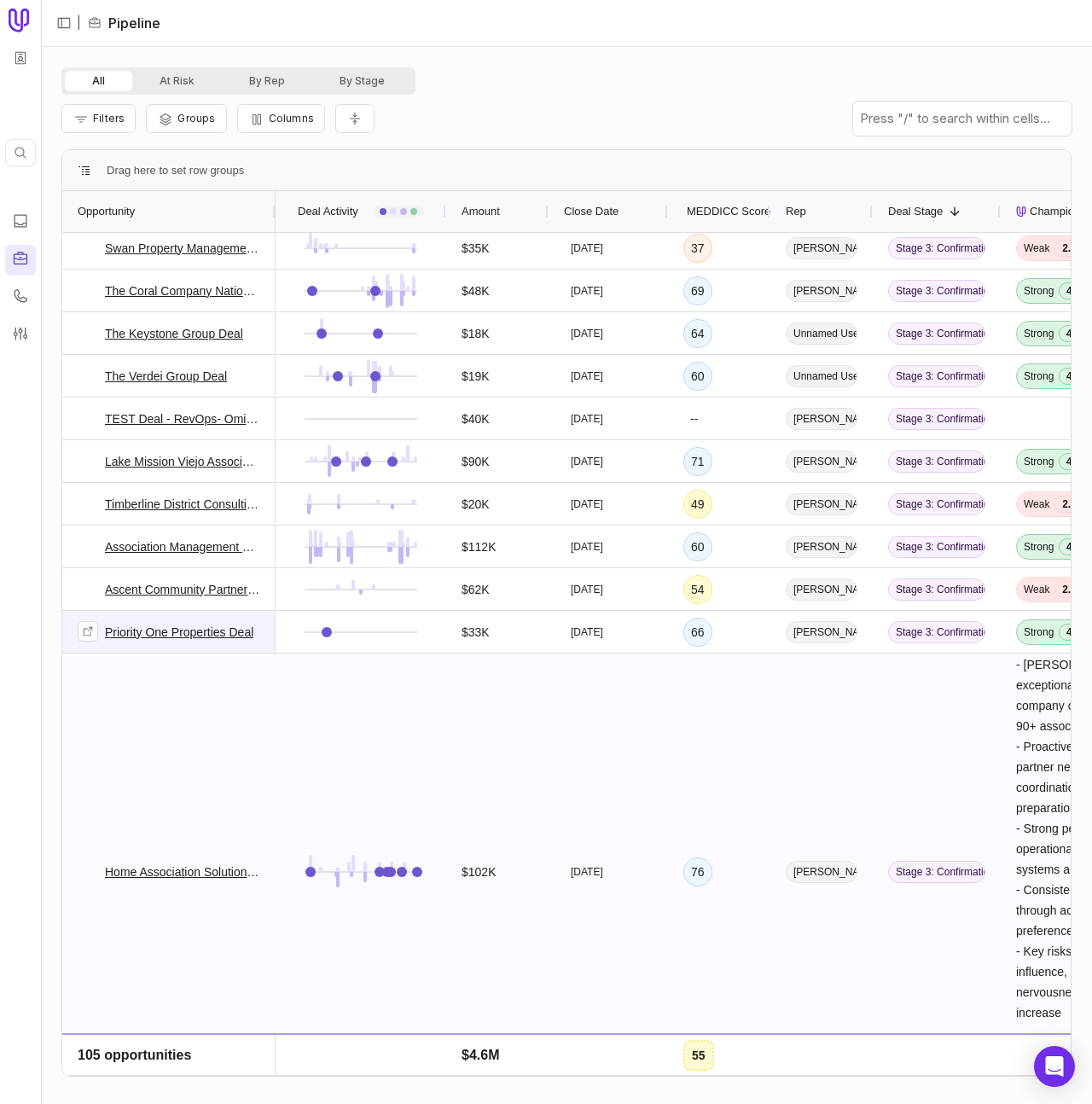
scroll to position [916, 0]
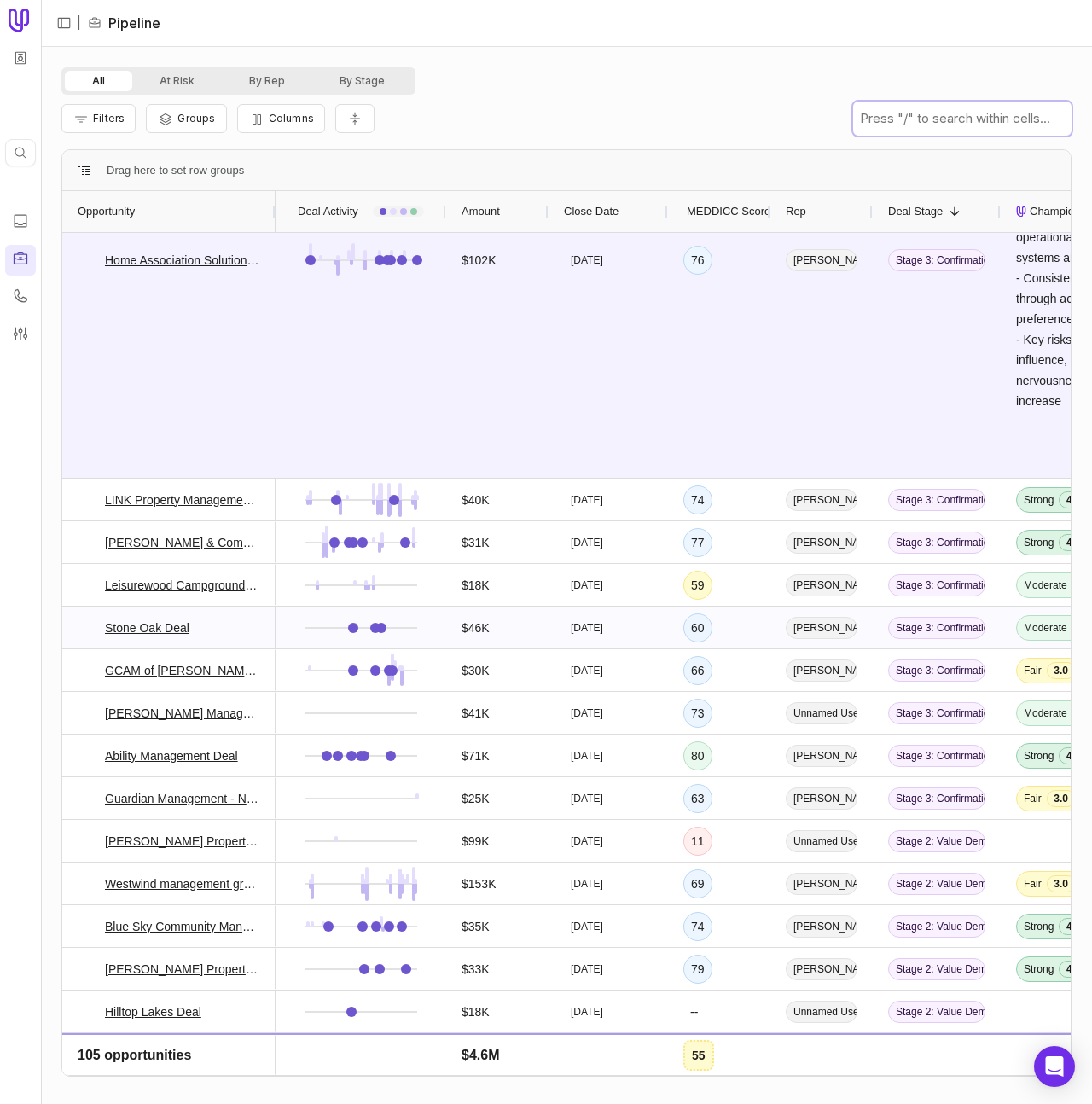
type input "f"
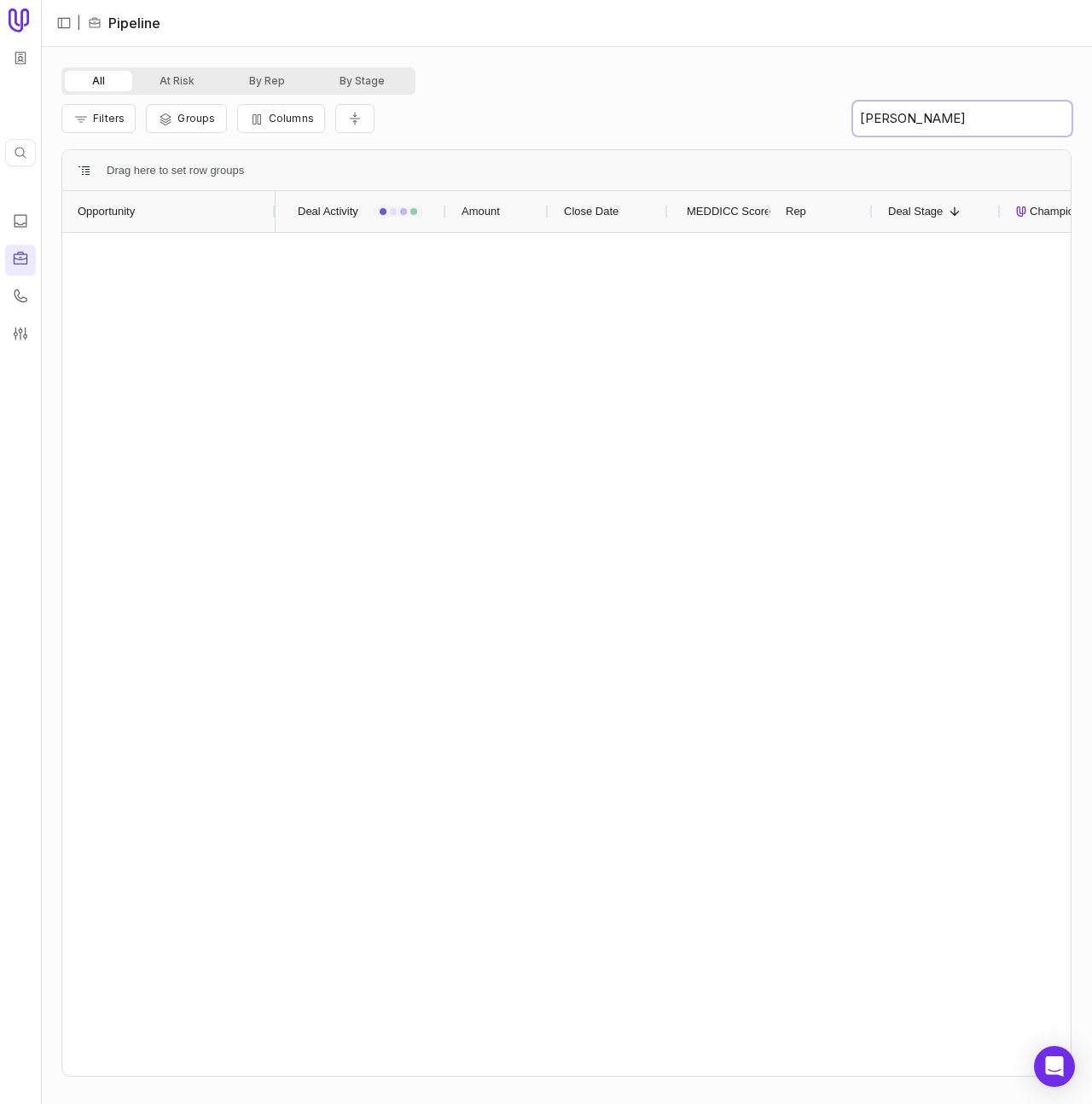
scroll to position [0, 0]
type input "davi"
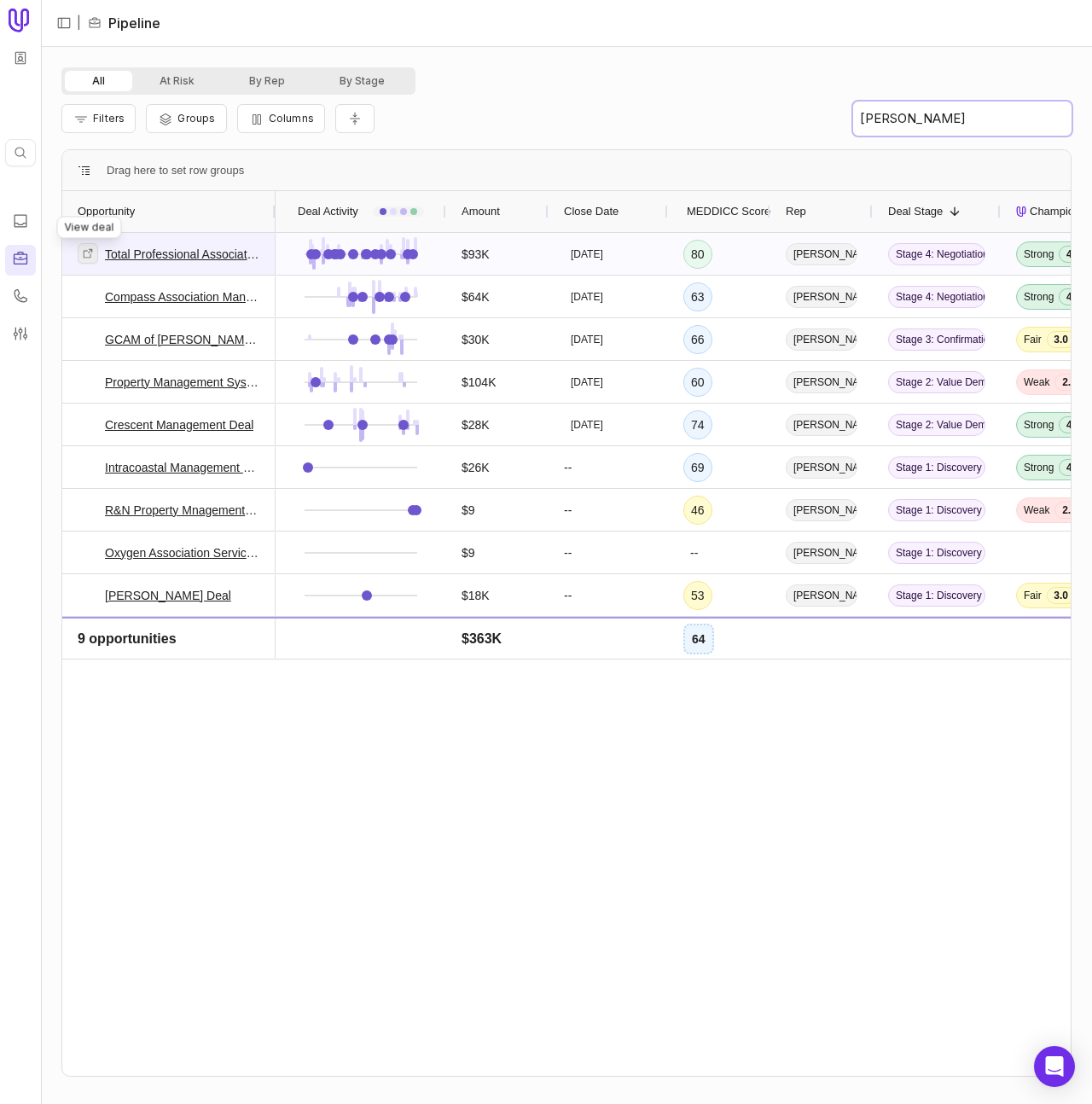
type input "davis"
click at [93, 255] on icon at bounding box center [87, 253] width 12 height 12
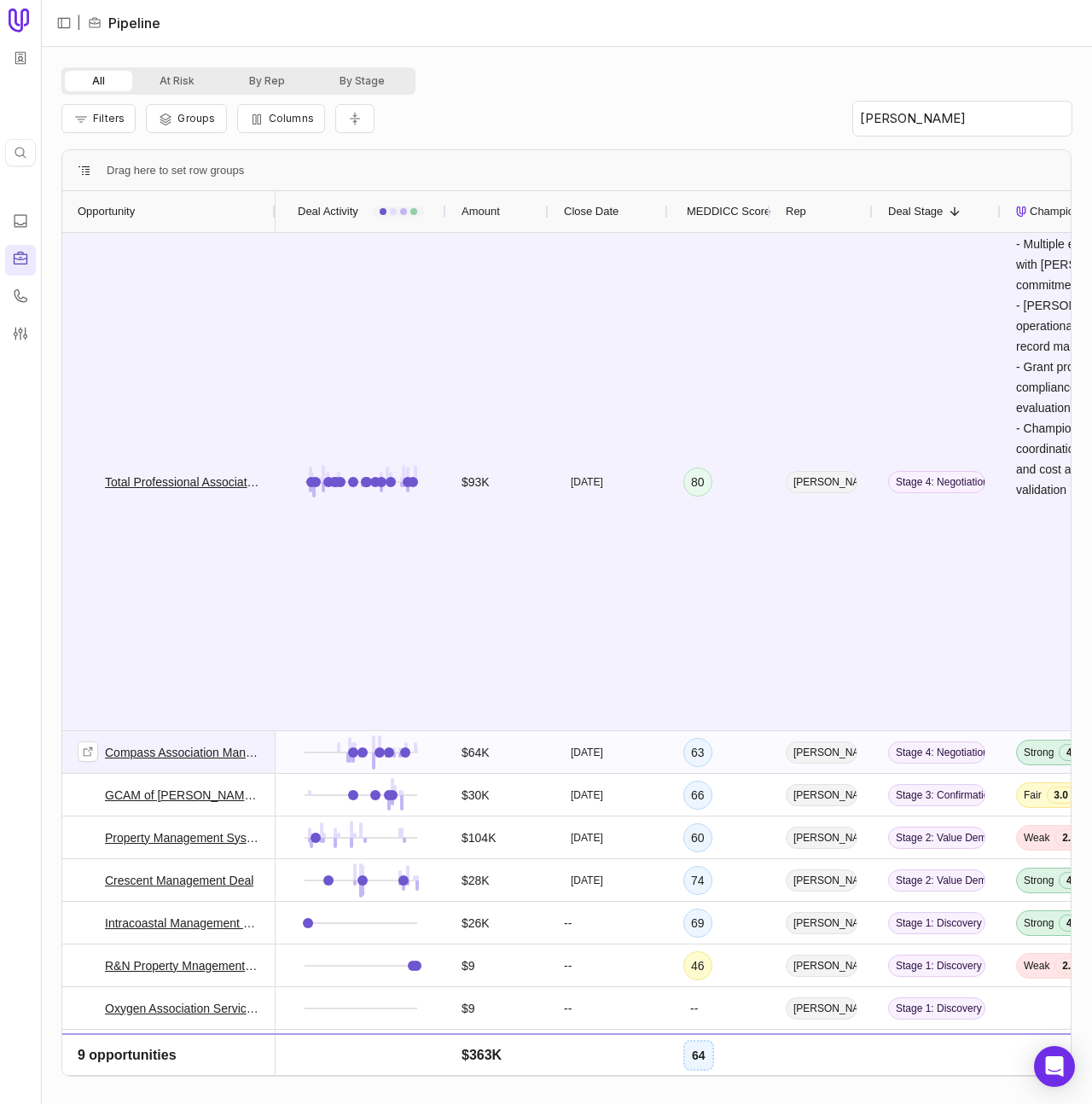
click at [166, 757] on link "Compass Association Management Deal" at bounding box center [182, 753] width 156 height 20
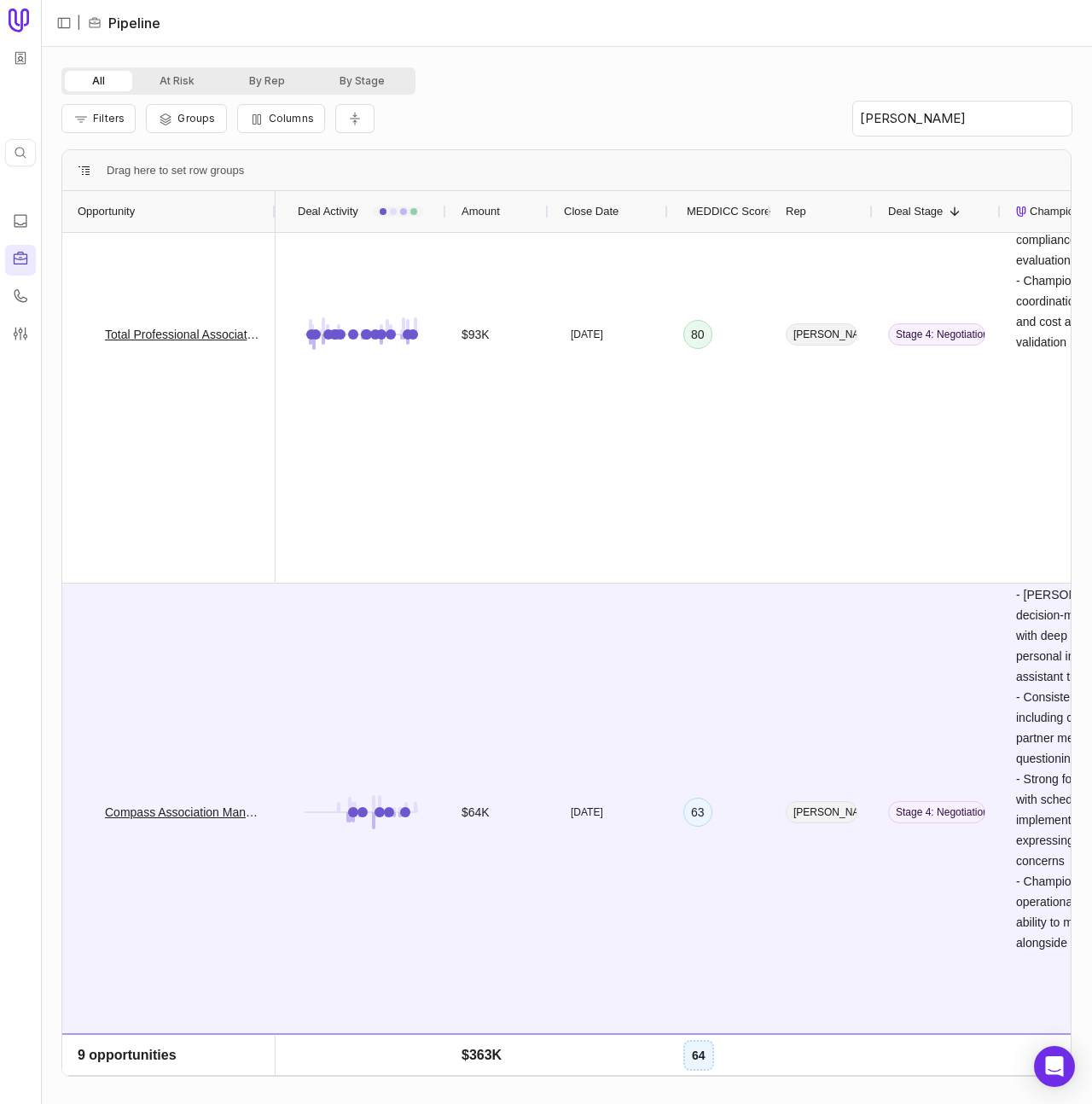
scroll to position [454, 0]
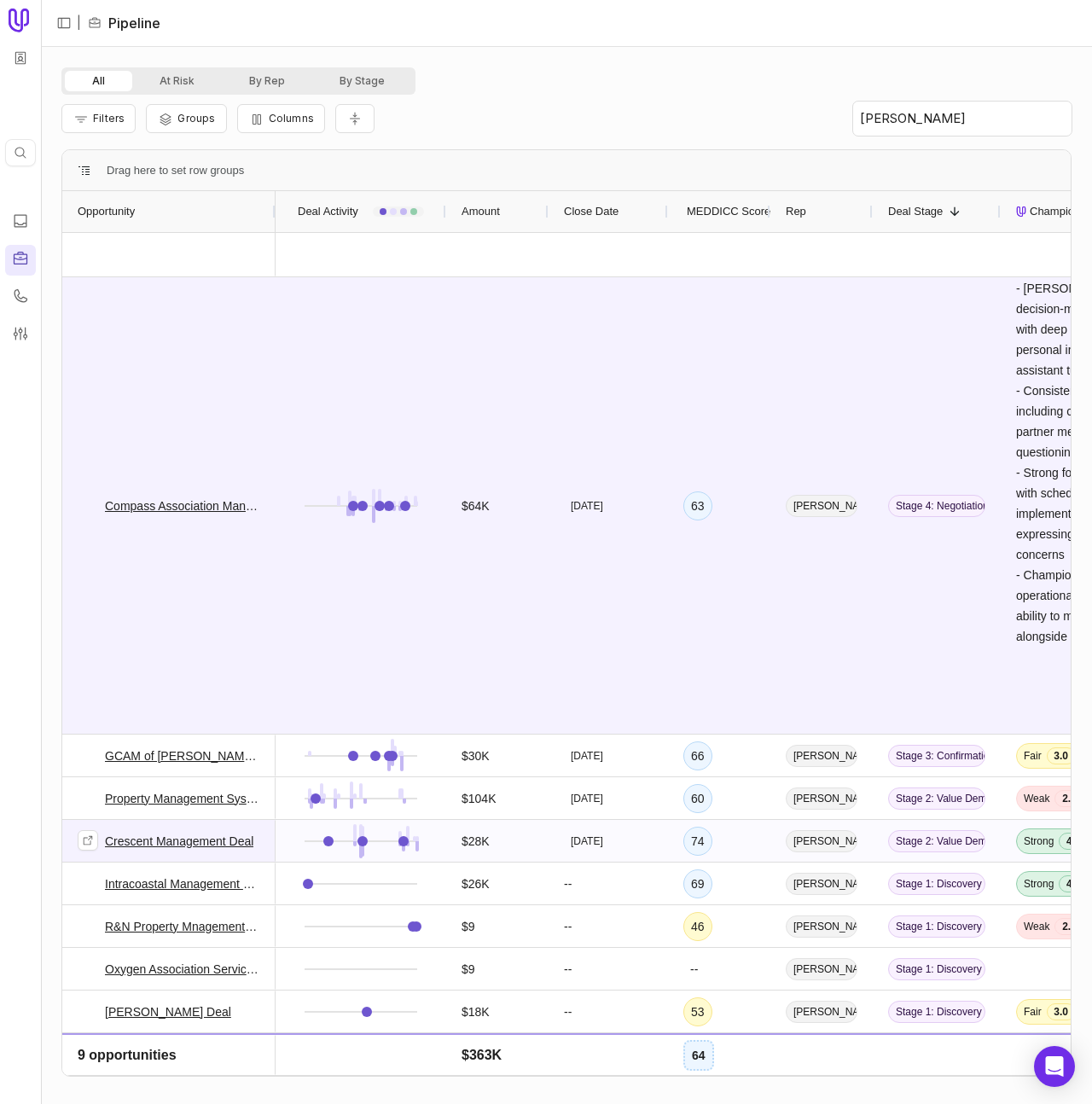
click at [167, 842] on link "Crescent Management Deal" at bounding box center [179, 841] width 149 height 20
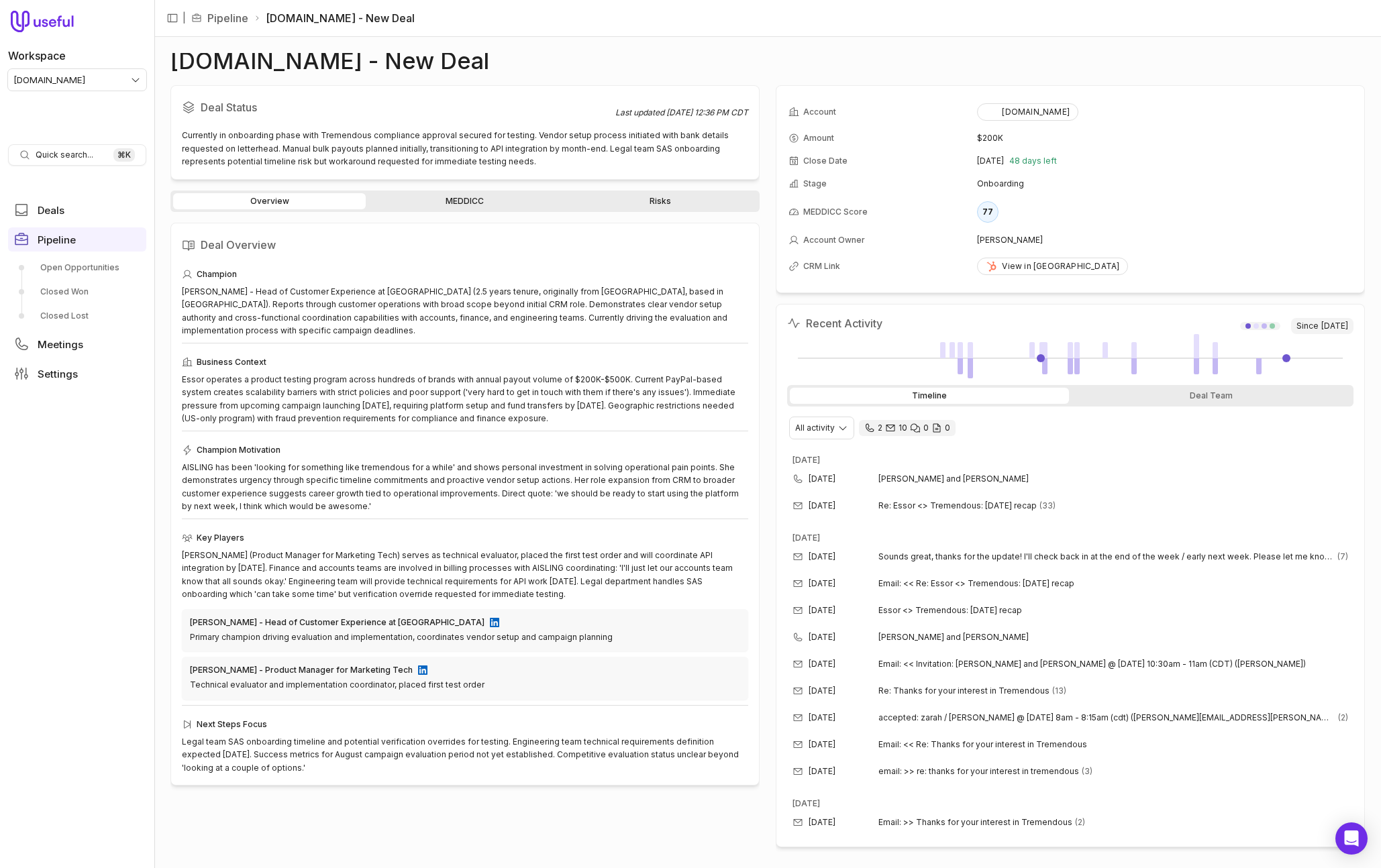
drag, startPoint x: 464, startPoint y: 204, endPoint x: 505, endPoint y: 203, distance: 41.0
click at [464, 204] on link "MEDDICC" at bounding box center [465, 201] width 192 height 16
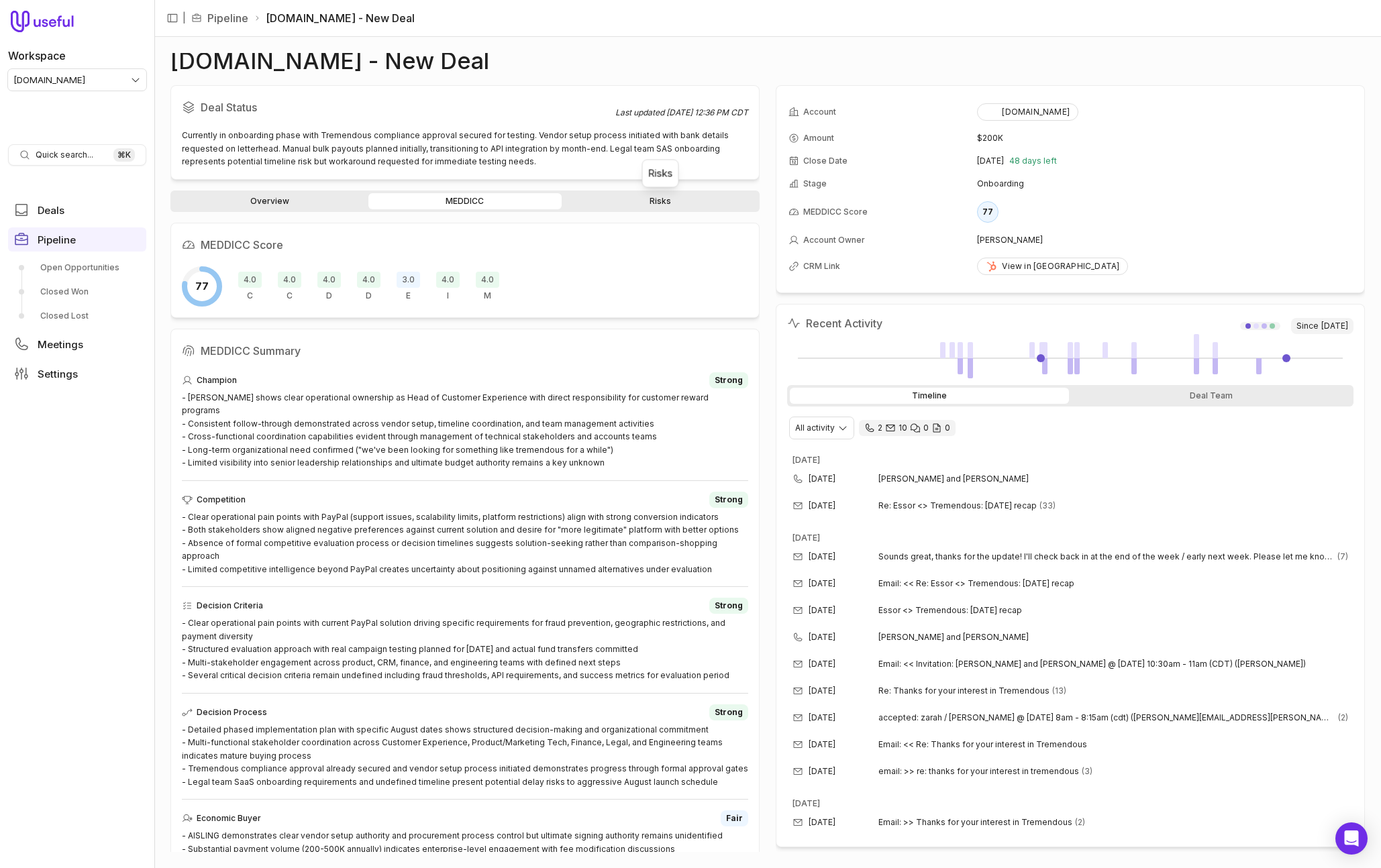
click at [651, 195] on link "Risks" at bounding box center [660, 201] width 192 height 16
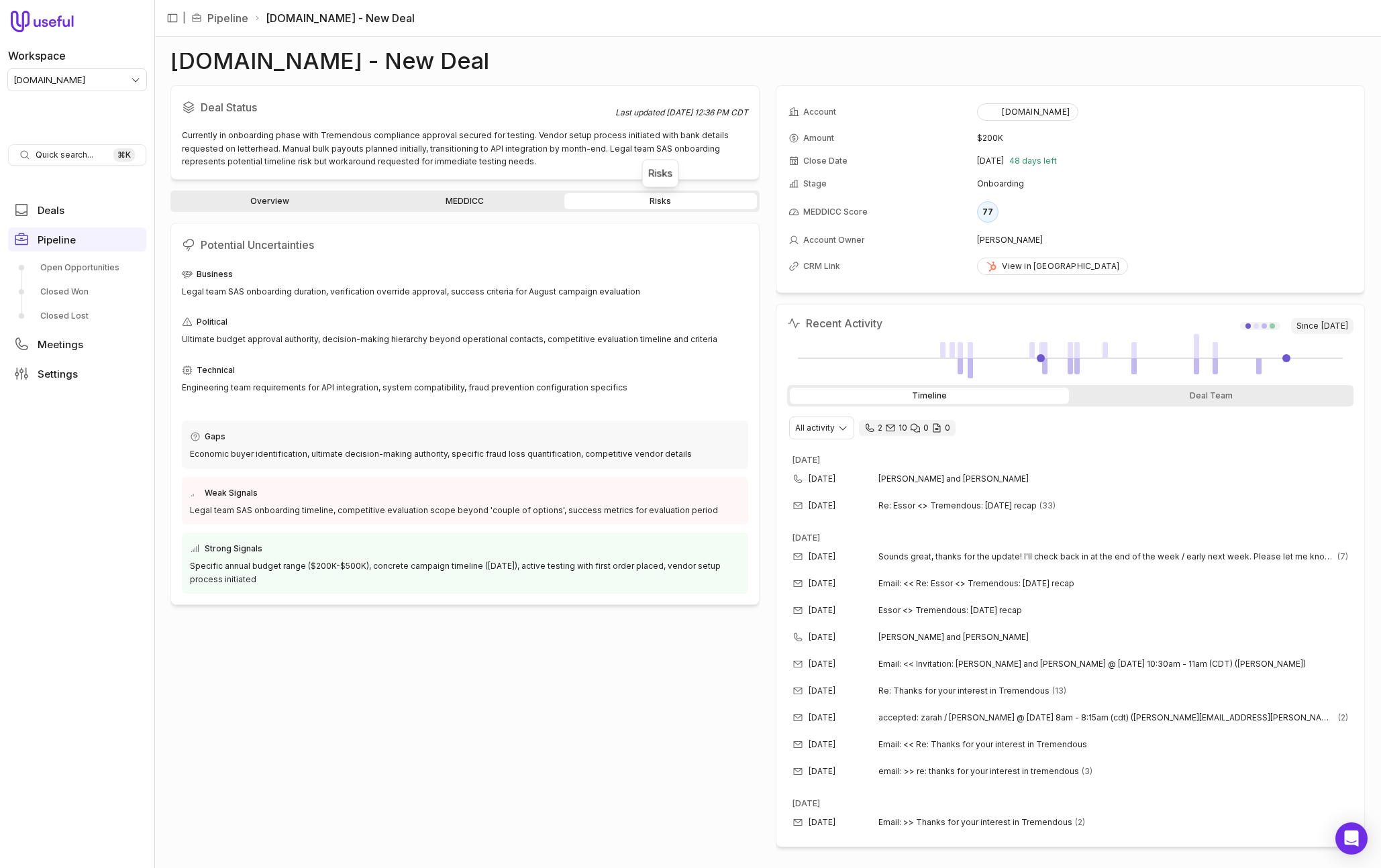
click at [66, 73] on html "Workspace tremendous.com Quick search... ⌘ K Deals Pipeline Open Opportunities …" at bounding box center [690, 434] width 1381 height 868
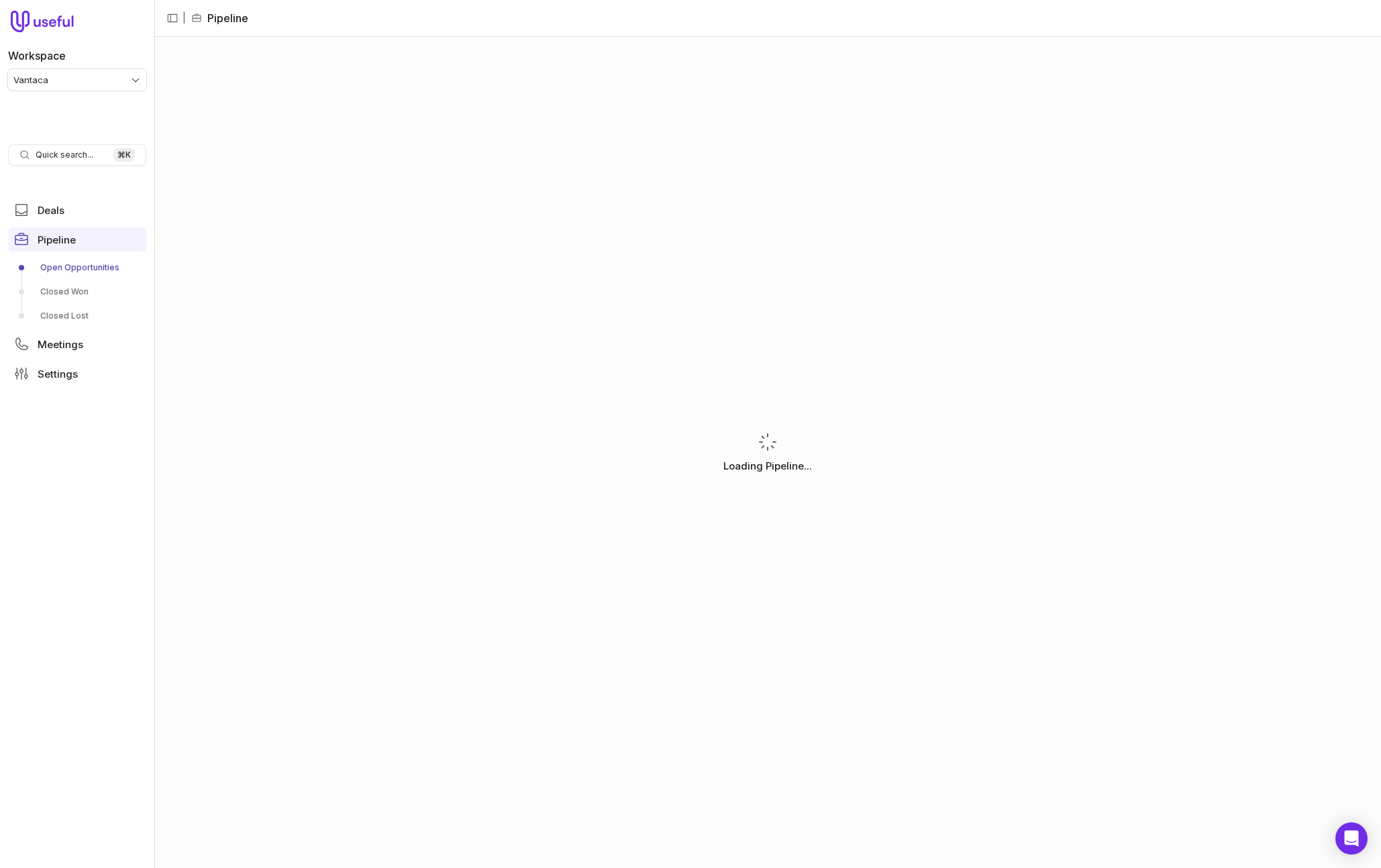
click at [325, 242] on div "Loading Pipeline..." at bounding box center [767, 453] width 1194 height 799
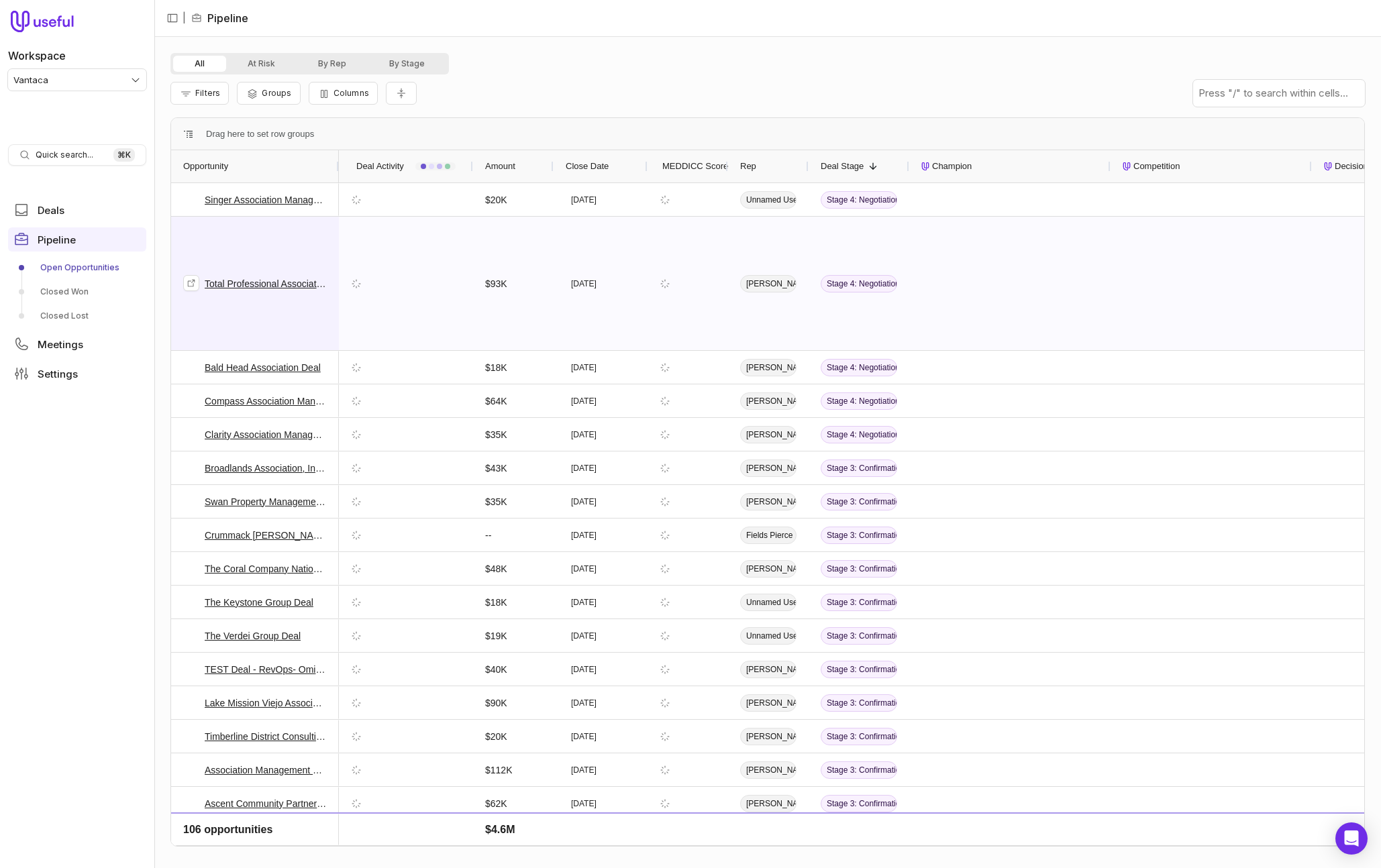
click at [255, 239] on span "Total Professional Association Management - New Deal" at bounding box center [255, 283] width 143 height 132
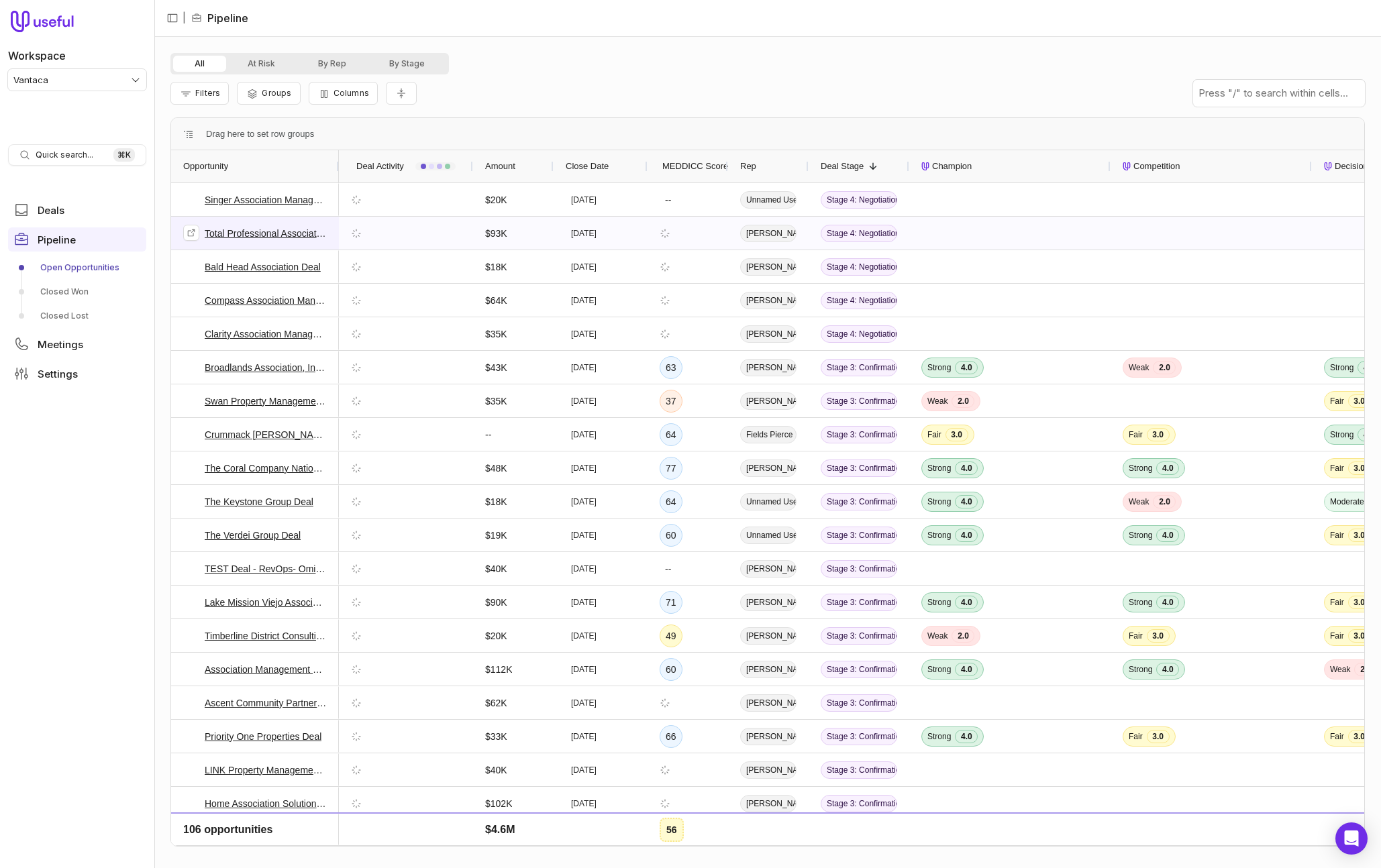
click at [278, 231] on link "Total Professional Association Management - New Deal" at bounding box center [266, 233] width 122 height 16
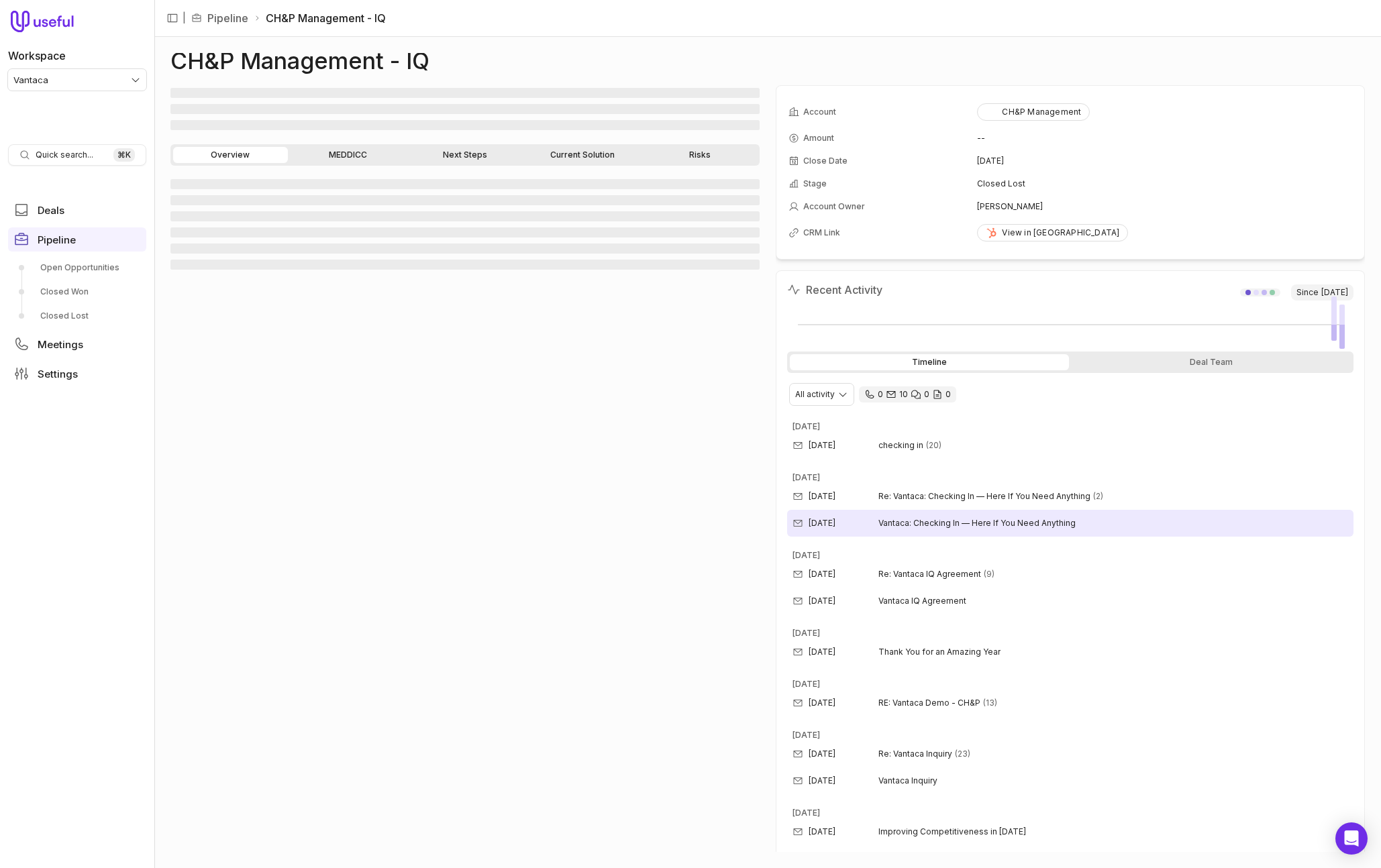
scroll to position [5, 0]
